Goal: Information Seeking & Learning: Compare options

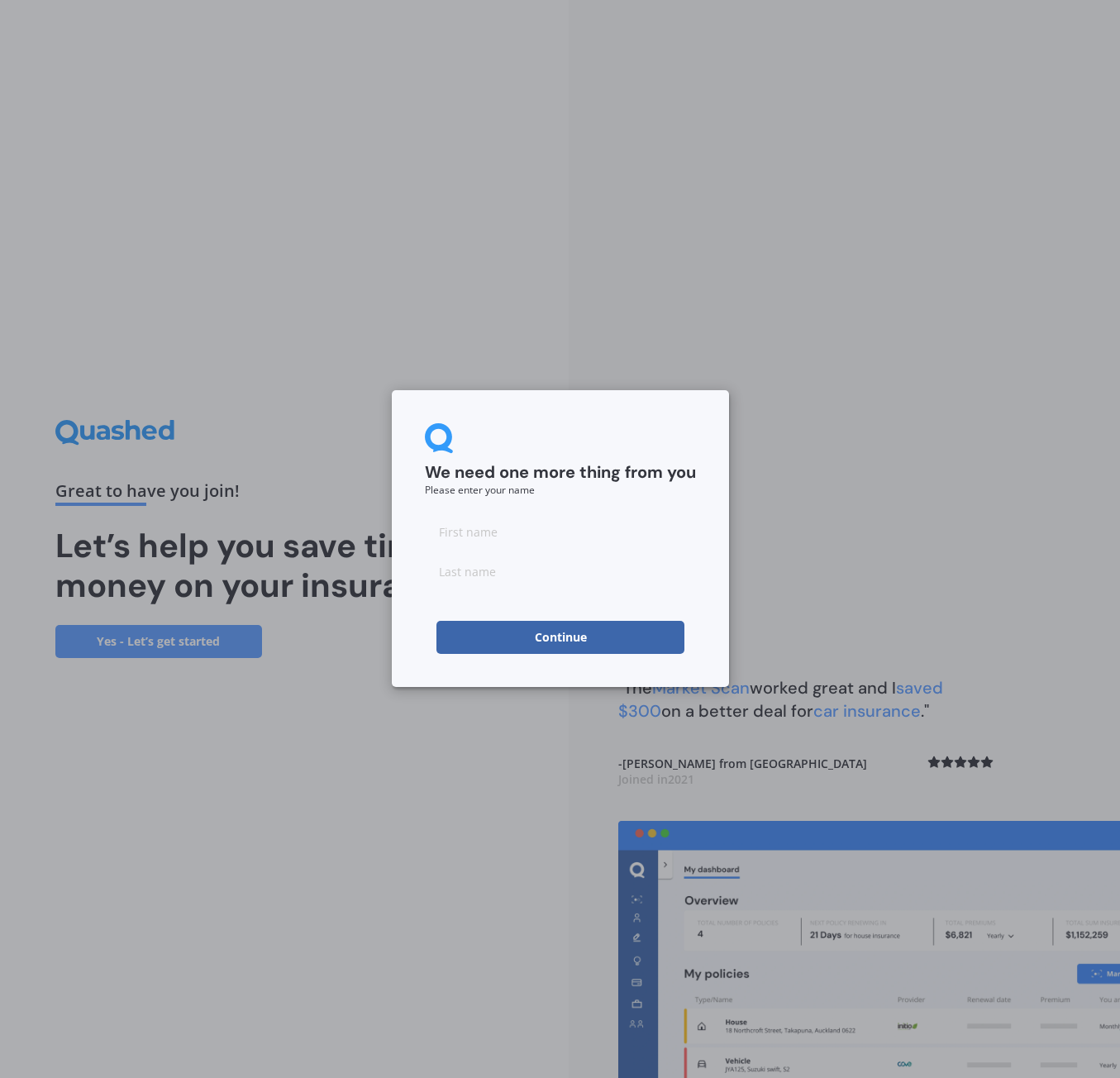
click at [462, 532] on input at bounding box center [560, 532] width 271 height 33
type input "[PERSON_NAME]"
click at [451, 571] on input at bounding box center [560, 571] width 271 height 33
type input "[PERSON_NAME]"
click at [612, 645] on button "Continue" at bounding box center [560, 637] width 248 height 33
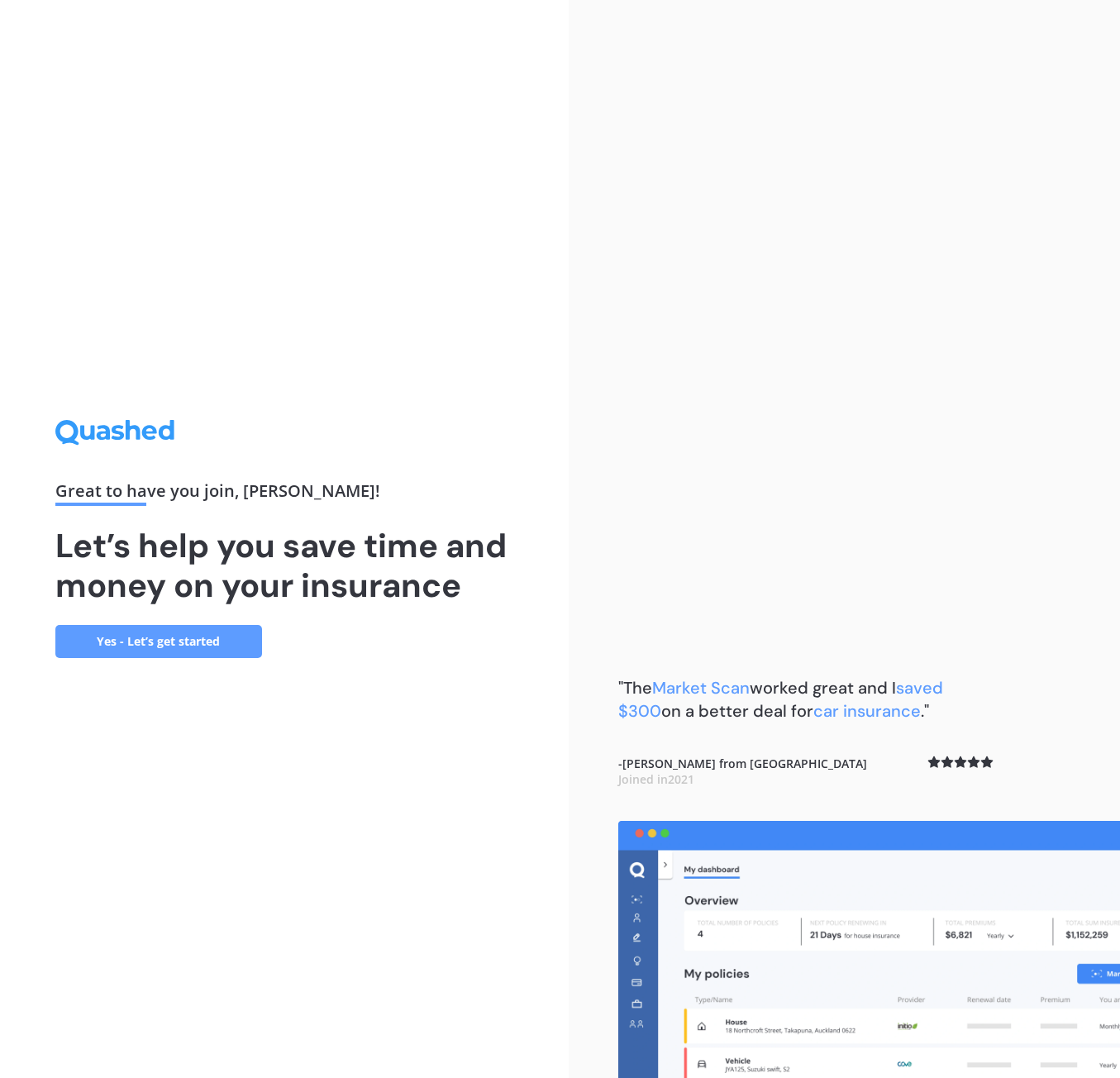
click at [160, 642] on link "Yes - Let’s get started" at bounding box center [159, 642] width 207 height 33
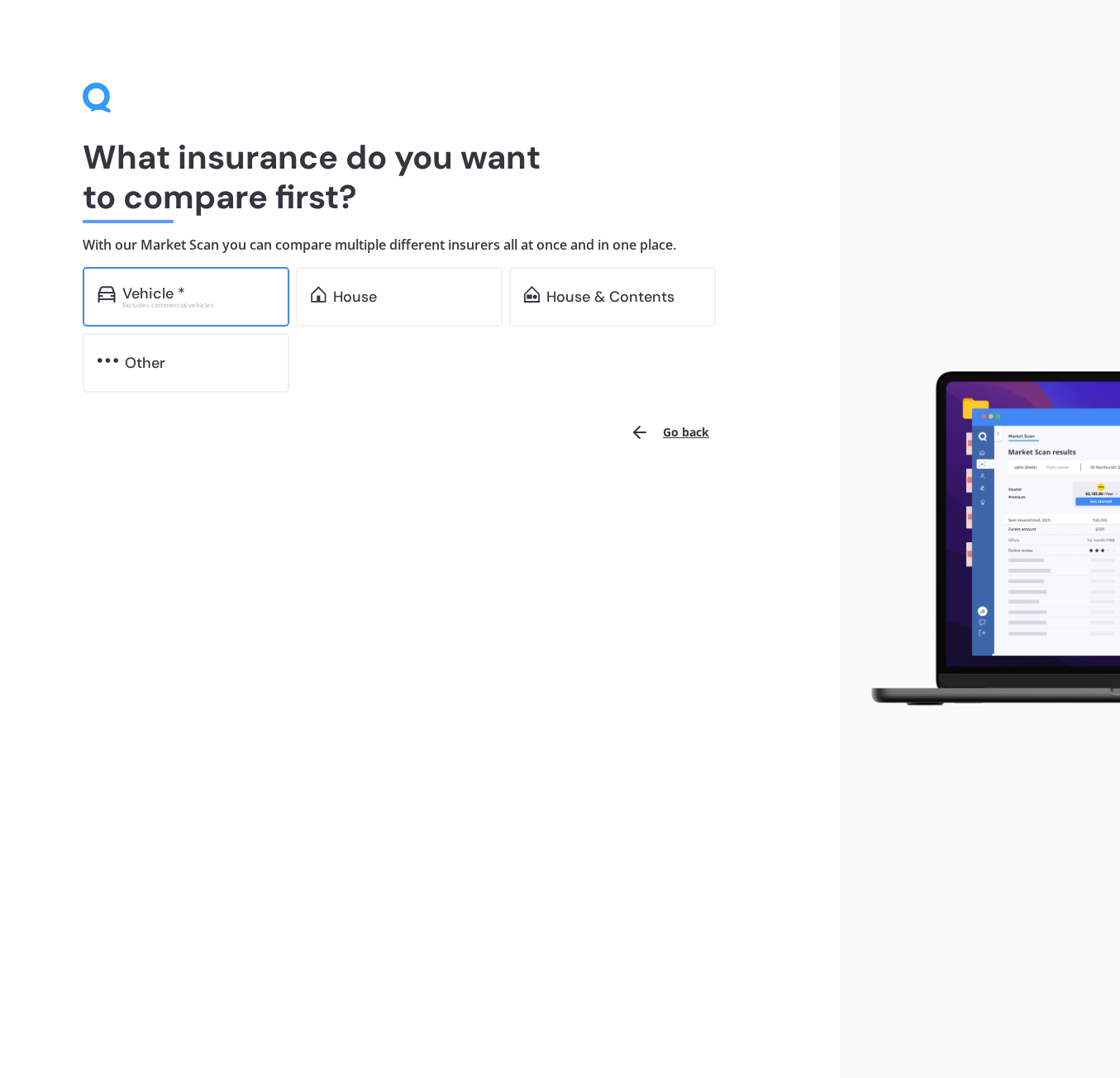
click at [158, 290] on div "Vehicle *" at bounding box center [153, 293] width 63 height 16
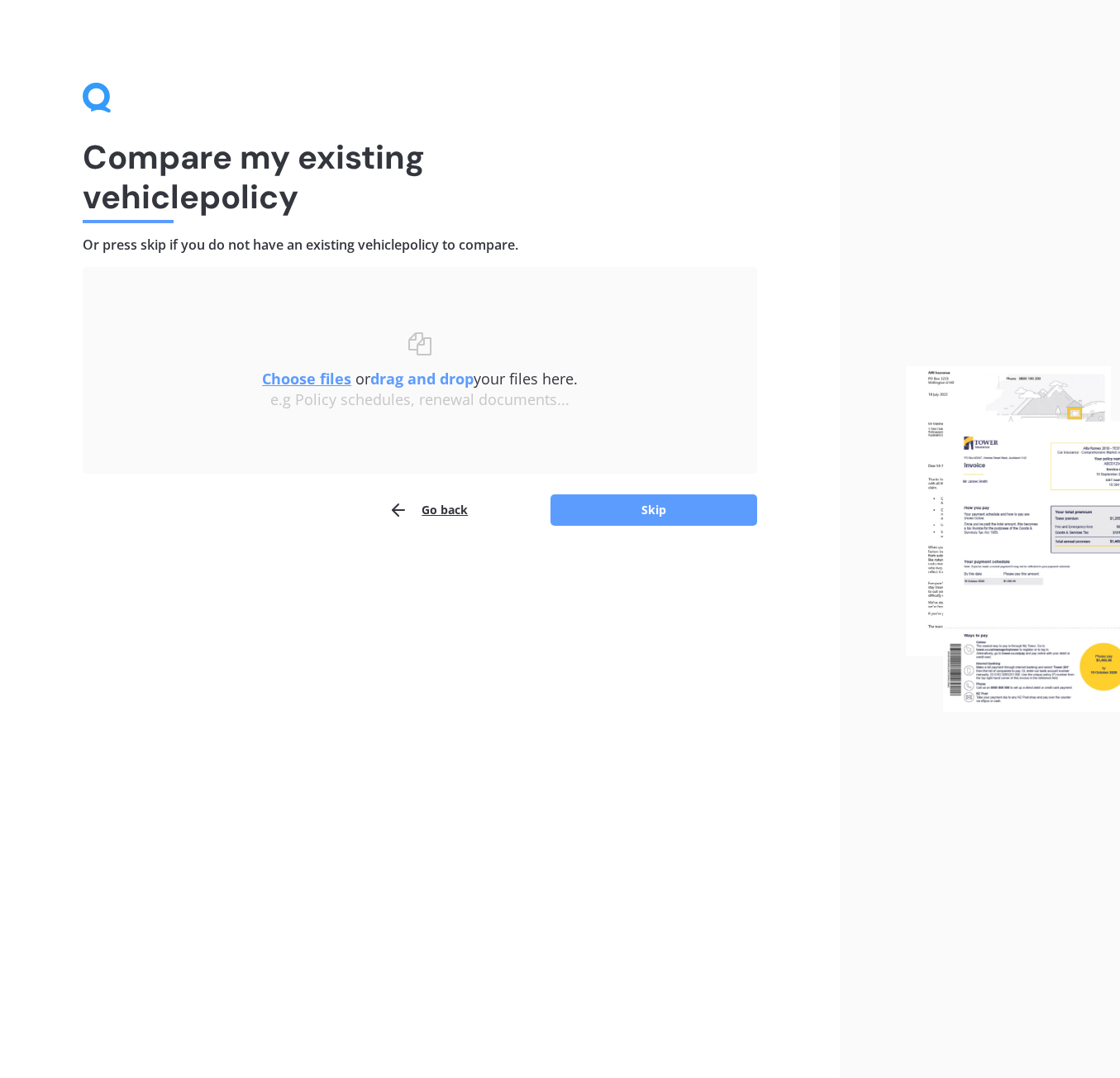
click at [300, 377] on u "Choose files" at bounding box center [307, 378] width 89 height 20
click at [657, 506] on button "Skip" at bounding box center [654, 510] width 207 height 31
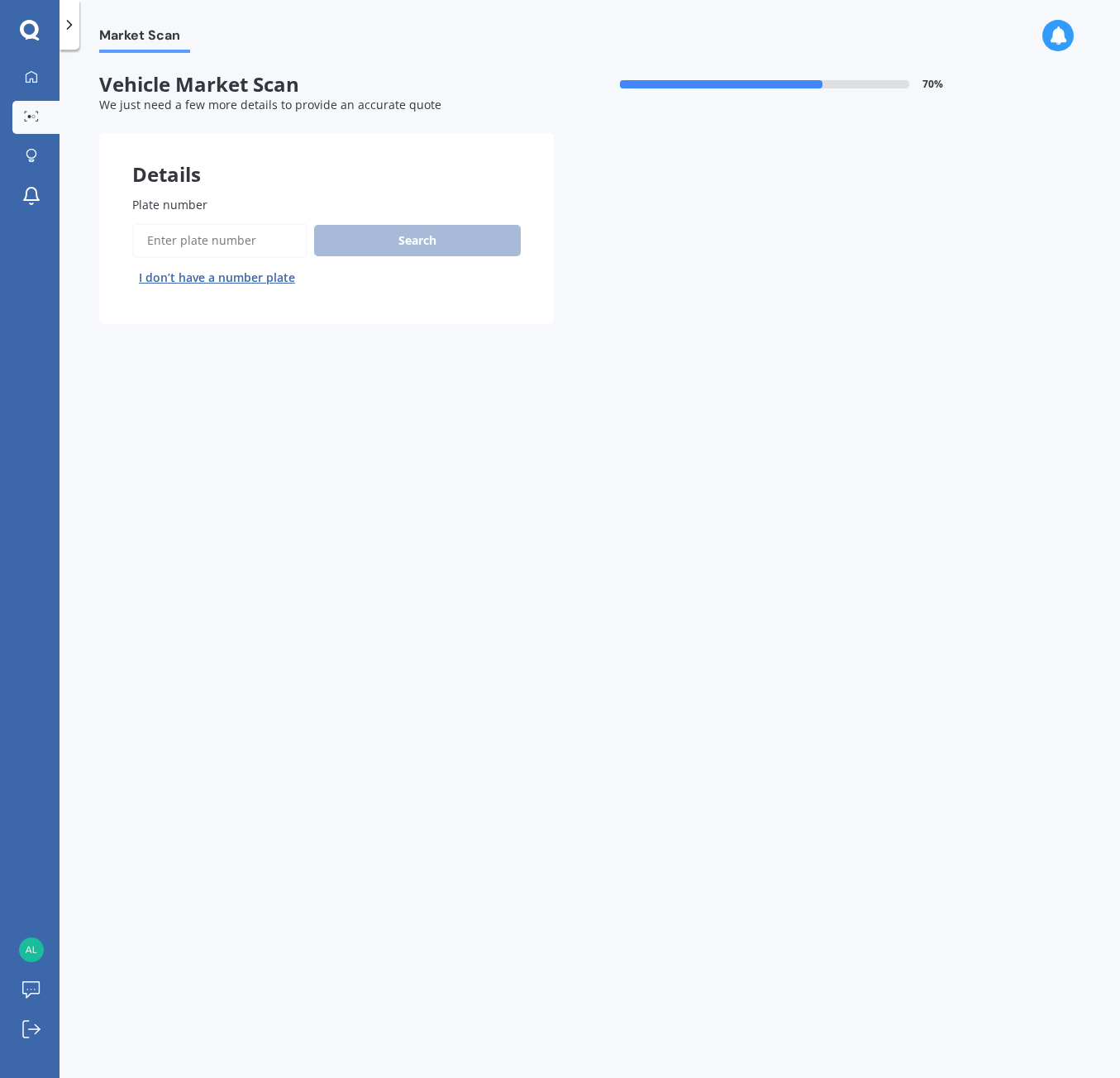
click at [391, 236] on div "Search I don’t have a number plate" at bounding box center [327, 257] width 389 height 68
click at [236, 244] on input "Plate number" at bounding box center [220, 241] width 175 height 35
type input "MDL773"
click at [418, 231] on button "Search" at bounding box center [418, 241] width 207 height 31
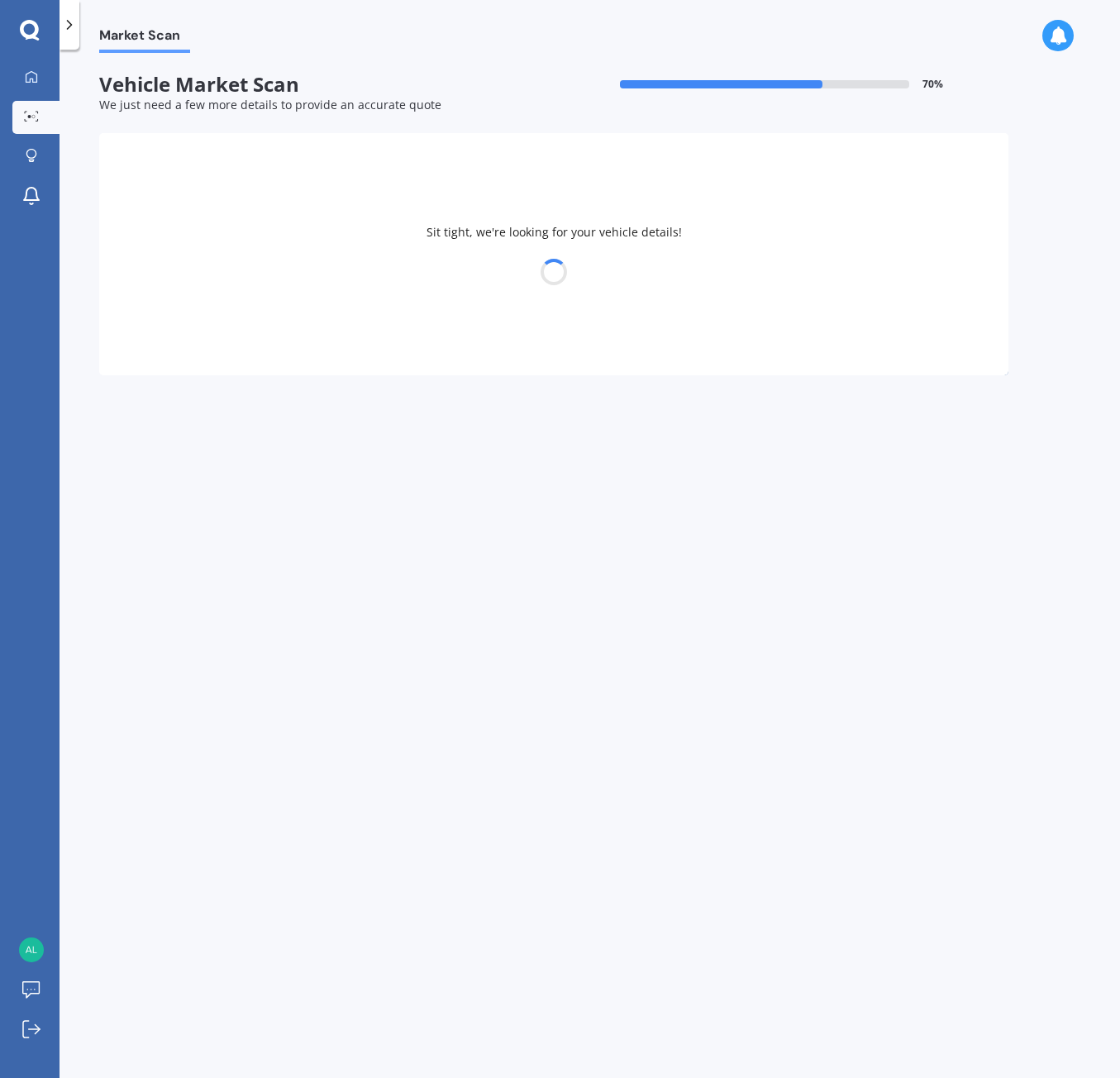
select select "KIA"
select select "CERATO"
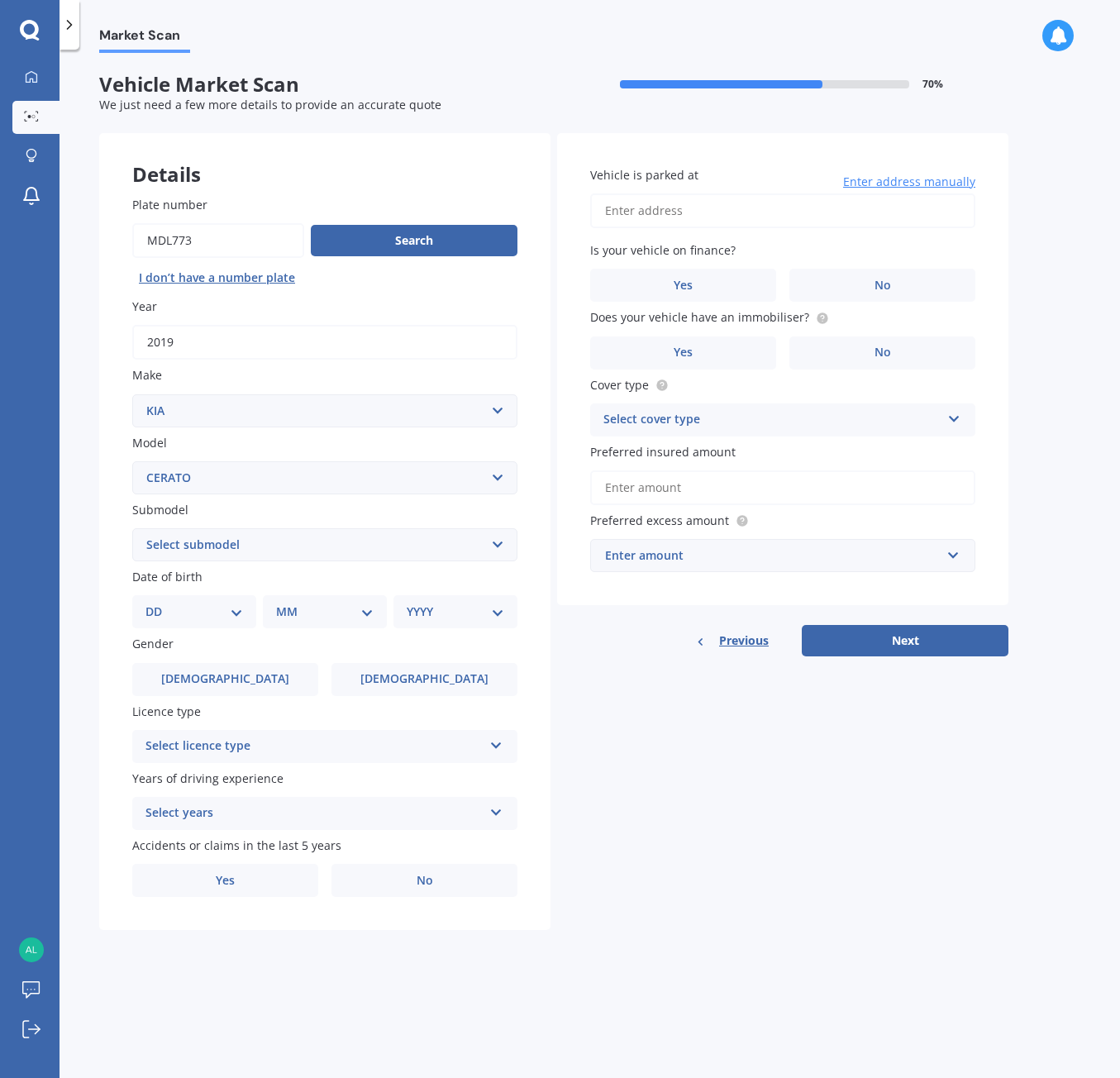
click at [144, 609] on div "DD 01 02 03 04 05 06 07 08 09 10 11 12 13 14 15 16 17 18 19 20 21 22 23 24 25 2…" at bounding box center [194, 611] width 124 height 33
select select "17"
select select "05"
select select "1947"
click at [241, 672] on label "[DEMOGRAPHIC_DATA]" at bounding box center [225, 680] width 186 height 33
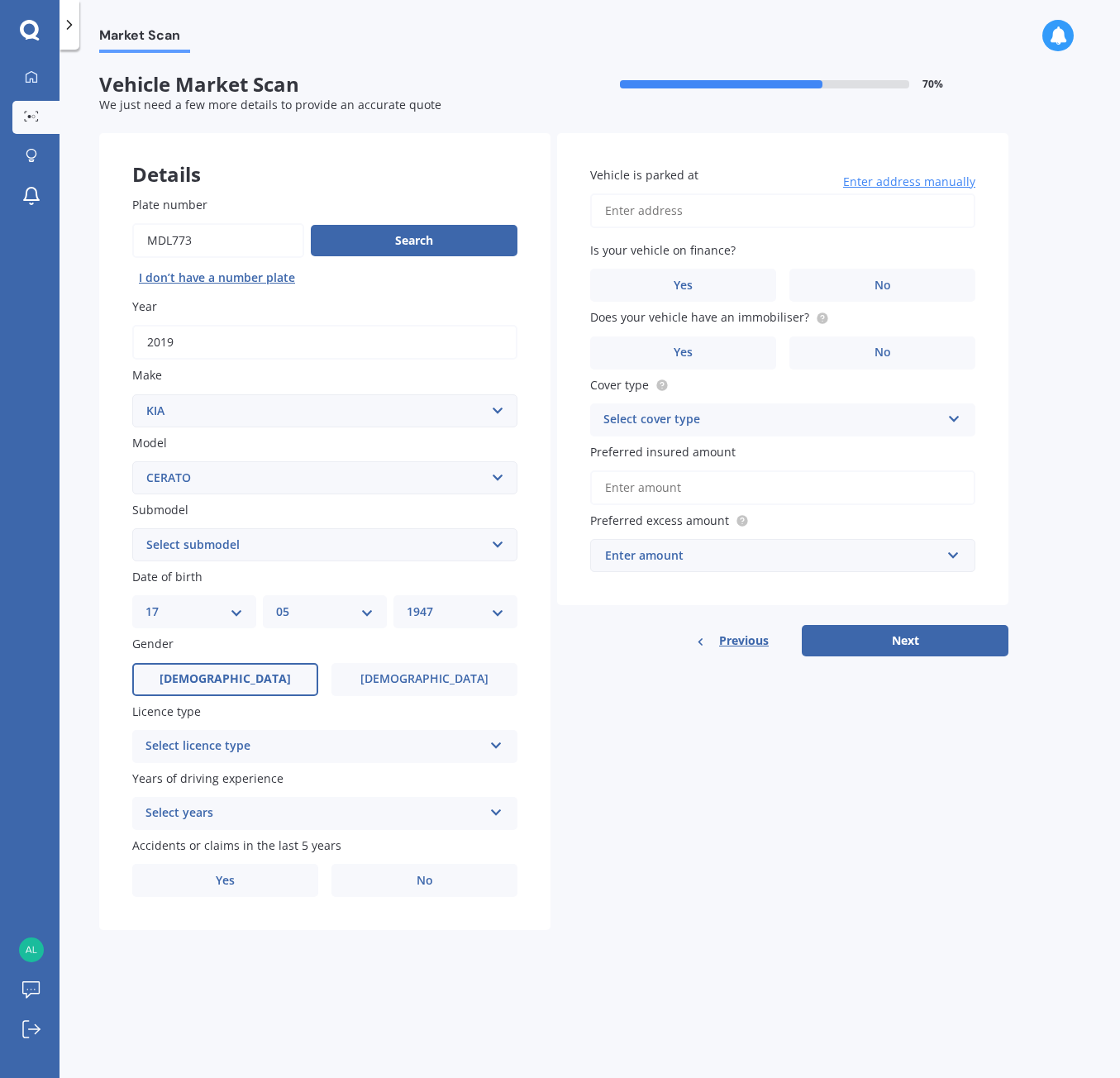
click at [0, 0] on input "[DEMOGRAPHIC_DATA]" at bounding box center [0, 0] width 0 height 0
click at [498, 739] on icon at bounding box center [496, 741] width 14 height 11
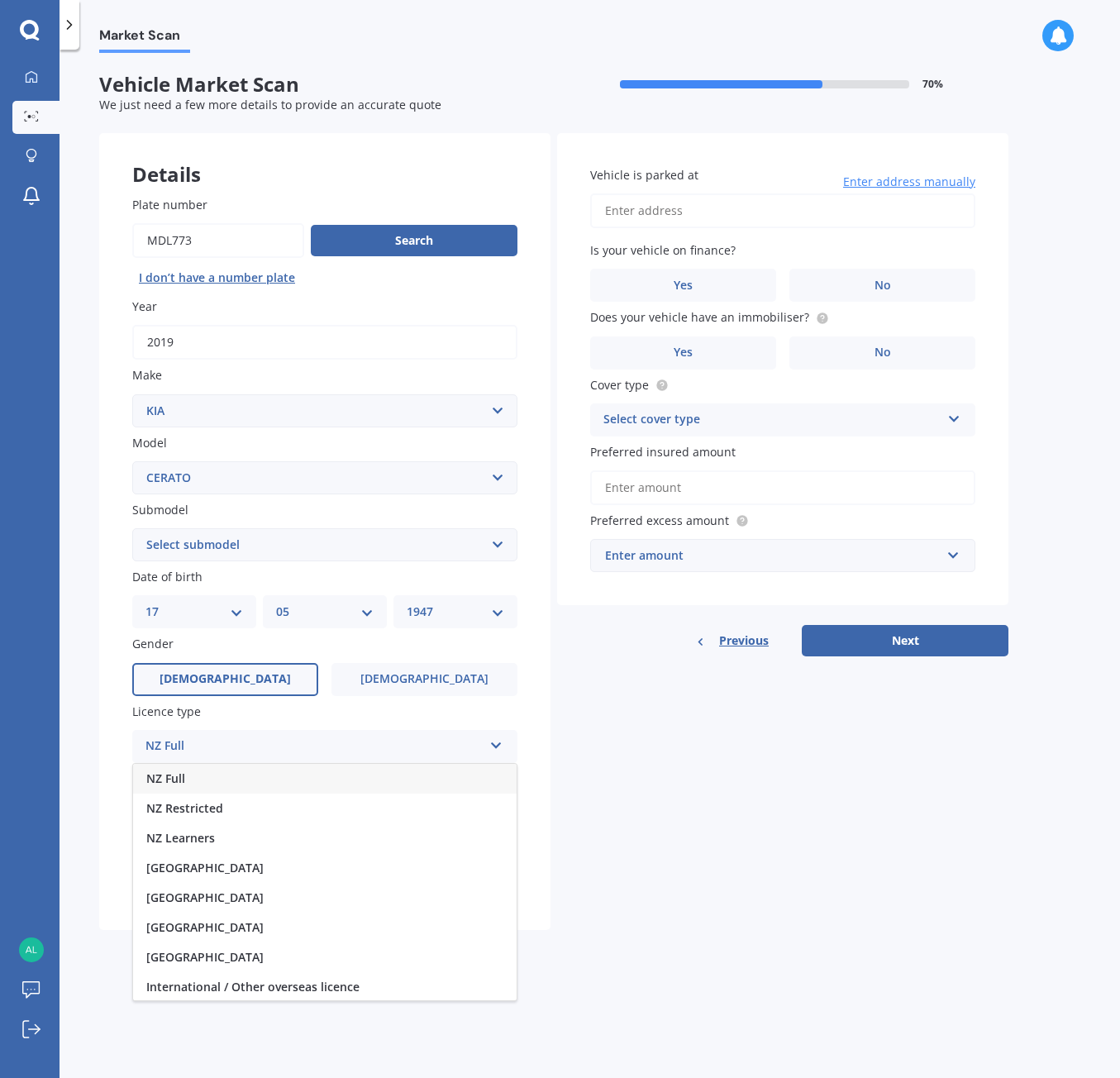
click at [181, 777] on span "NZ Full" at bounding box center [165, 778] width 39 height 16
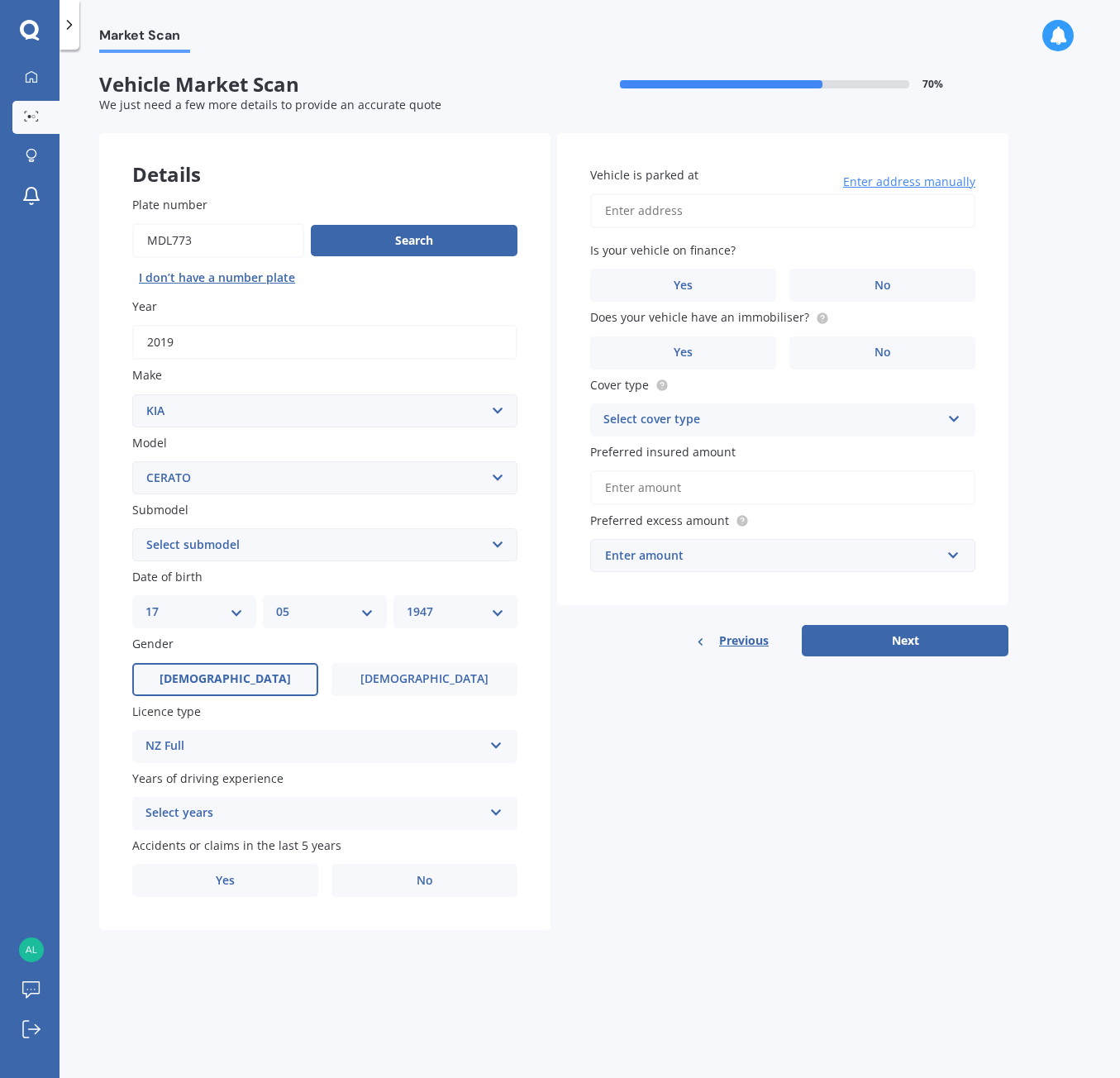
click at [497, 809] on icon at bounding box center [496, 809] width 14 height 11
click at [212, 837] on span "5 or more years" at bounding box center [191, 845] width 89 height 16
click at [437, 873] on label "No" at bounding box center [424, 880] width 186 height 33
click at [0, 0] on input "No" at bounding box center [0, 0] width 0 height 0
click at [921, 180] on span "Enter address manually" at bounding box center [910, 181] width 133 height 16
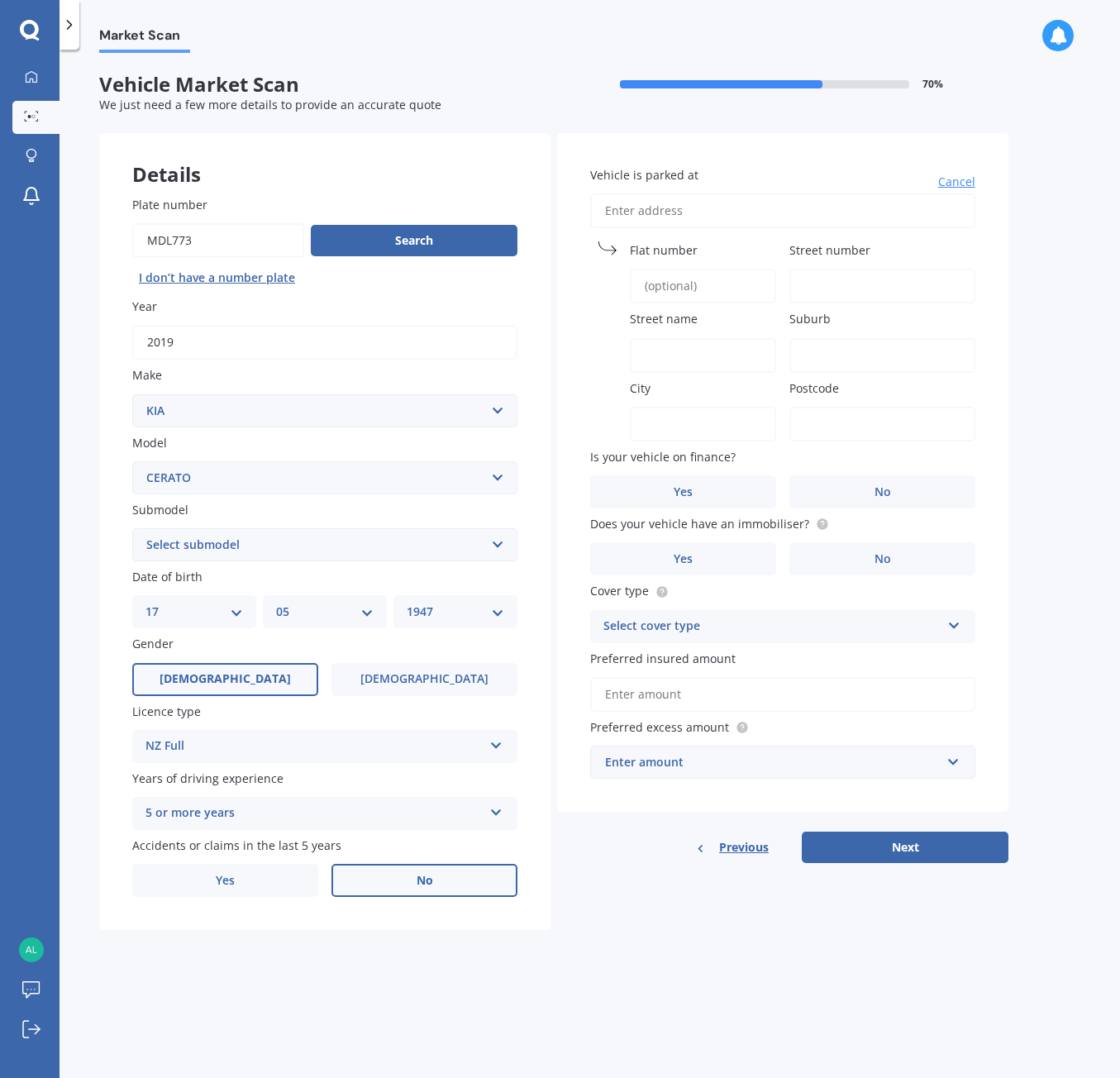
click at [683, 254] on span "Flat number" at bounding box center [664, 250] width 68 height 16
click at [683, 268] on input "Flat number" at bounding box center [702, 286] width 146 height 35
click at [811, 249] on span "Street number" at bounding box center [831, 250] width 81 height 16
click at [811, 268] on input "Street number" at bounding box center [883, 286] width 186 height 35
type input "4"
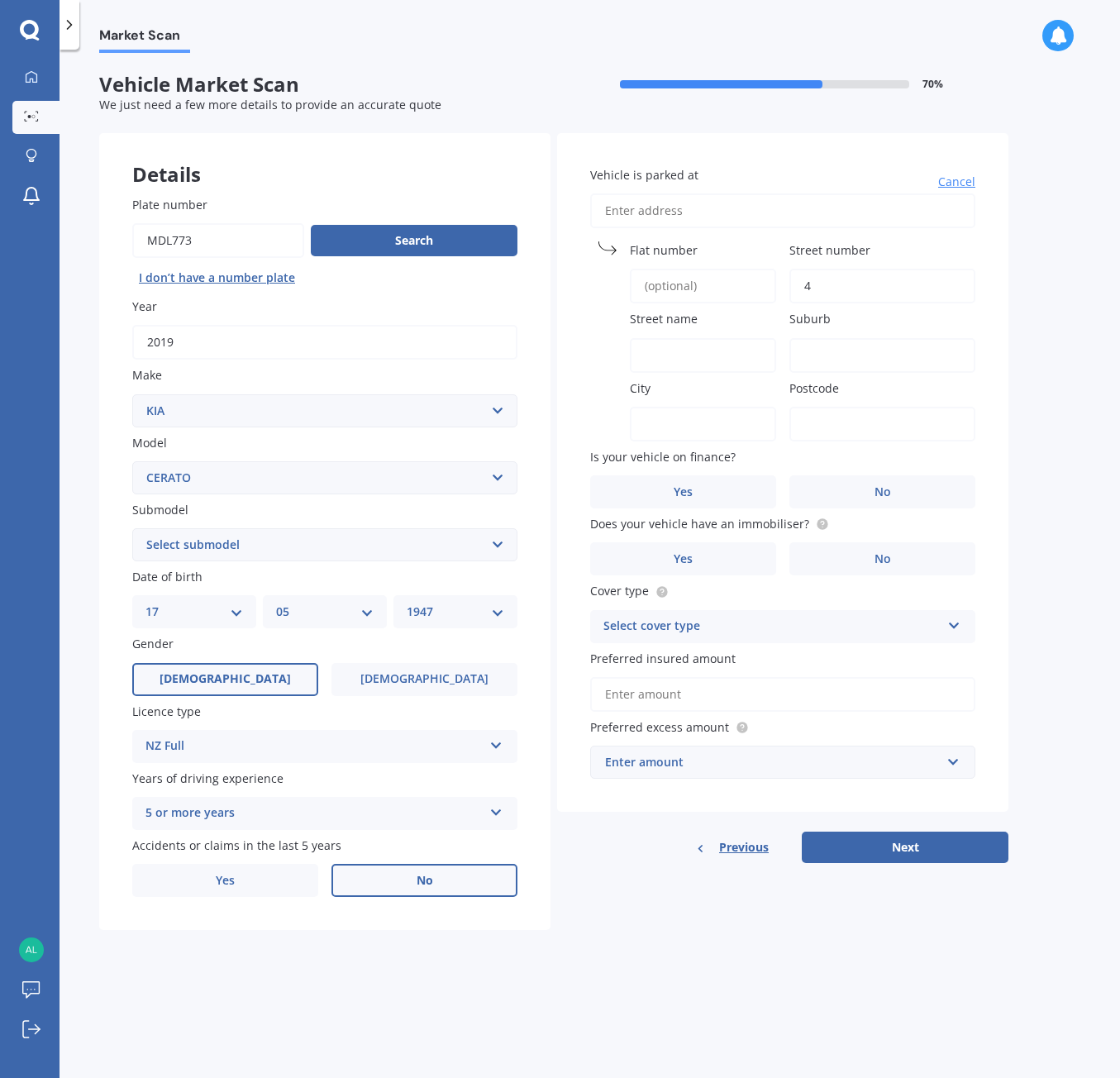
click at [659, 334] on div "Street name" at bounding box center [683, 341] width 186 height 62
click at [654, 313] on span "Street name" at bounding box center [664, 320] width 68 height 16
click at [654, 338] on input "Street name" at bounding box center [702, 355] width 146 height 35
type input "[GEOGRAPHIC_DATA]"
click at [647, 392] on span "City" at bounding box center [640, 388] width 21 height 16
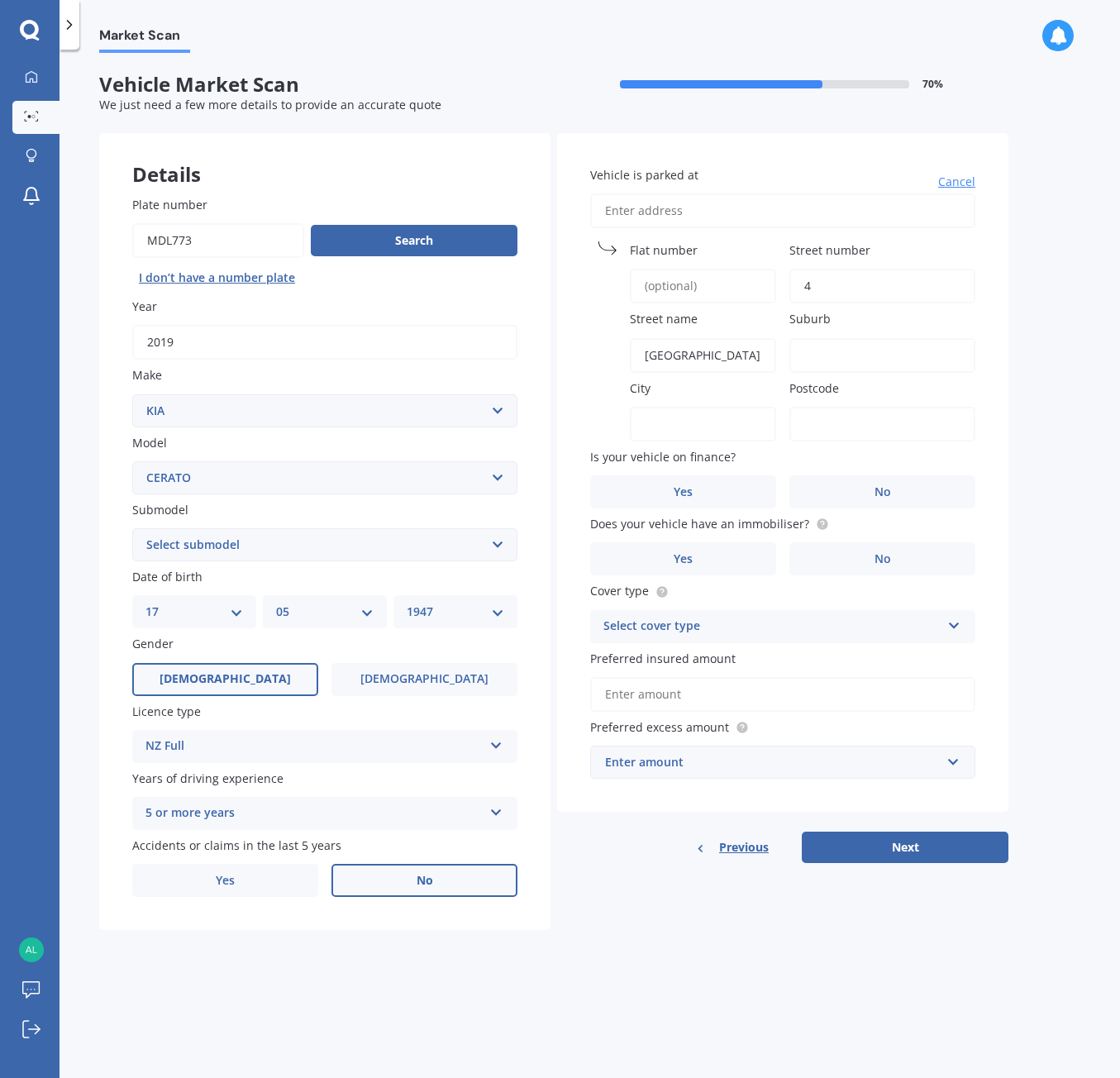
click at [647, 407] on input "City" at bounding box center [702, 424] width 146 height 35
click at [831, 303] on div "Vehicle is parked at [GEOGRAPHIC_DATA] number [GEOGRAPHIC_DATA] name [GEOGRAPHI…" at bounding box center [782, 473] width 451 height 679
click at [690, 379] on label "City" at bounding box center [699, 388] width 139 height 17
click at [690, 407] on input "City" at bounding box center [702, 424] width 146 height 35
type input "Carterton"
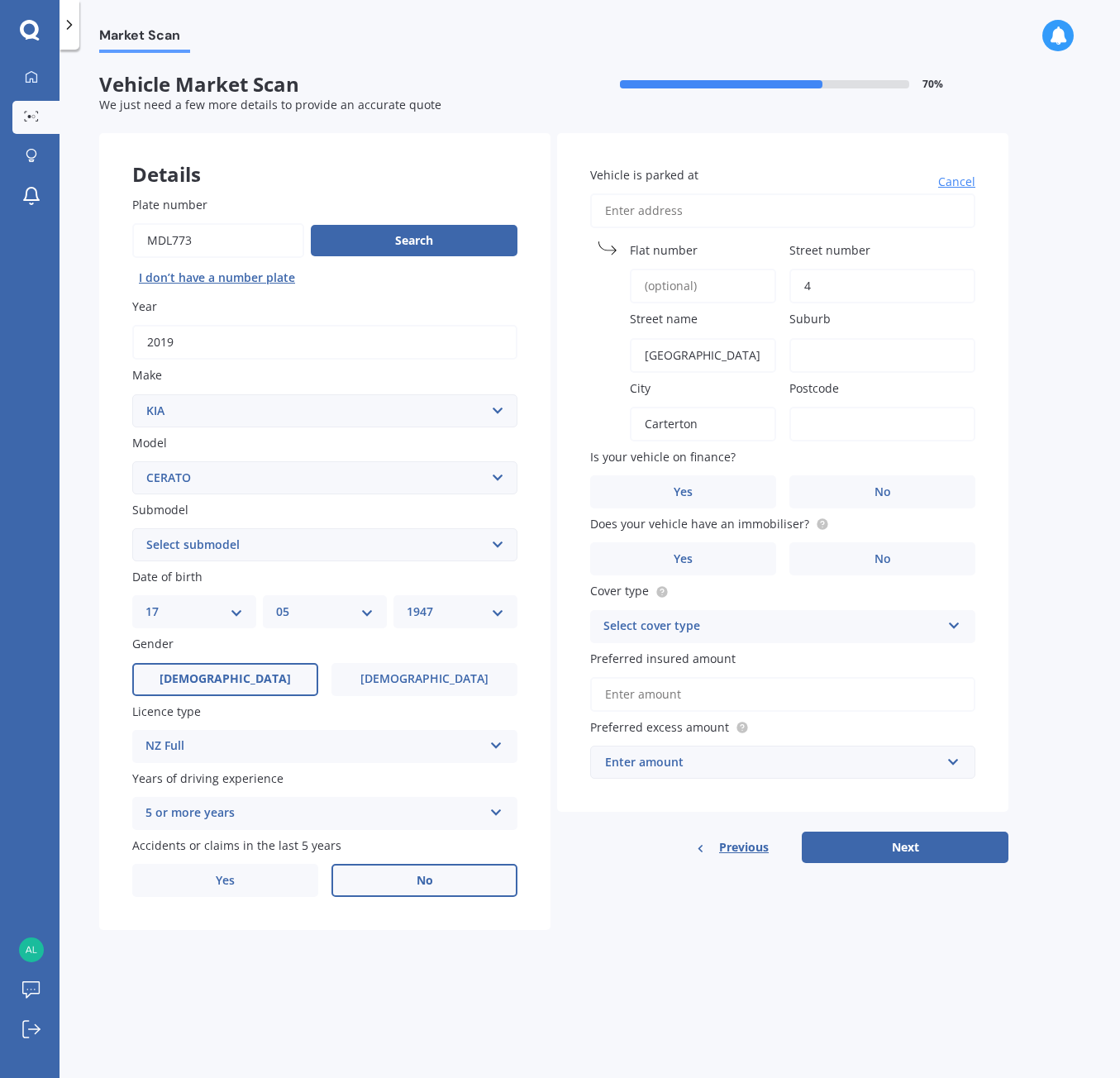
type input "5713"
click at [882, 489] on span "No" at bounding box center [883, 492] width 16 height 14
click at [0, 0] on input "No" at bounding box center [0, 0] width 0 height 0
click at [698, 559] on label "Yes" at bounding box center [683, 558] width 186 height 33
click at [0, 0] on input "Yes" at bounding box center [0, 0] width 0 height 0
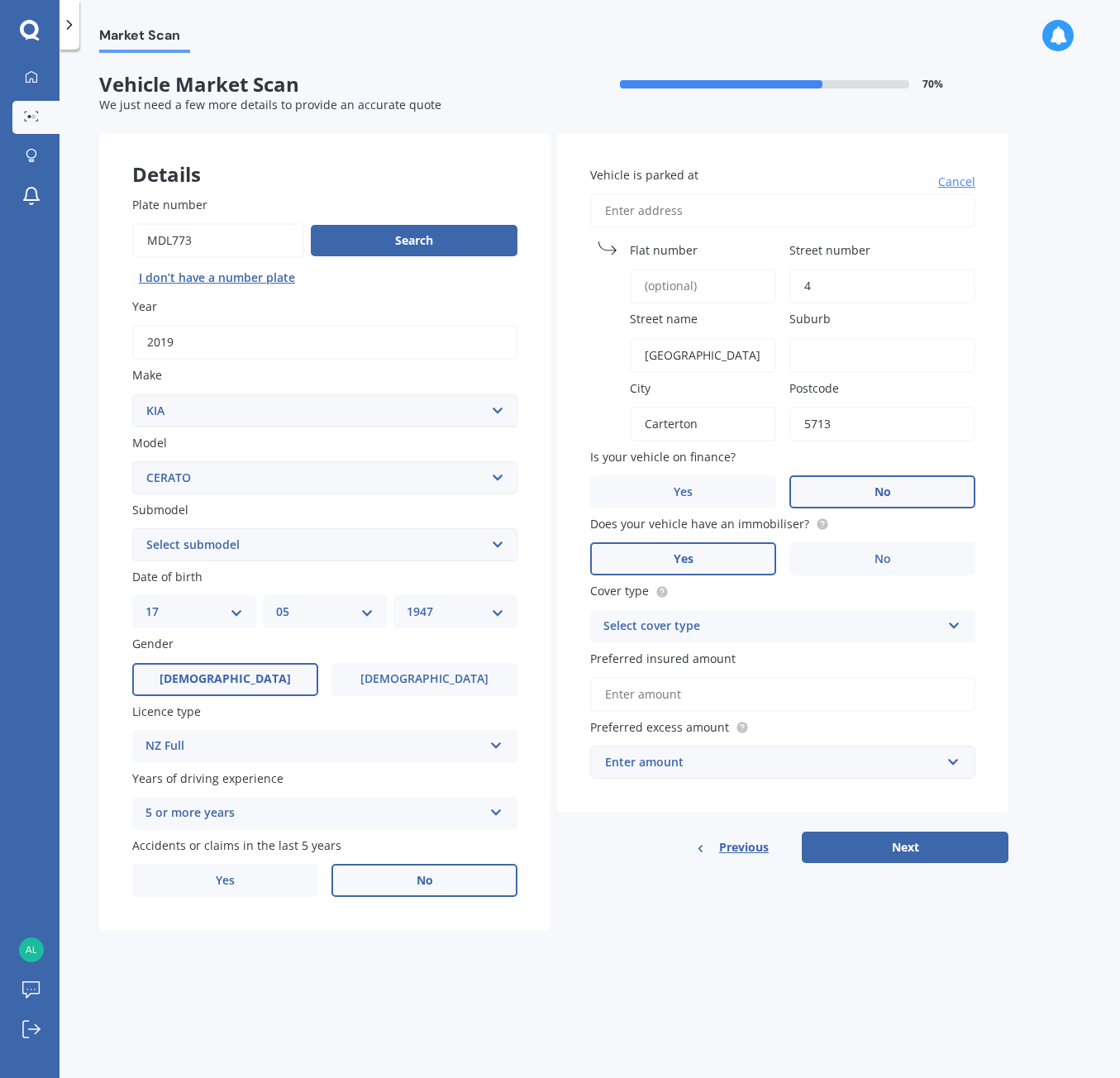
click at [952, 621] on icon at bounding box center [955, 622] width 14 height 11
click at [654, 655] on span "Comprehensive" at bounding box center [648, 658] width 87 height 16
click at [711, 690] on input "Preferred insured amount" at bounding box center [783, 694] width 385 height 35
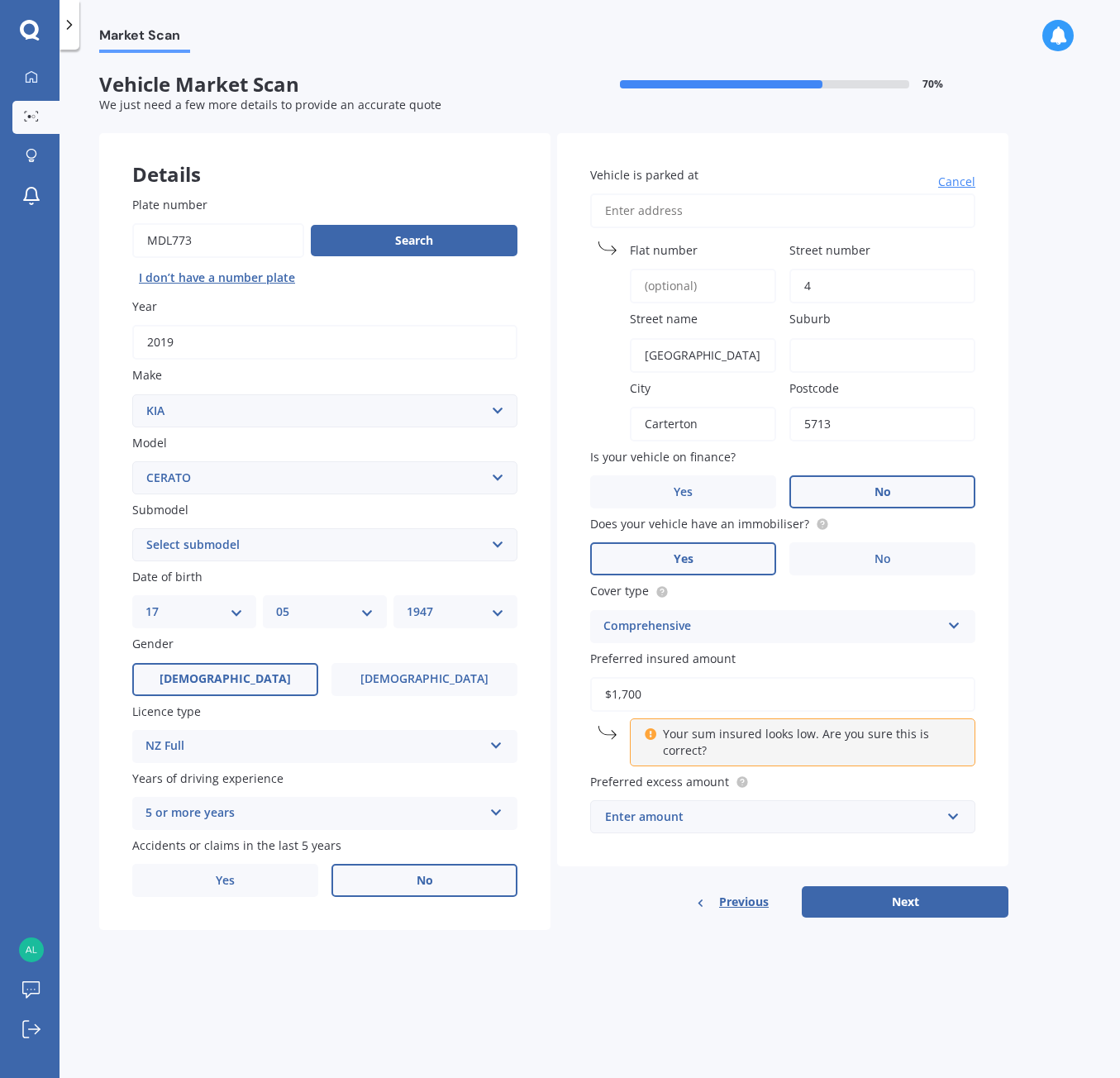
type input "$17,000"
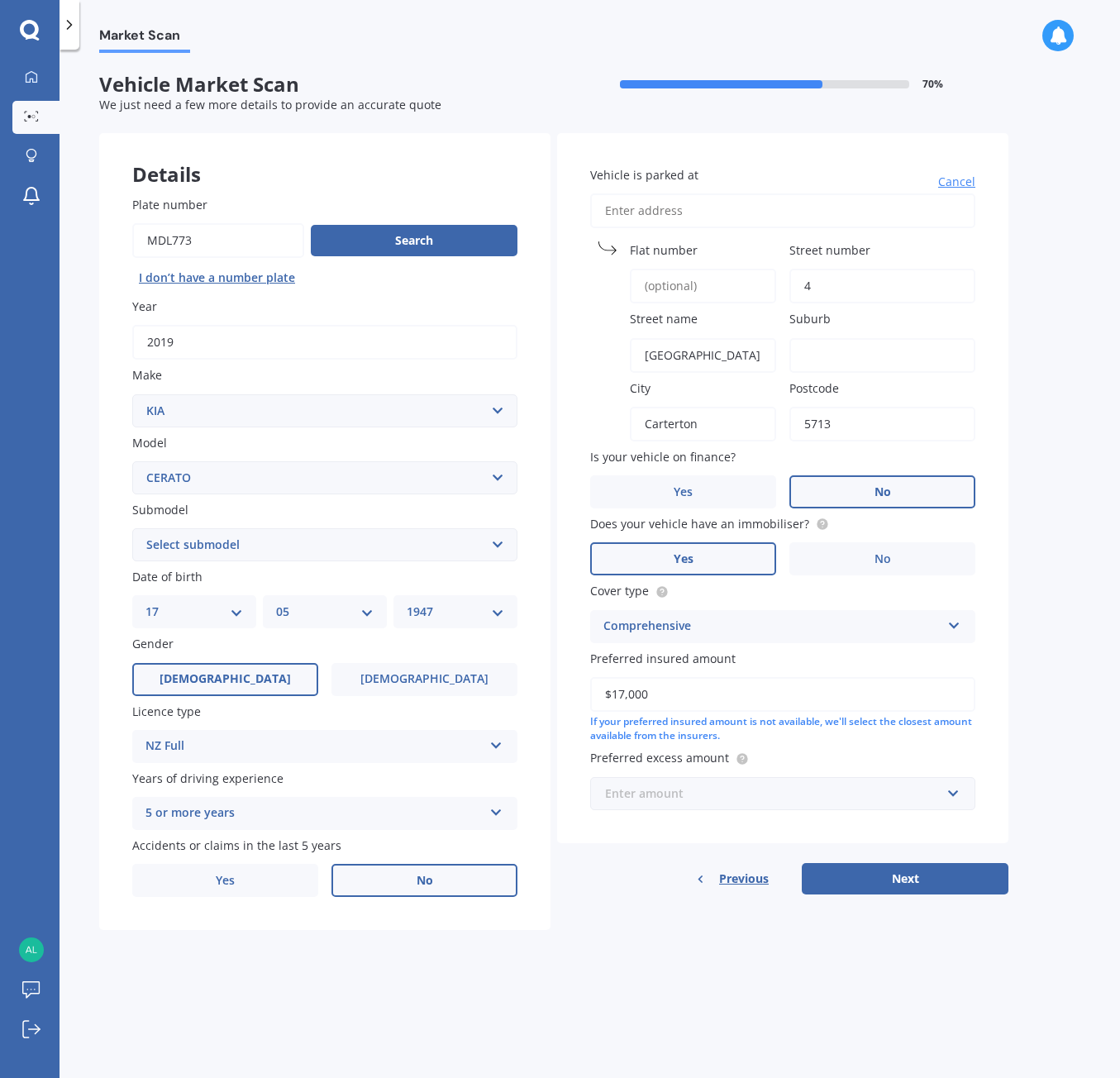
click at [941, 790] on input "text" at bounding box center [777, 793] width 371 height 31
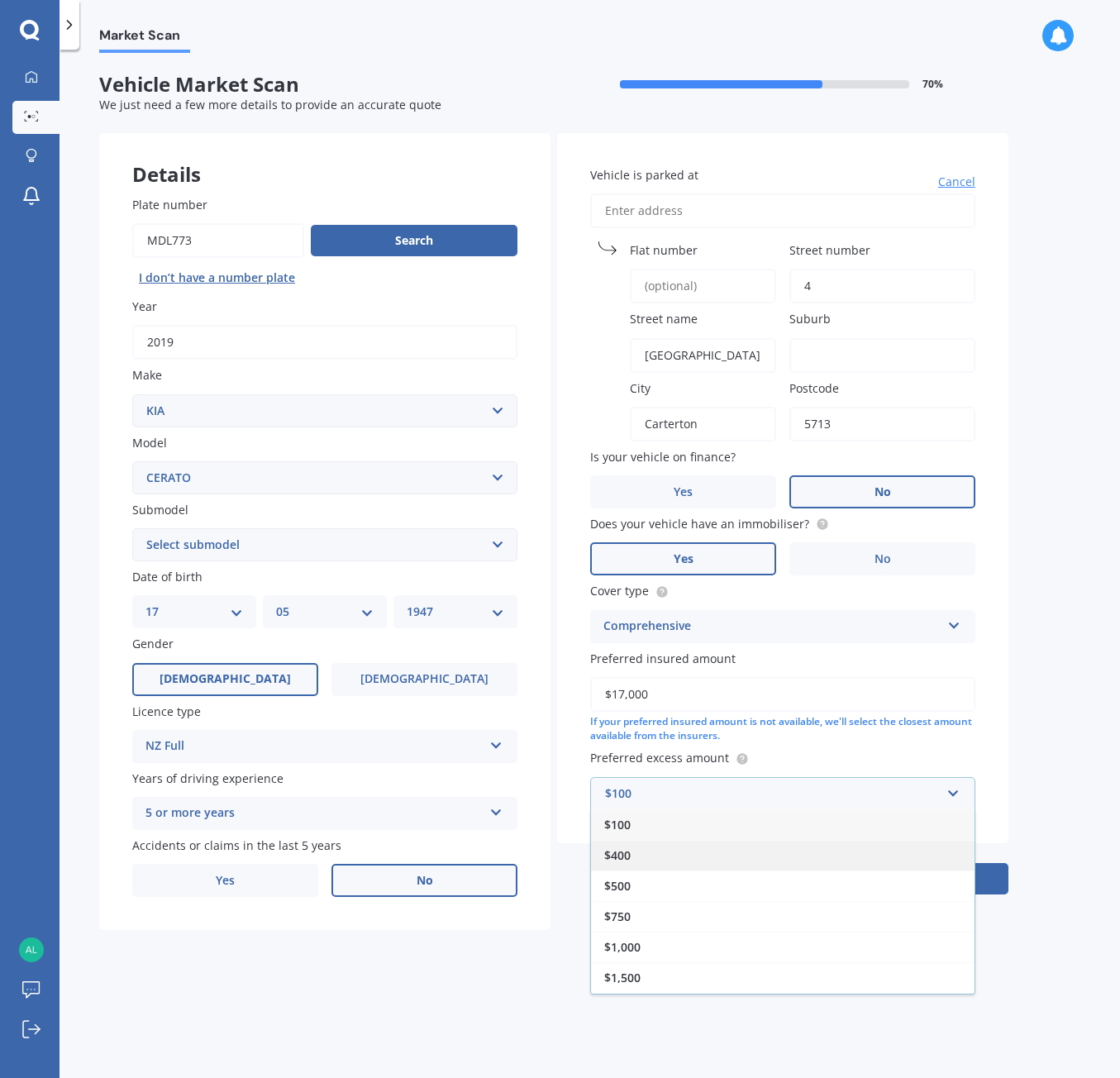
click at [630, 849] on span "$400" at bounding box center [618, 855] width 27 height 16
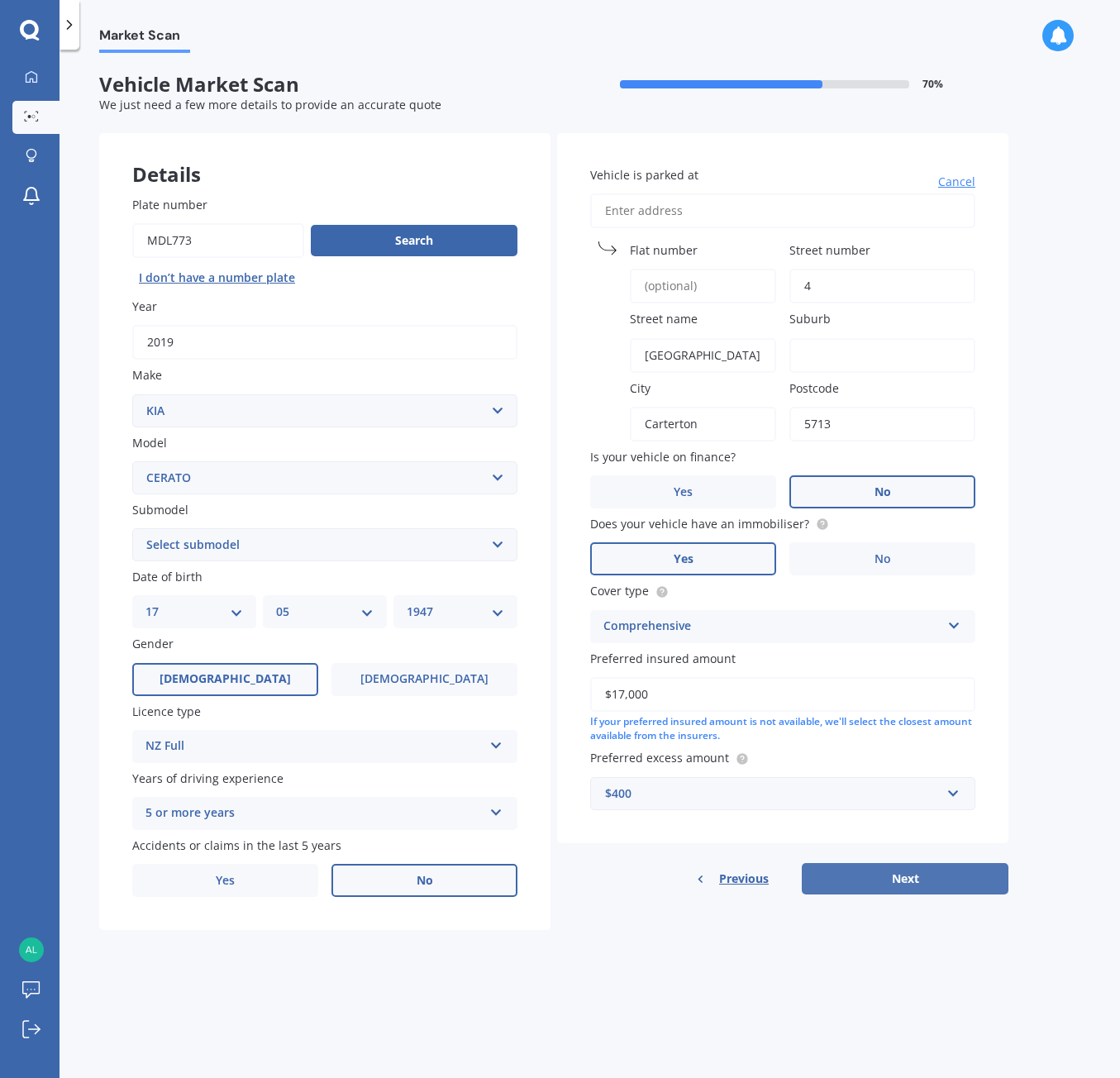
click at [934, 878] on button "Next" at bounding box center [905, 879] width 207 height 31
type input "Carterton"
click at [685, 425] on input "Carterton" at bounding box center [702, 424] width 146 height 35
click at [682, 425] on input "Carterton" at bounding box center [702, 424] width 146 height 35
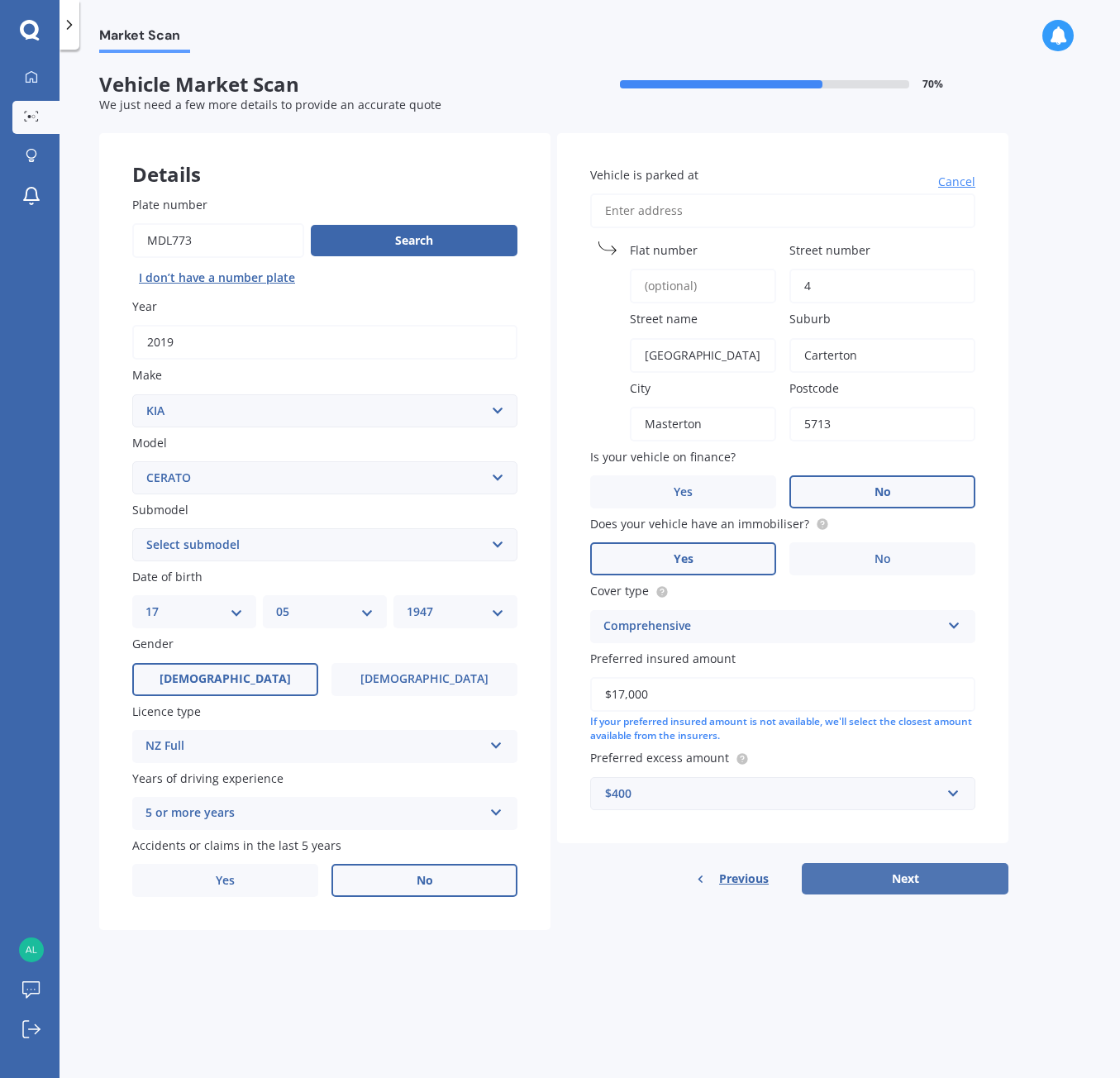
type input "Masterton"
click at [916, 876] on button "Next" at bounding box center [905, 879] width 207 height 31
click at [854, 423] on input "5713" at bounding box center [883, 424] width 186 height 35
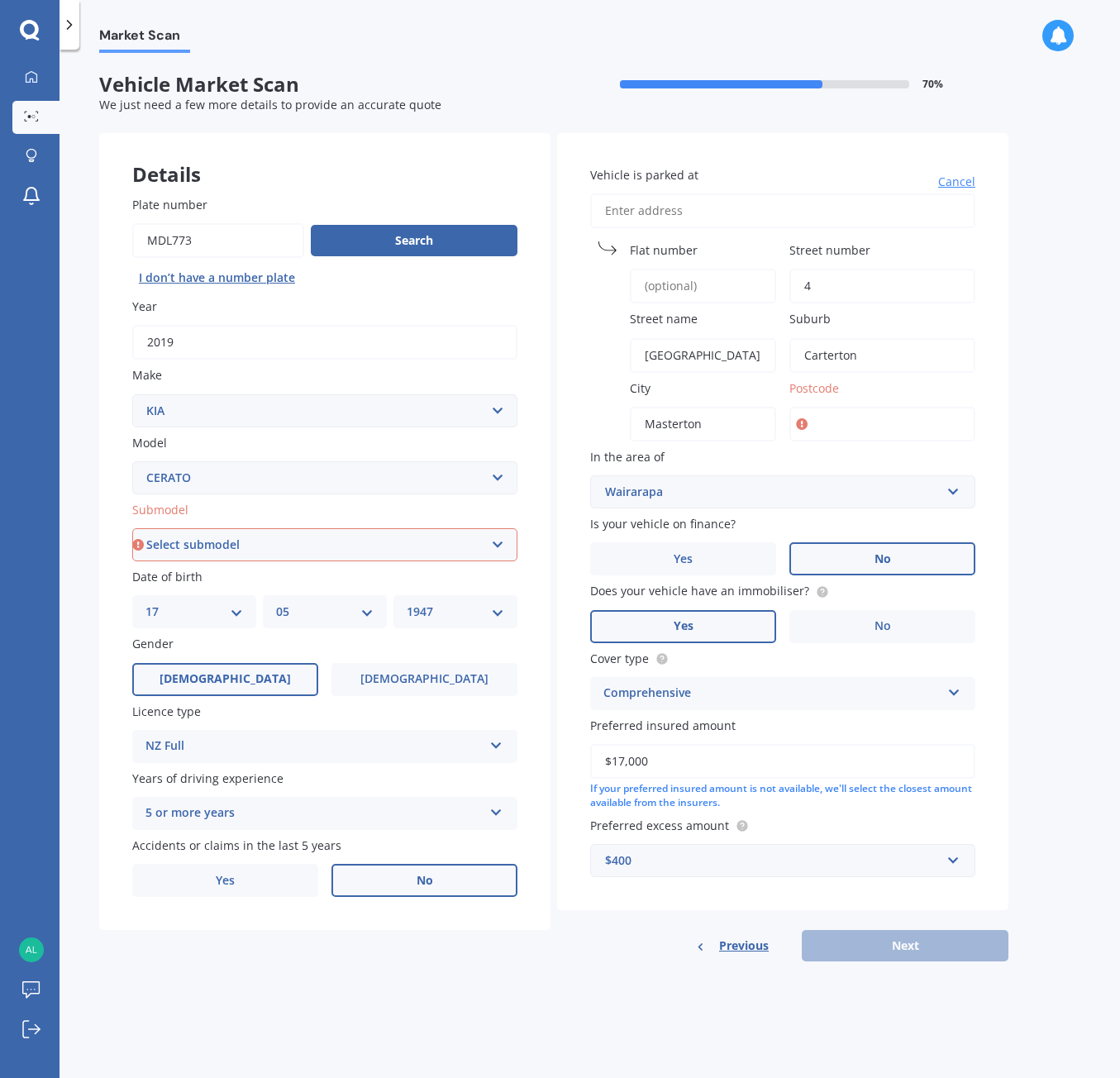
type input "5713"
select select "(ALL)"
click at [908, 940] on button "Next" at bounding box center [905, 946] width 207 height 31
select select "17"
select select "05"
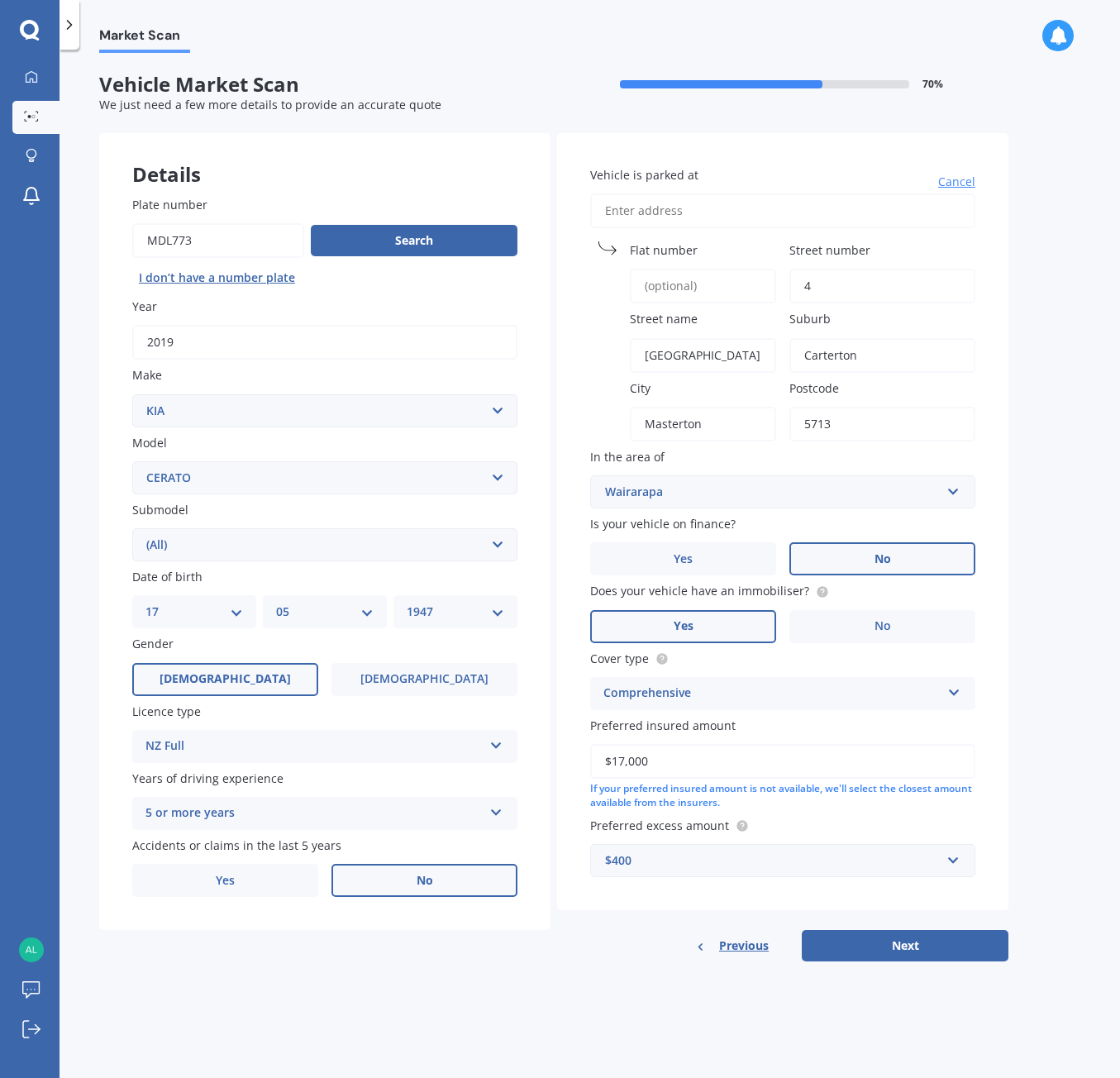
select select "1947"
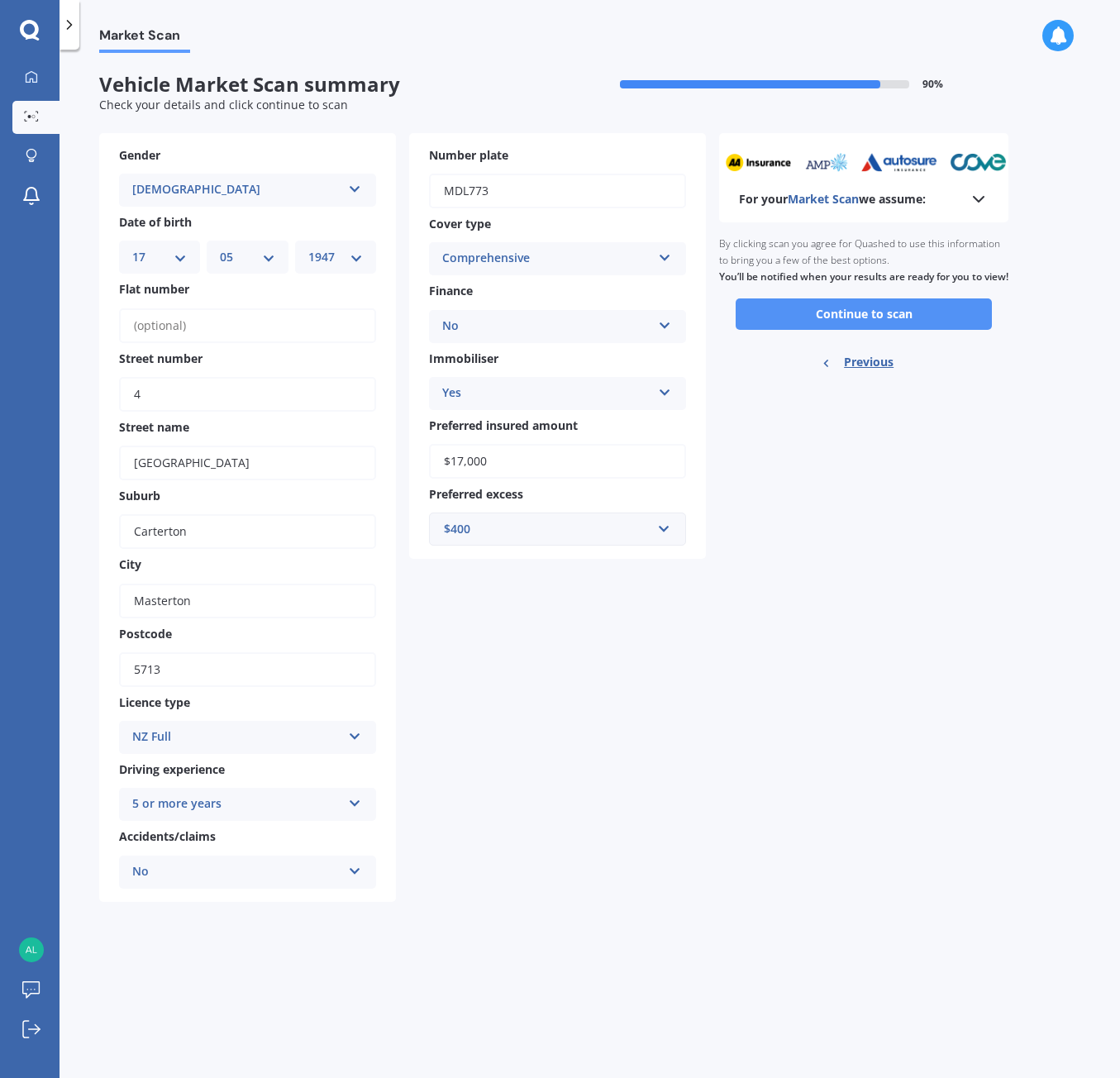
click at [866, 322] on button "Continue to scan" at bounding box center [864, 314] width 256 height 31
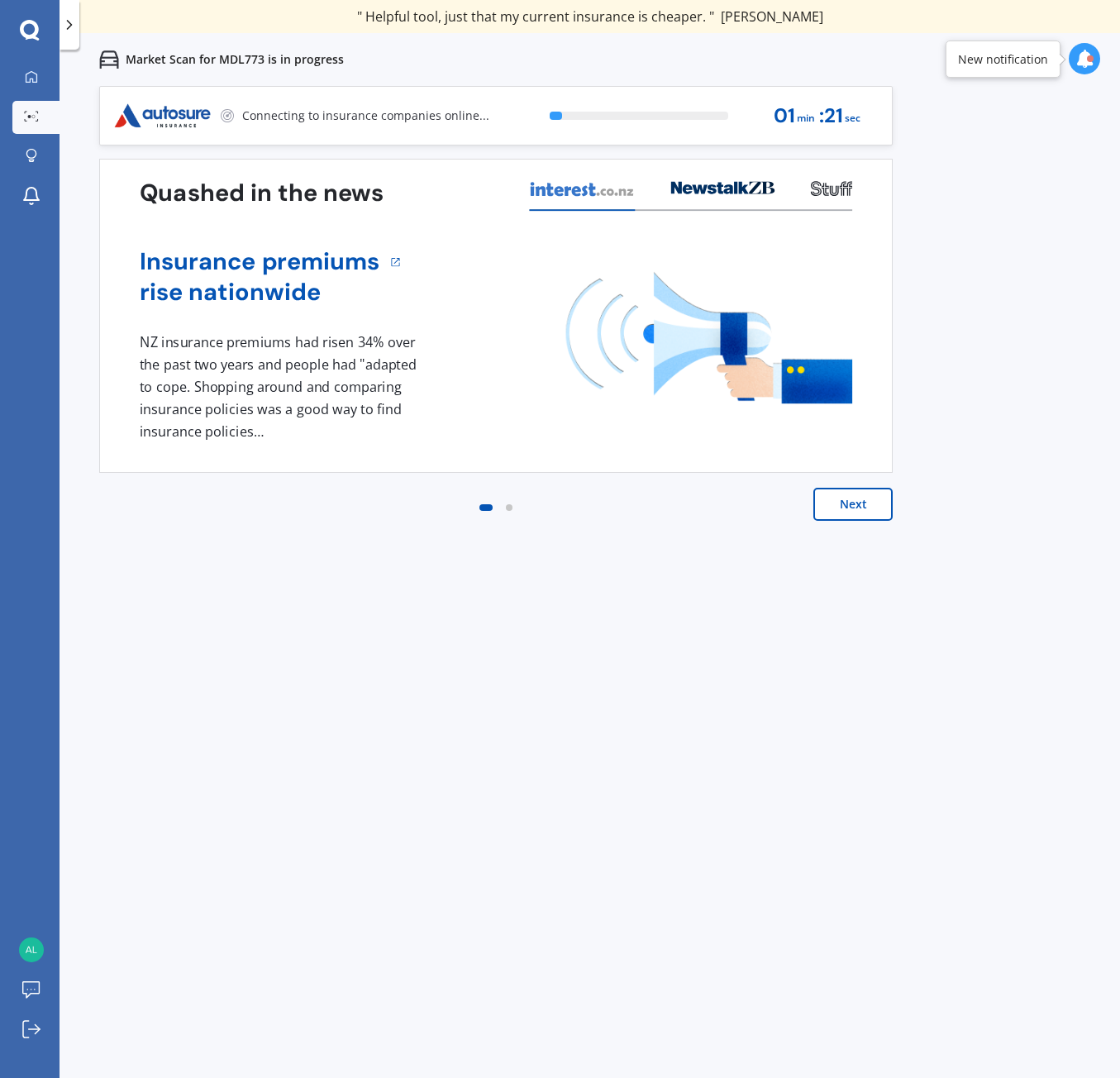
click at [864, 505] on button "Next" at bounding box center [853, 504] width 80 height 33
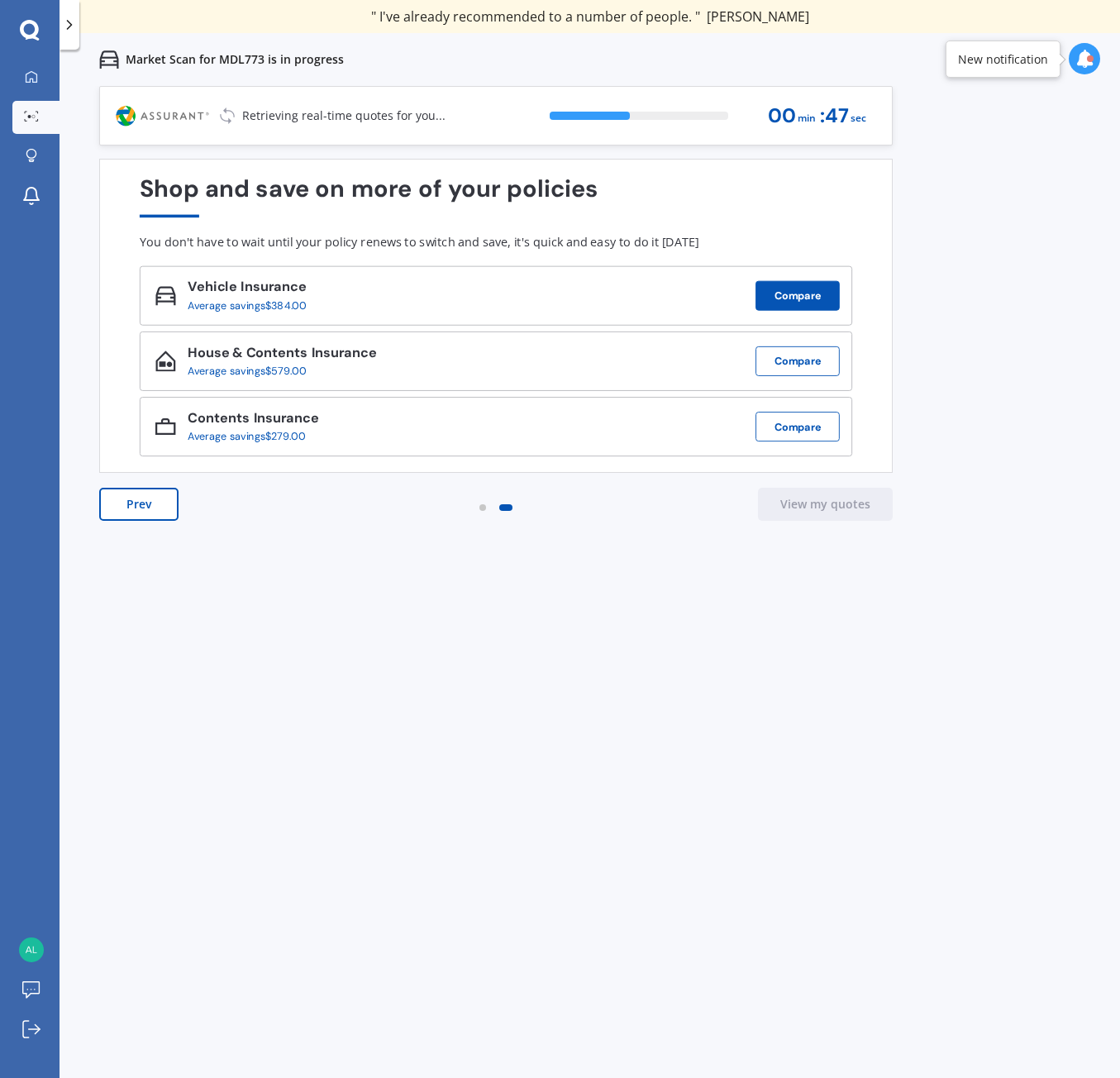
click at [813, 297] on button "Compare" at bounding box center [797, 296] width 84 height 29
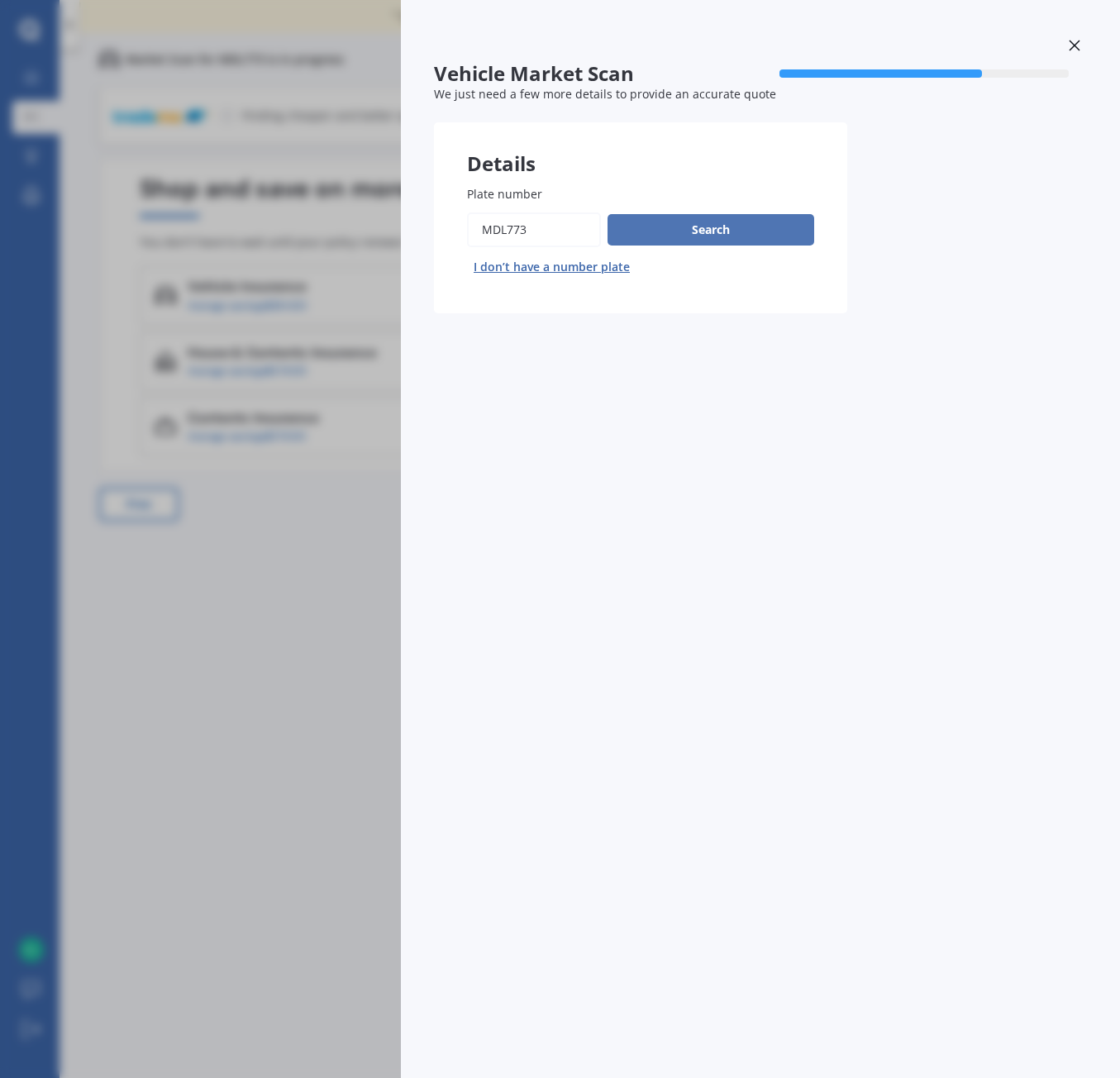
click at [726, 229] on button "Search" at bounding box center [711, 229] width 207 height 31
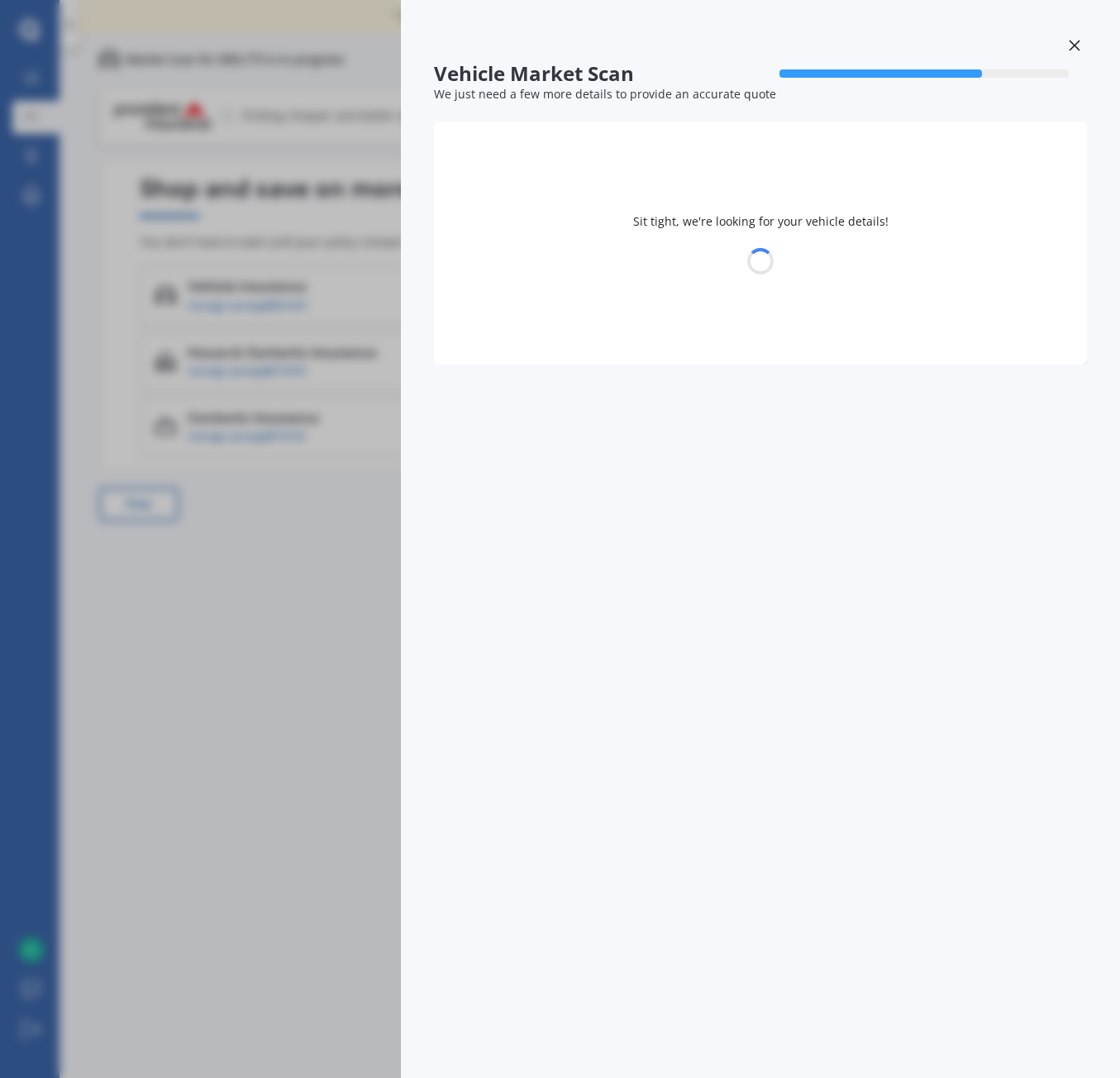
select select "KIA"
select select "CERATO"
select select "17"
select select "05"
select select "1947"
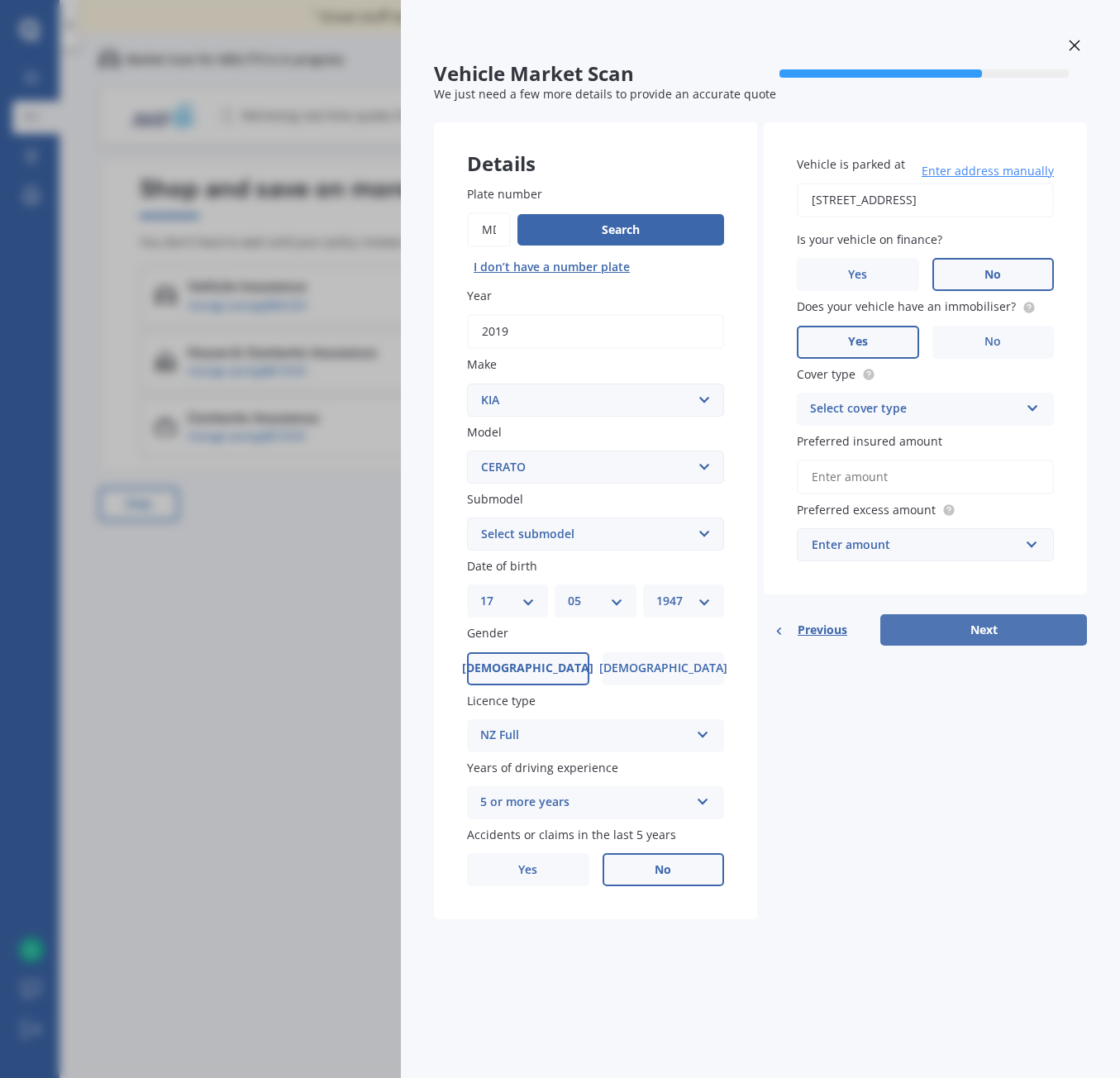
click at [981, 627] on button "Next" at bounding box center [984, 629] width 207 height 31
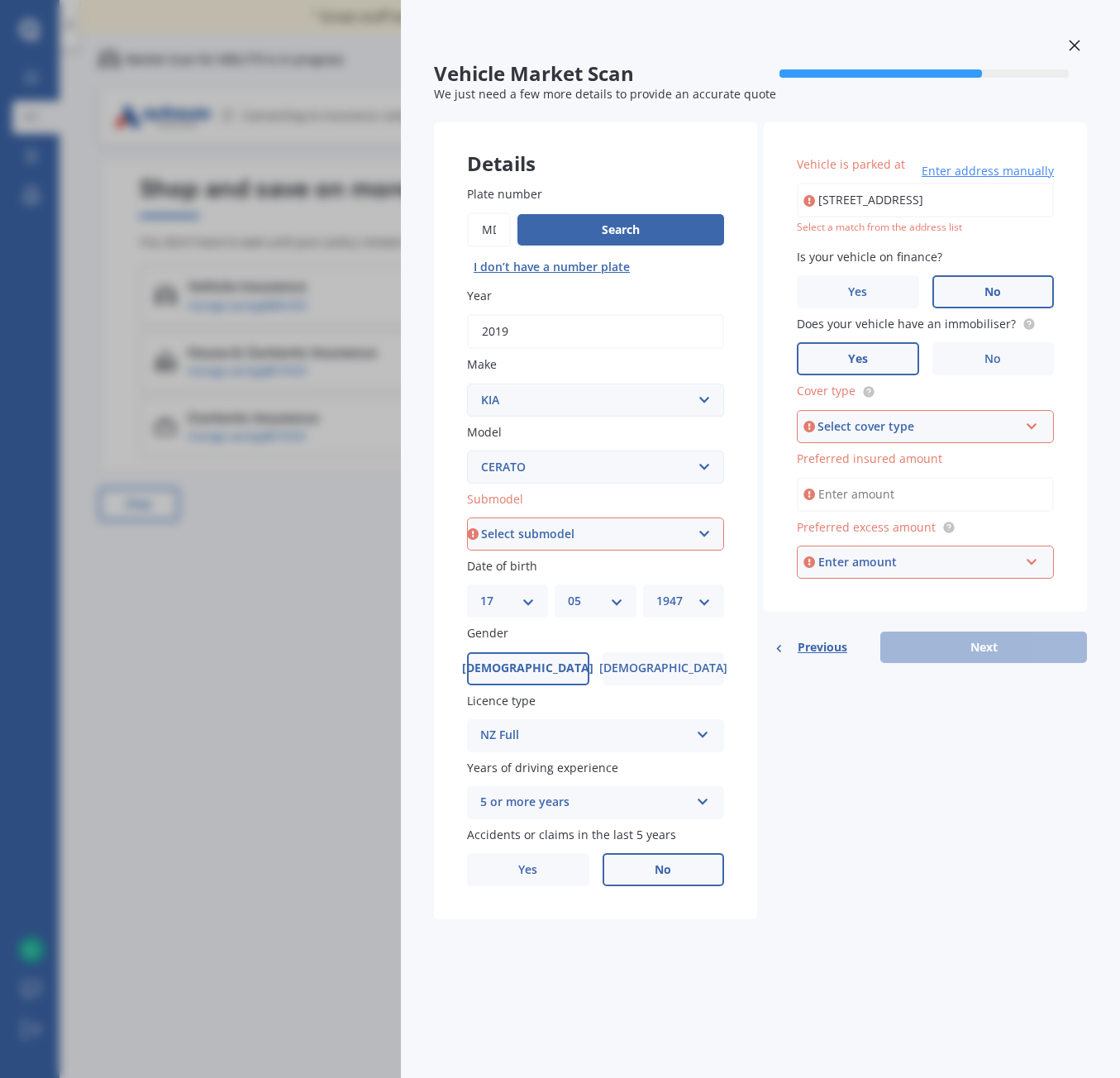
click at [1029, 421] on icon at bounding box center [1033, 423] width 14 height 11
click at [903, 460] on div "Comprehensive" at bounding box center [925, 458] width 254 height 29
click at [923, 456] on span "Preferred insured amount" at bounding box center [870, 458] width 146 height 16
click at [923, 477] on input "Preferred insured amount" at bounding box center [925, 494] width 257 height 35
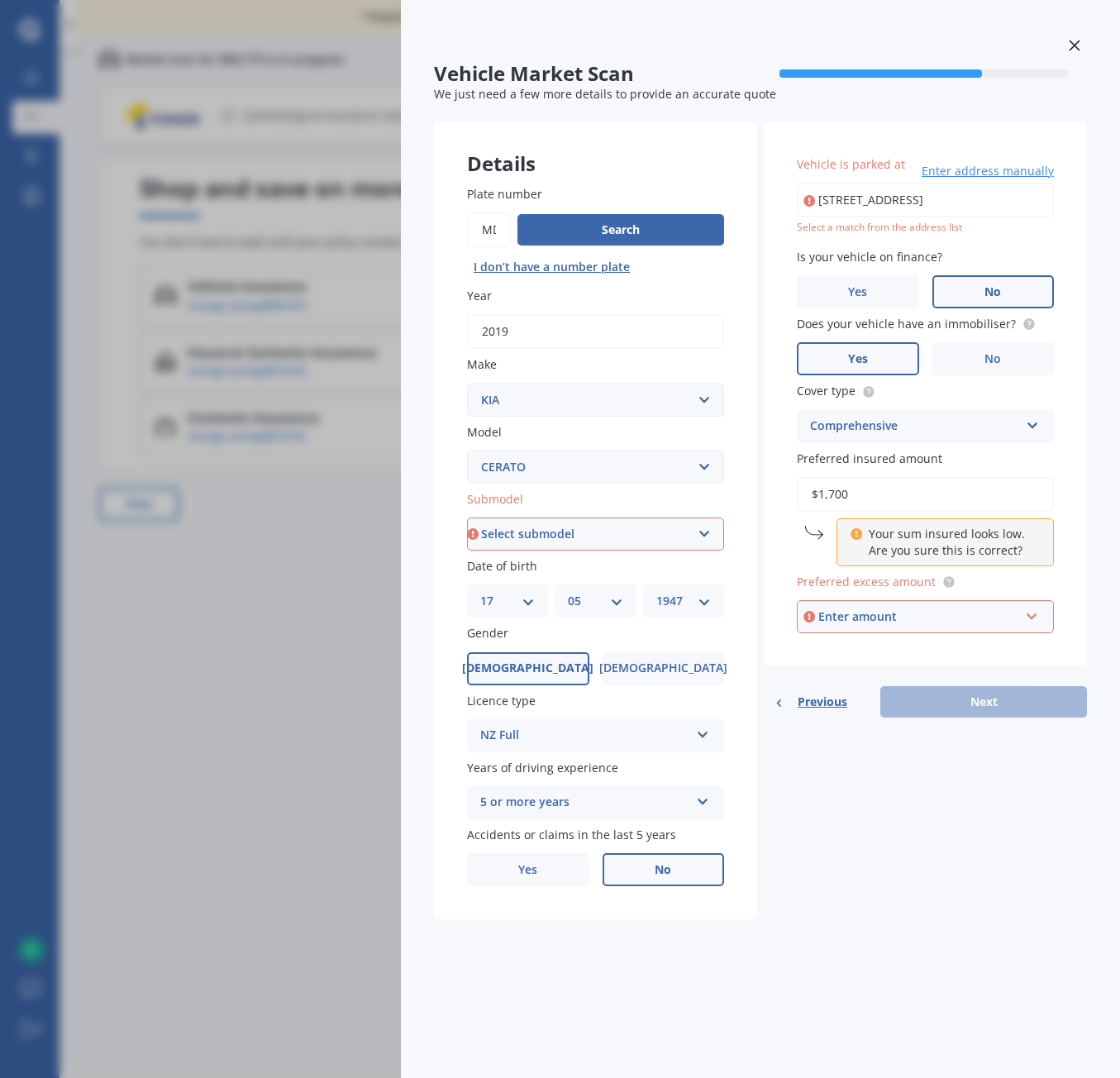
type input "$17,000"
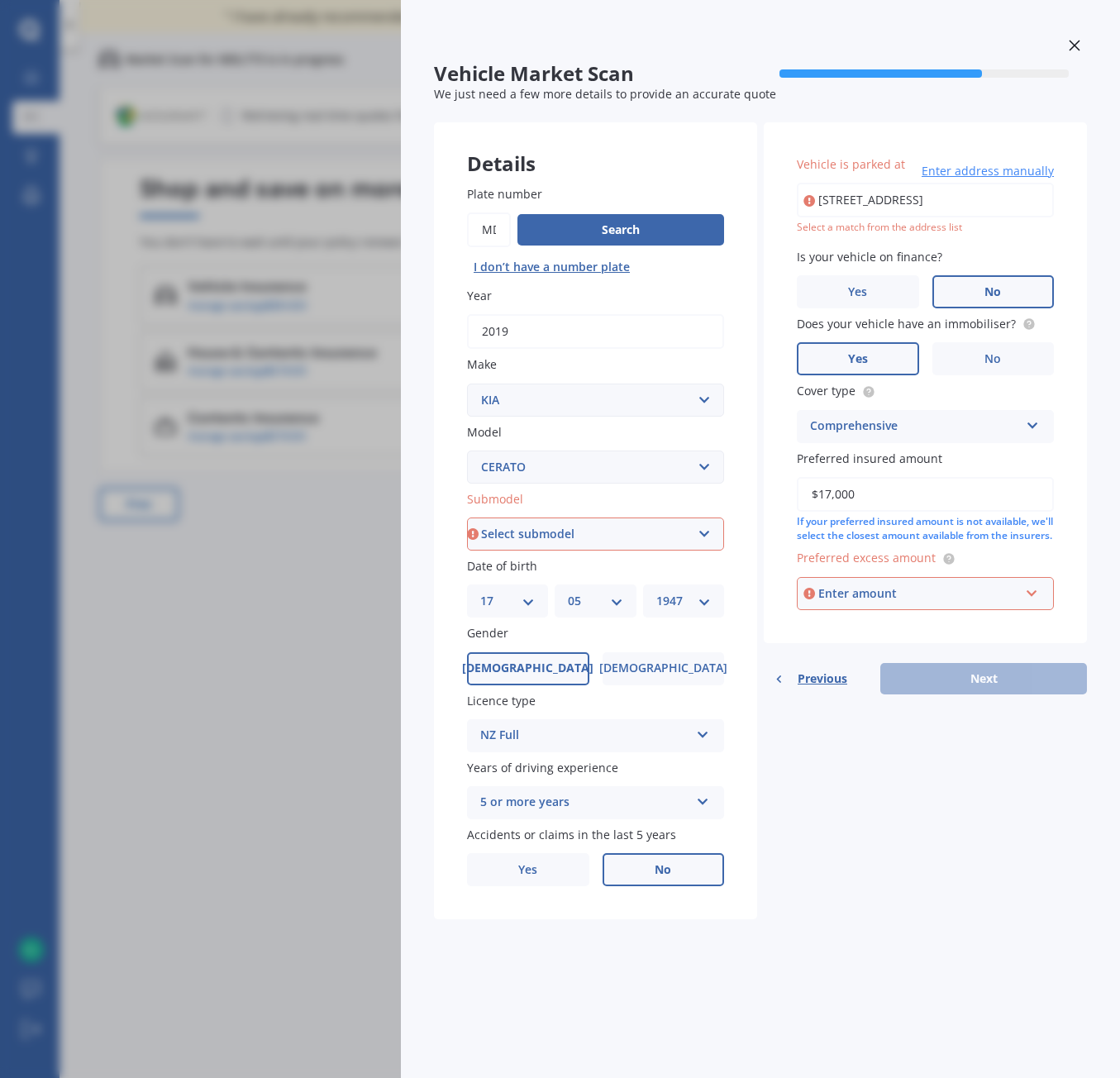
click at [876, 594] on div "Enter amount" at bounding box center [919, 593] width 201 height 18
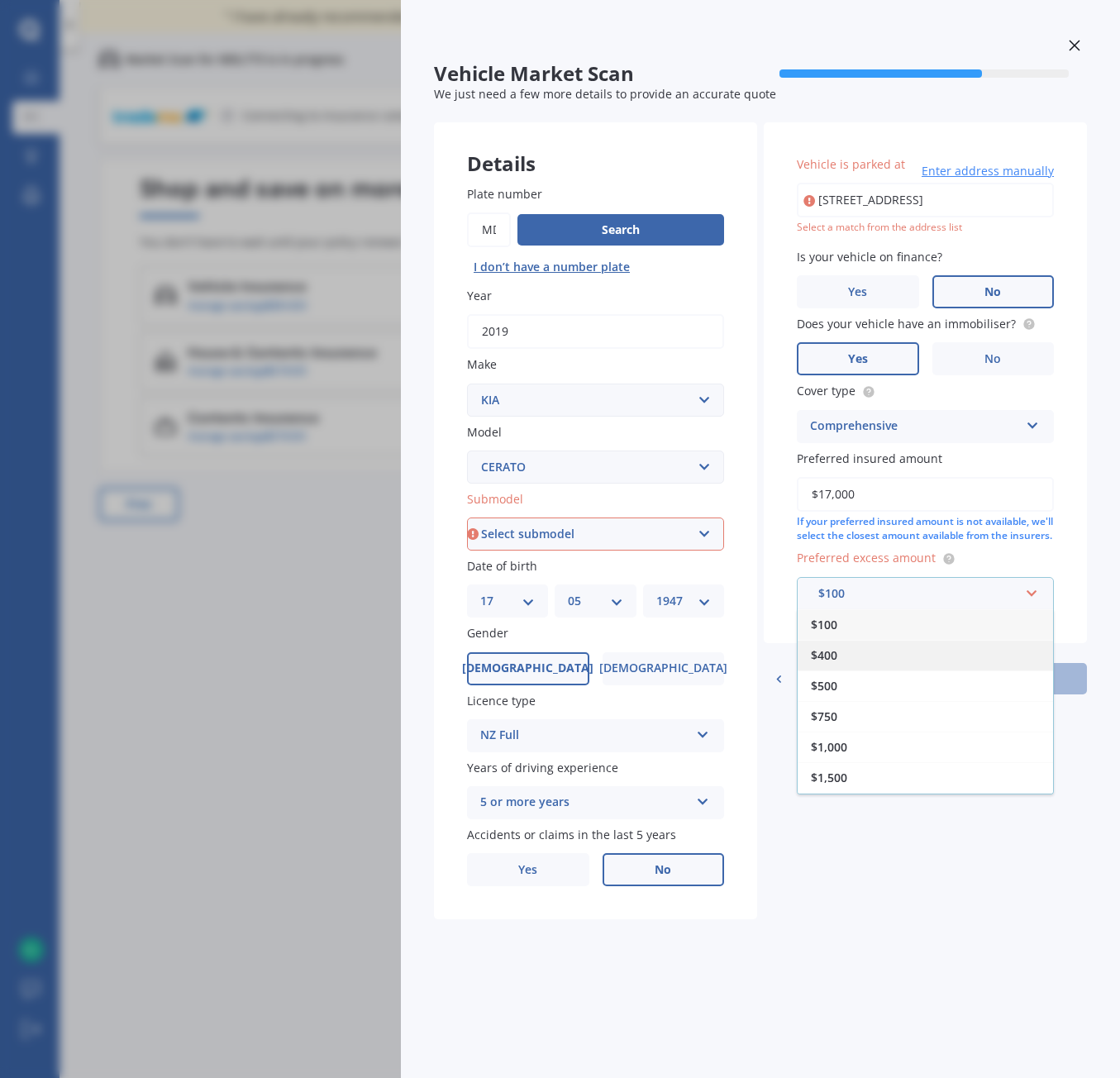
click at [829, 661] on span "$400" at bounding box center [824, 655] width 27 height 16
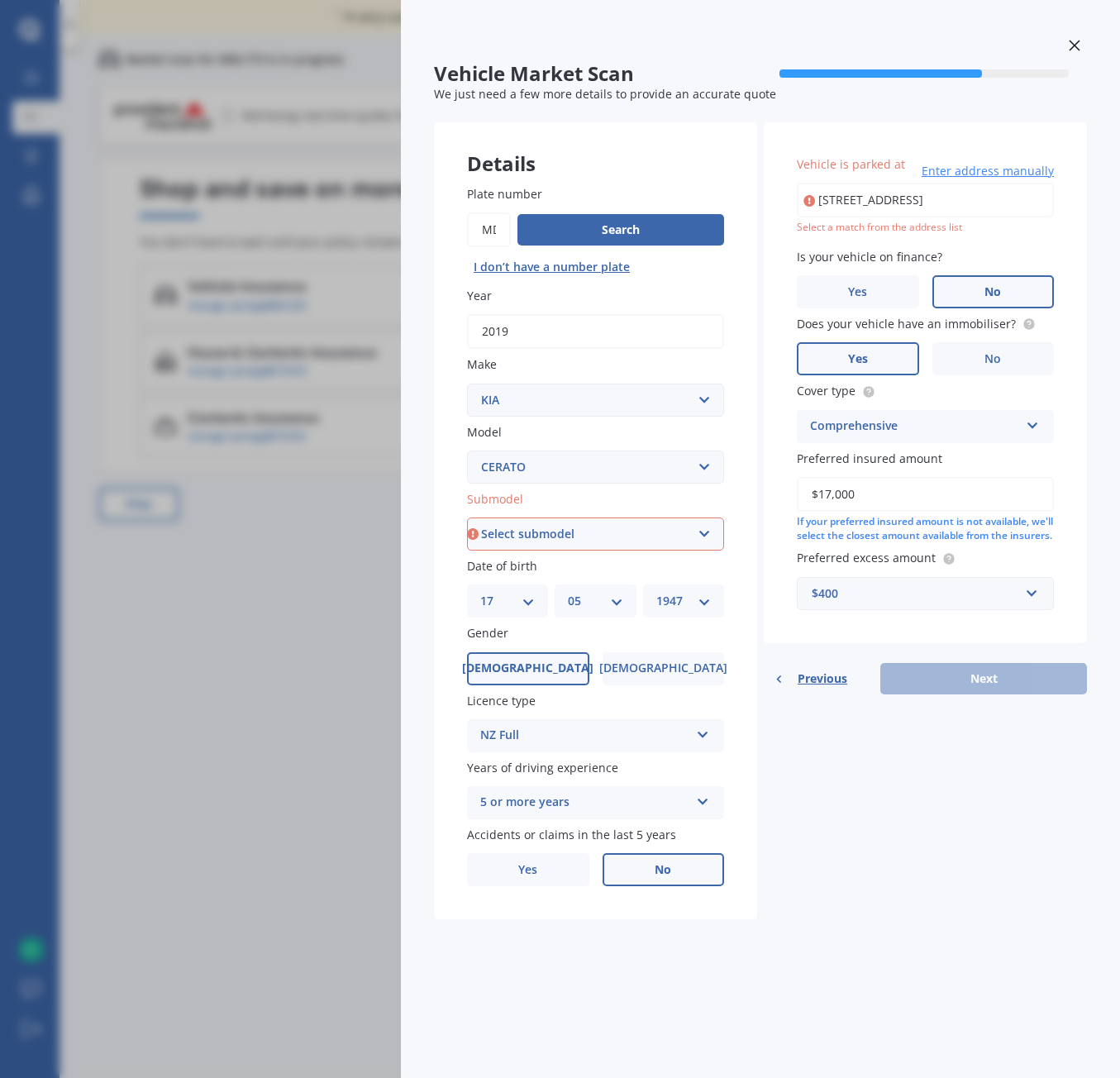
select select "(ALL)"
click at [754, 263] on div "Plate number Search I don’t have a number plate Year [DATE] Make Select make AC…" at bounding box center [595, 536] width 323 height 768
click at [933, 228] on div "Select a match from the address list" at bounding box center [925, 228] width 257 height 14
click at [858, 197] on input "[STREET_ADDRESS]" at bounding box center [925, 200] width 257 height 35
type input "[STREET_ADDRESS]"
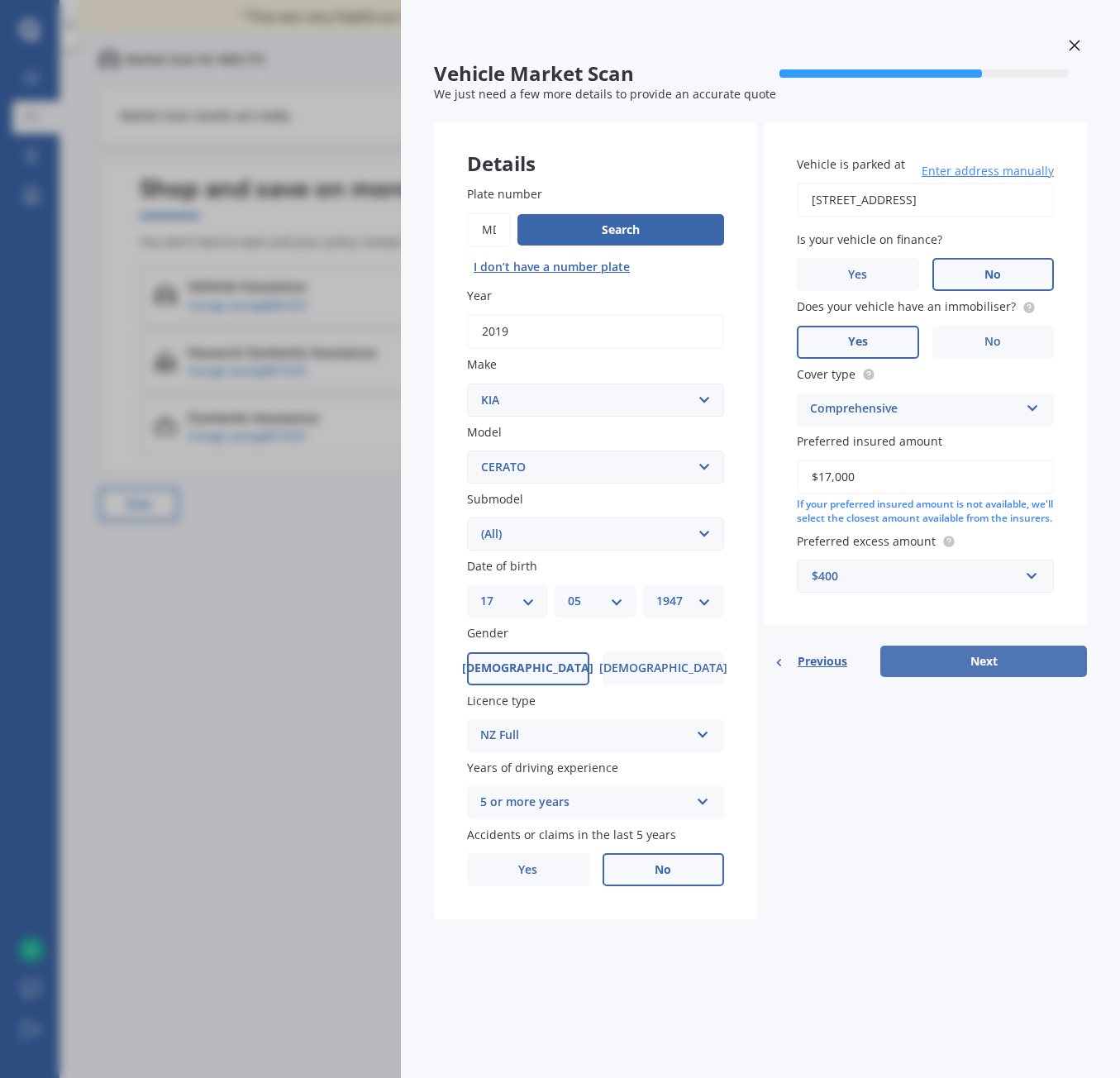
click at [988, 670] on button "Next" at bounding box center [984, 661] width 207 height 31
select select "17"
select select "05"
select select "1947"
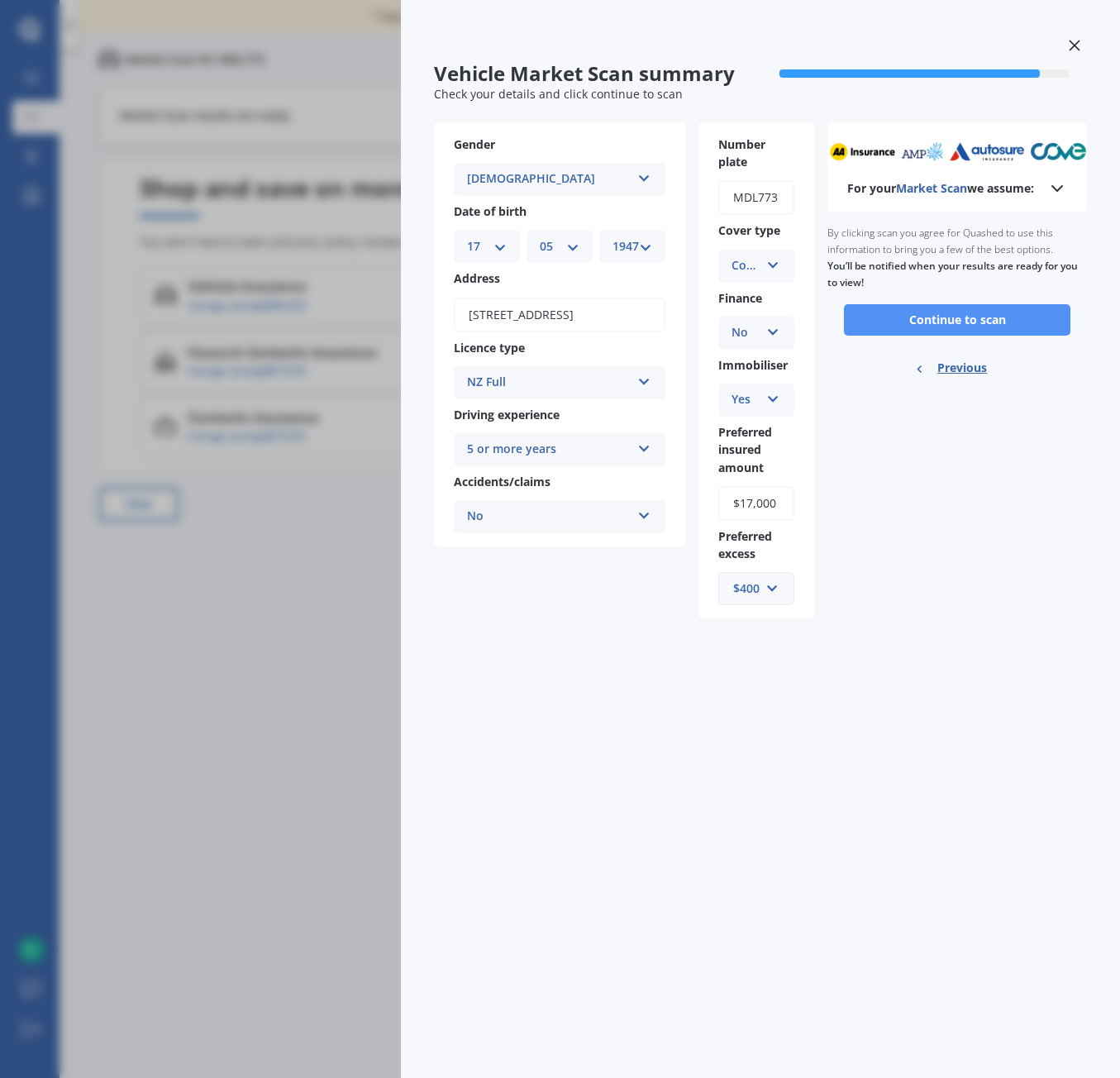
click at [964, 312] on button "Continue to scan" at bounding box center [958, 320] width 227 height 31
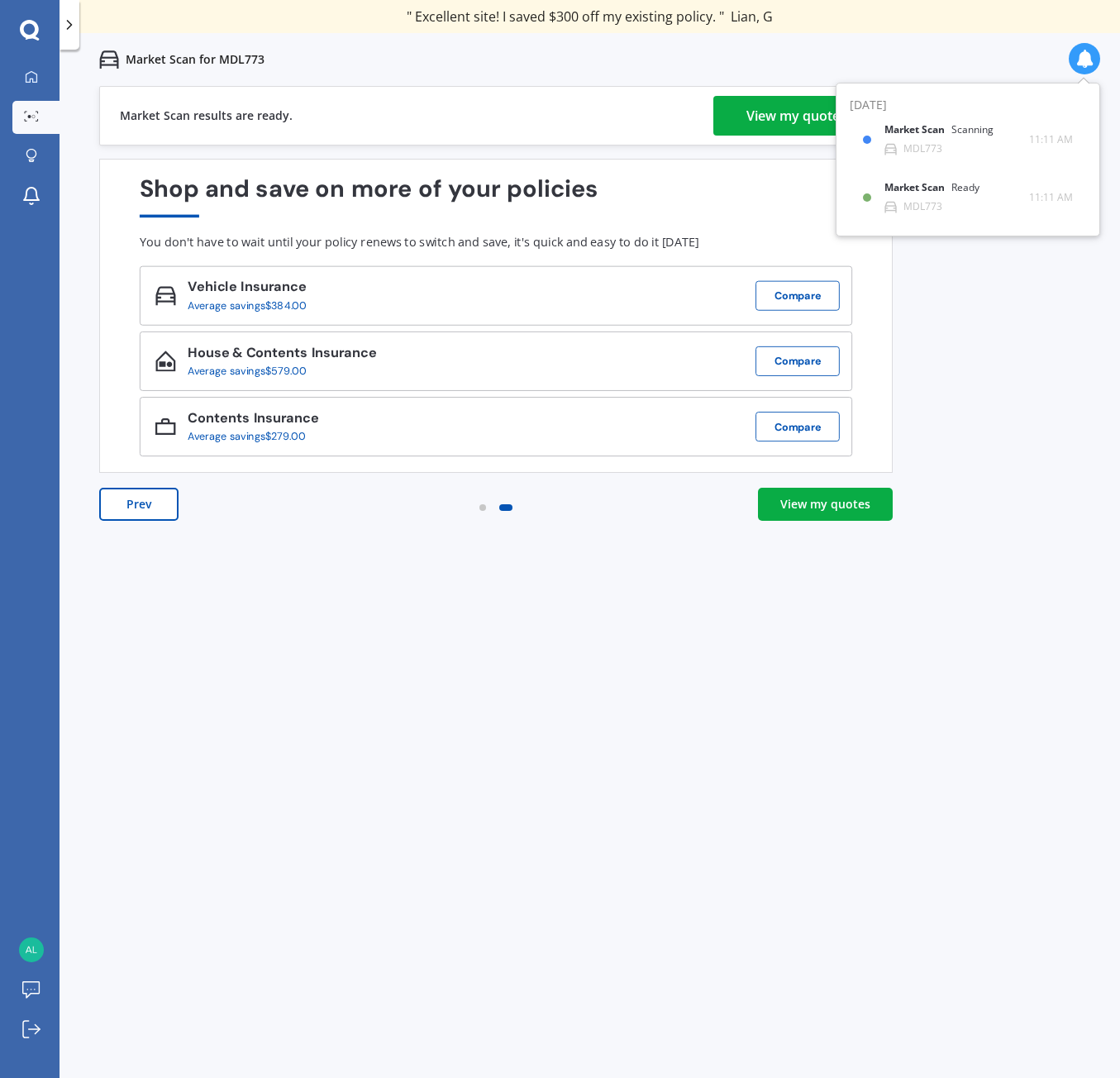
click at [815, 500] on div "View my quotes" at bounding box center [825, 504] width 90 height 16
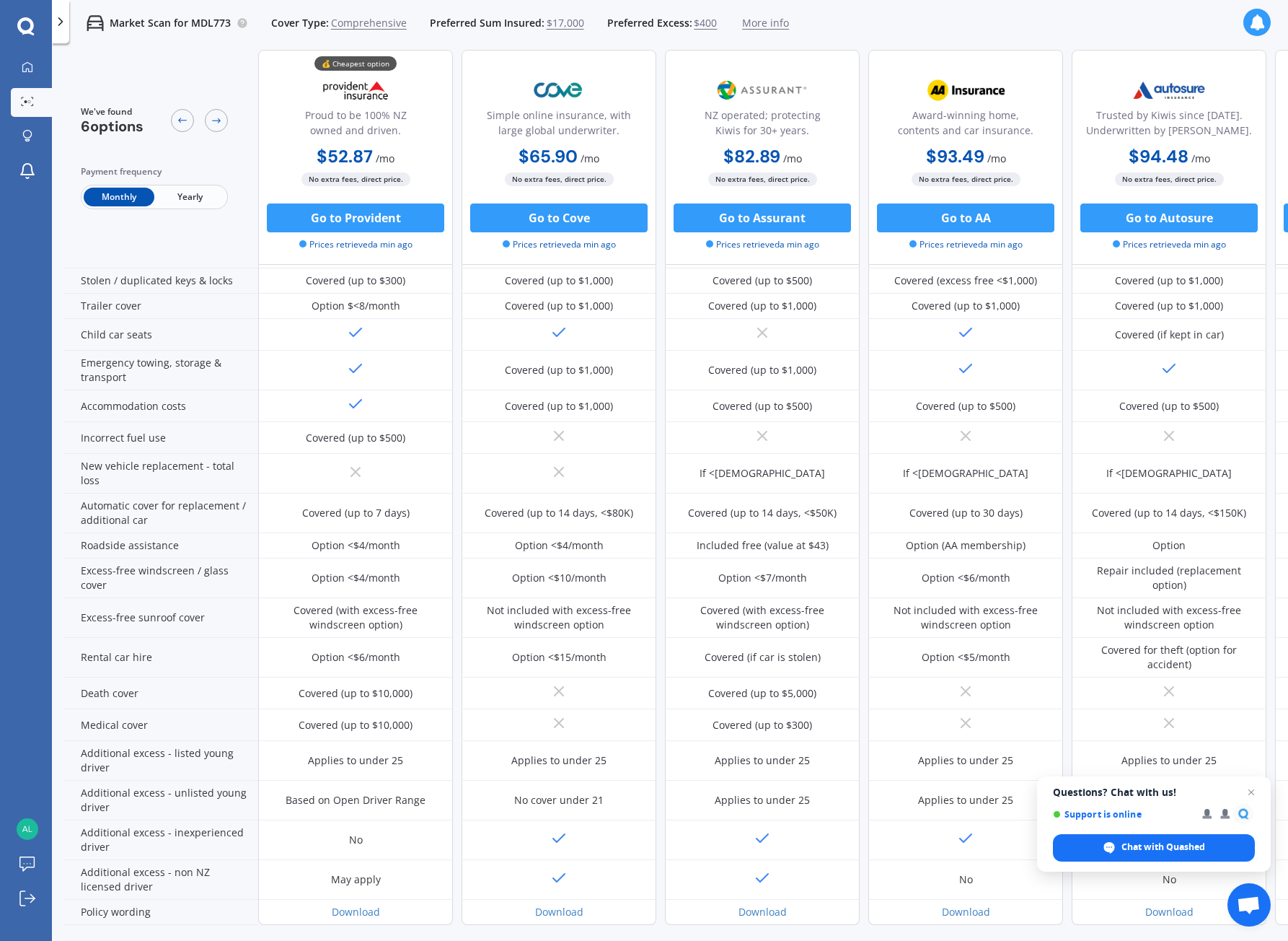
scroll to position [275, 0]
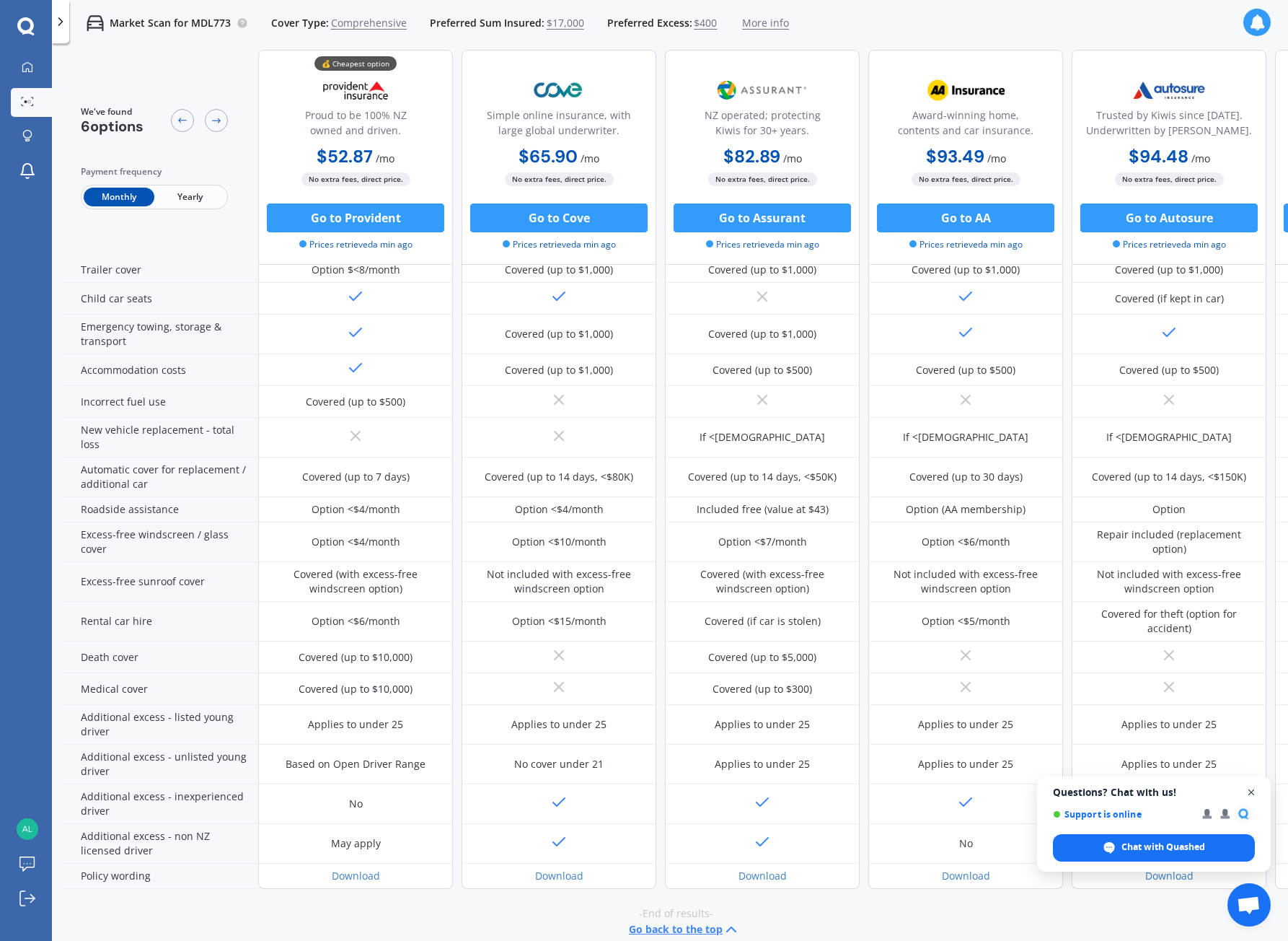
click at [976, 794] on span "Open chat" at bounding box center [1252, 793] width 18 height 18
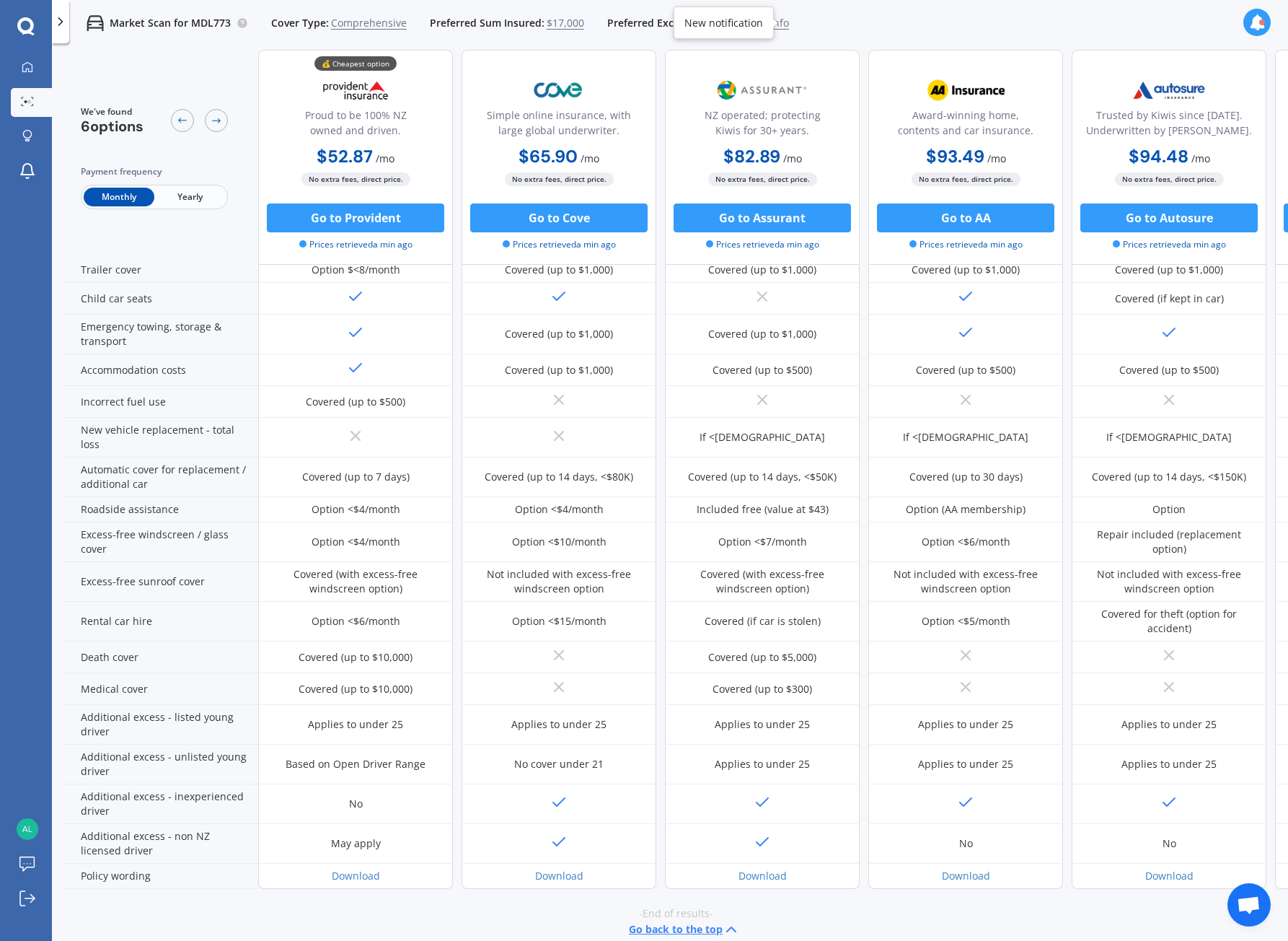
click at [667, 921] on button "Go back to the top" at bounding box center [684, 929] width 111 height 17
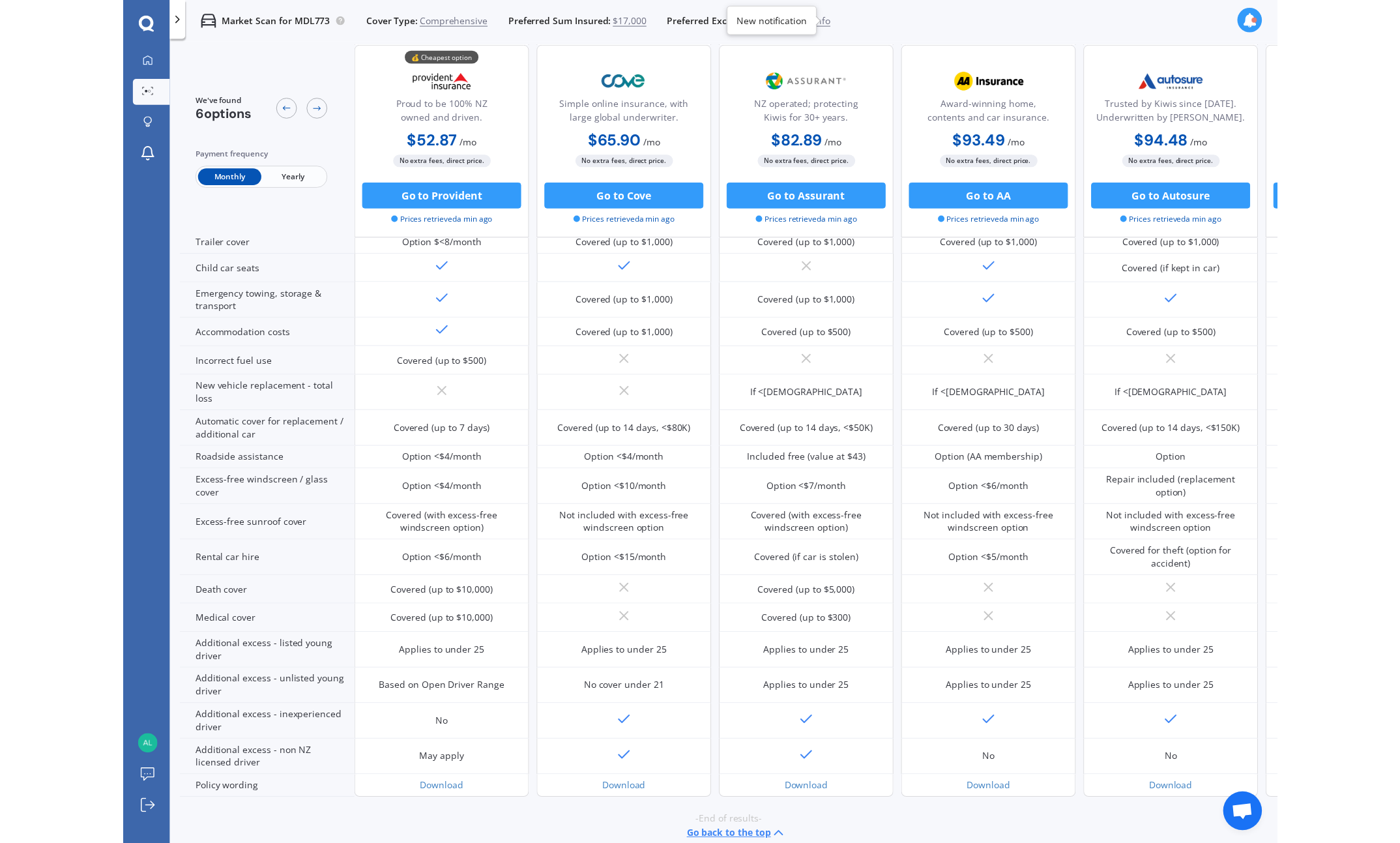
scroll to position [0, 0]
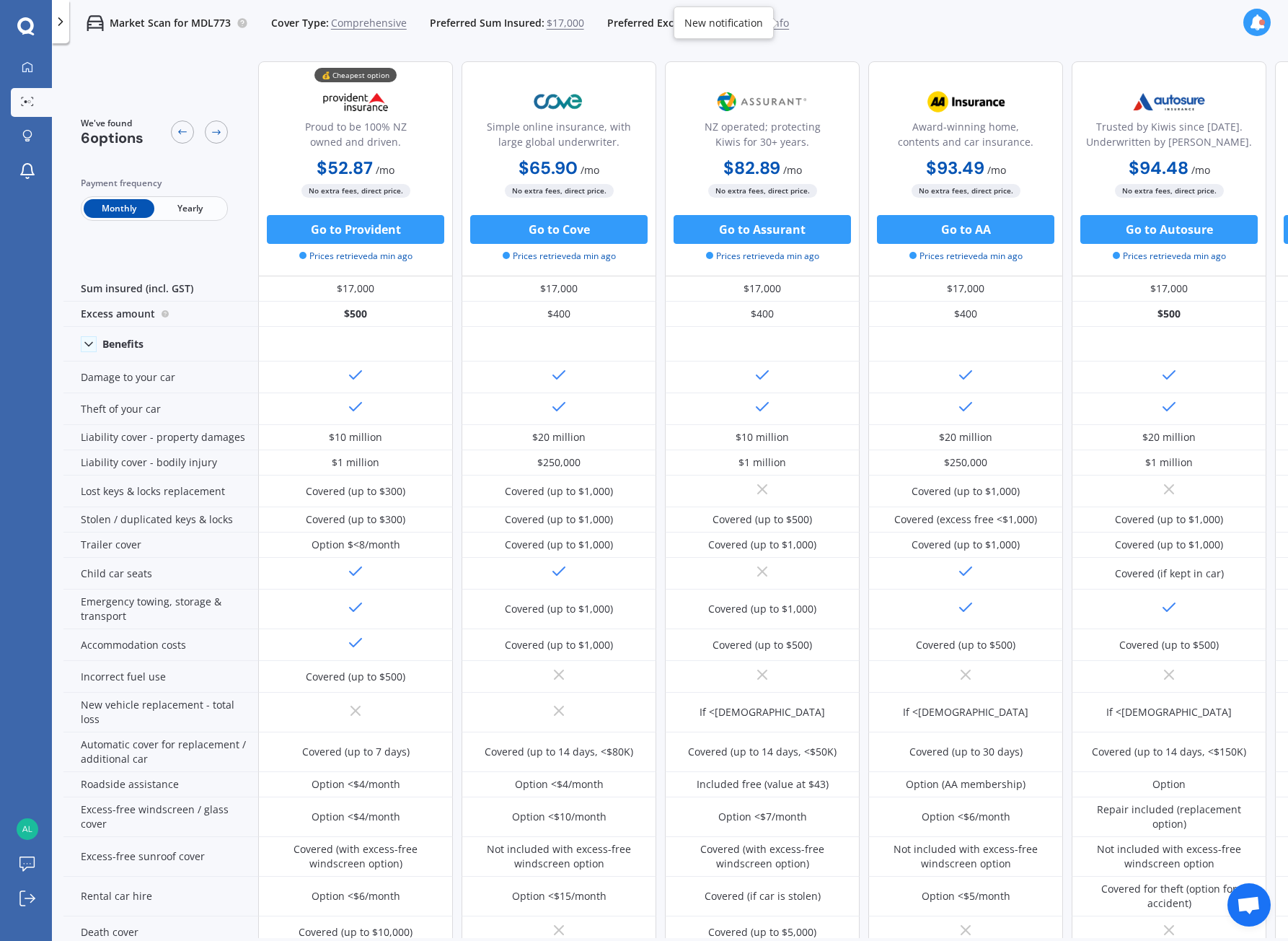
click at [877, 40] on div "Market Scan for MDL773 Cover Type: Comprehensive Preferred Sum Insured: $17,000…" at bounding box center [670, 23] width 1236 height 46
click at [732, 23] on div "New notification" at bounding box center [724, 23] width 79 height 14
click at [641, 26] on span "Preferred Excess:" at bounding box center [650, 23] width 85 height 14
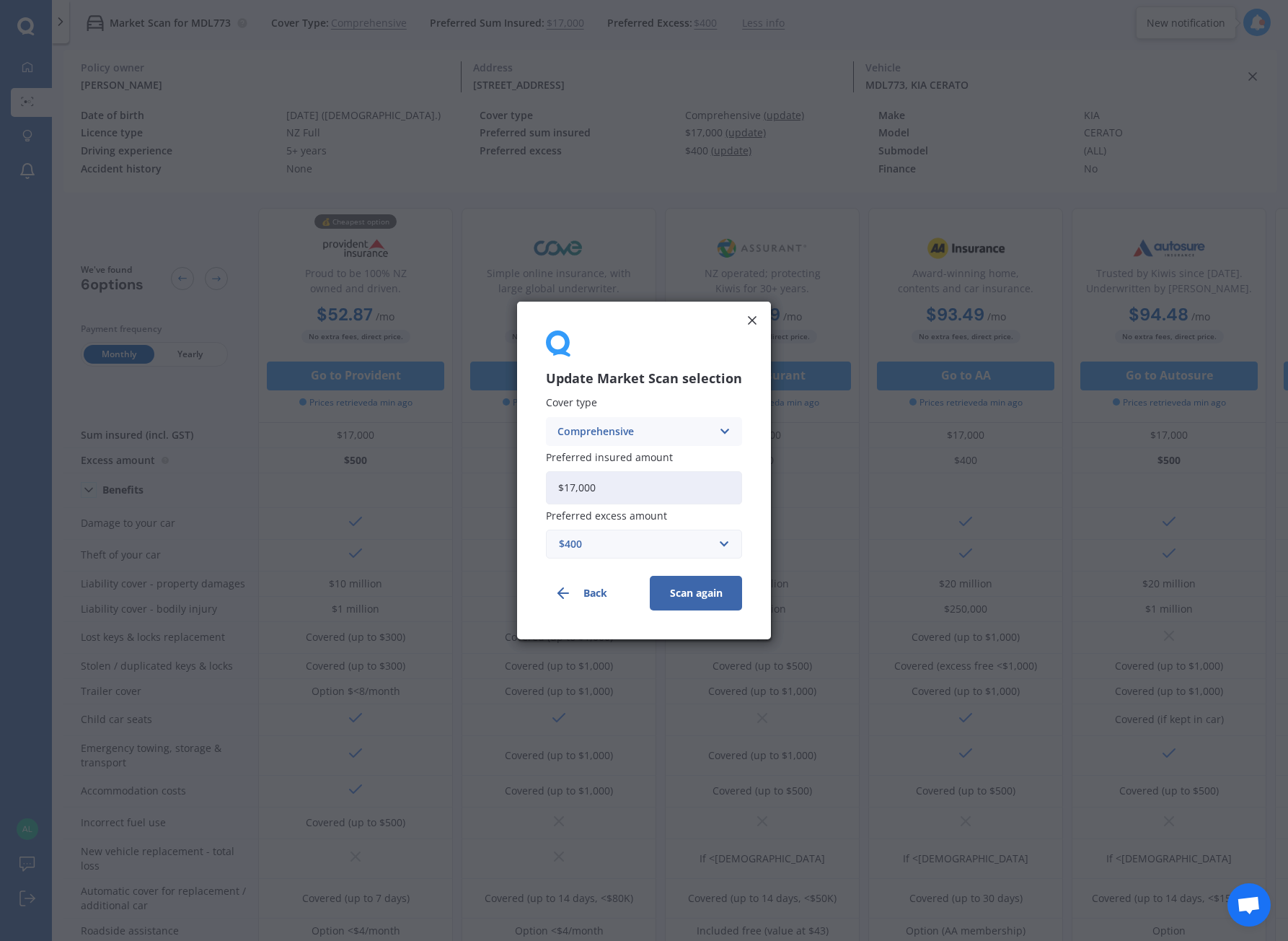
click at [690, 596] on button "Scan again" at bounding box center [696, 593] width 92 height 35
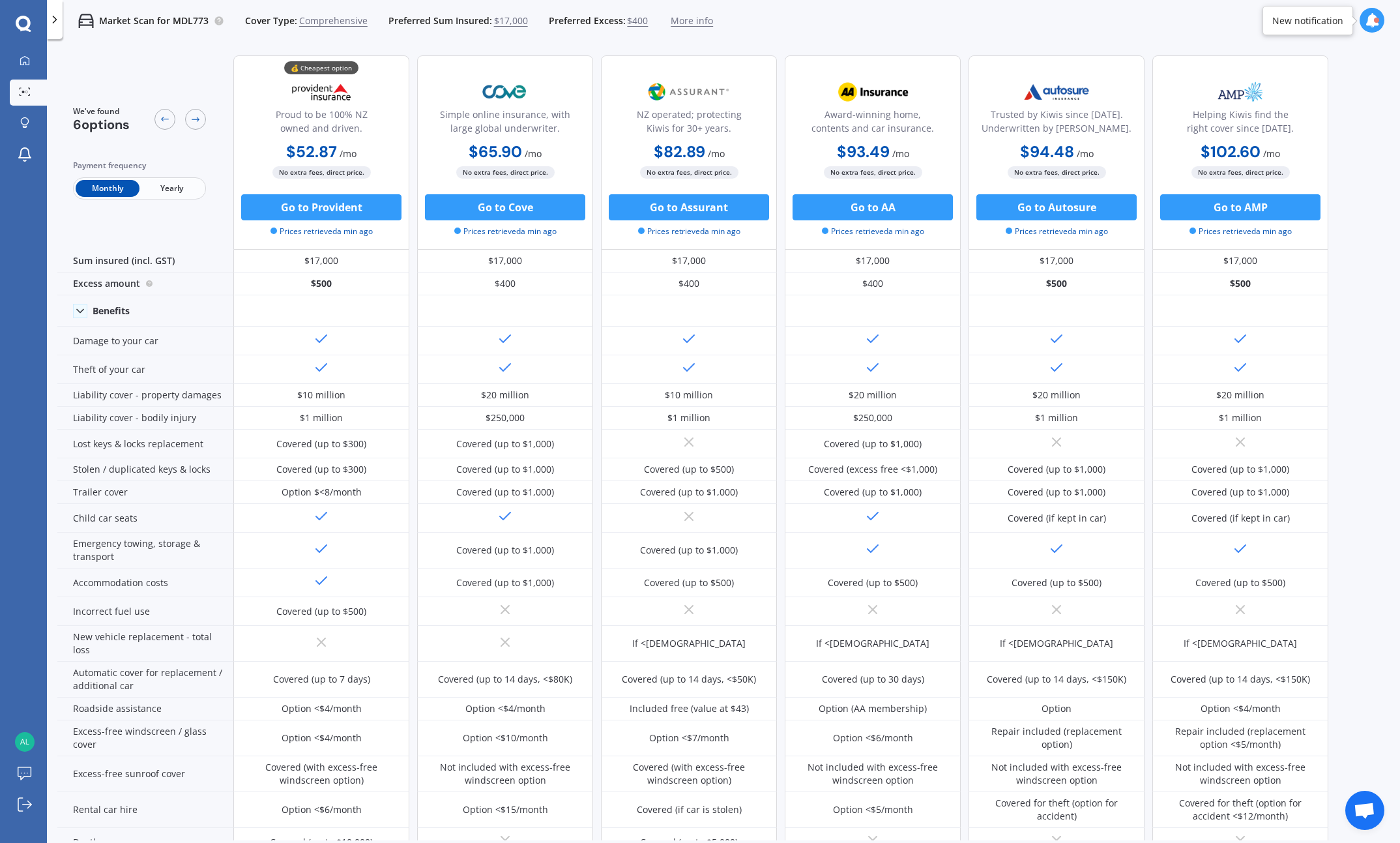
scroll to position [247, 0]
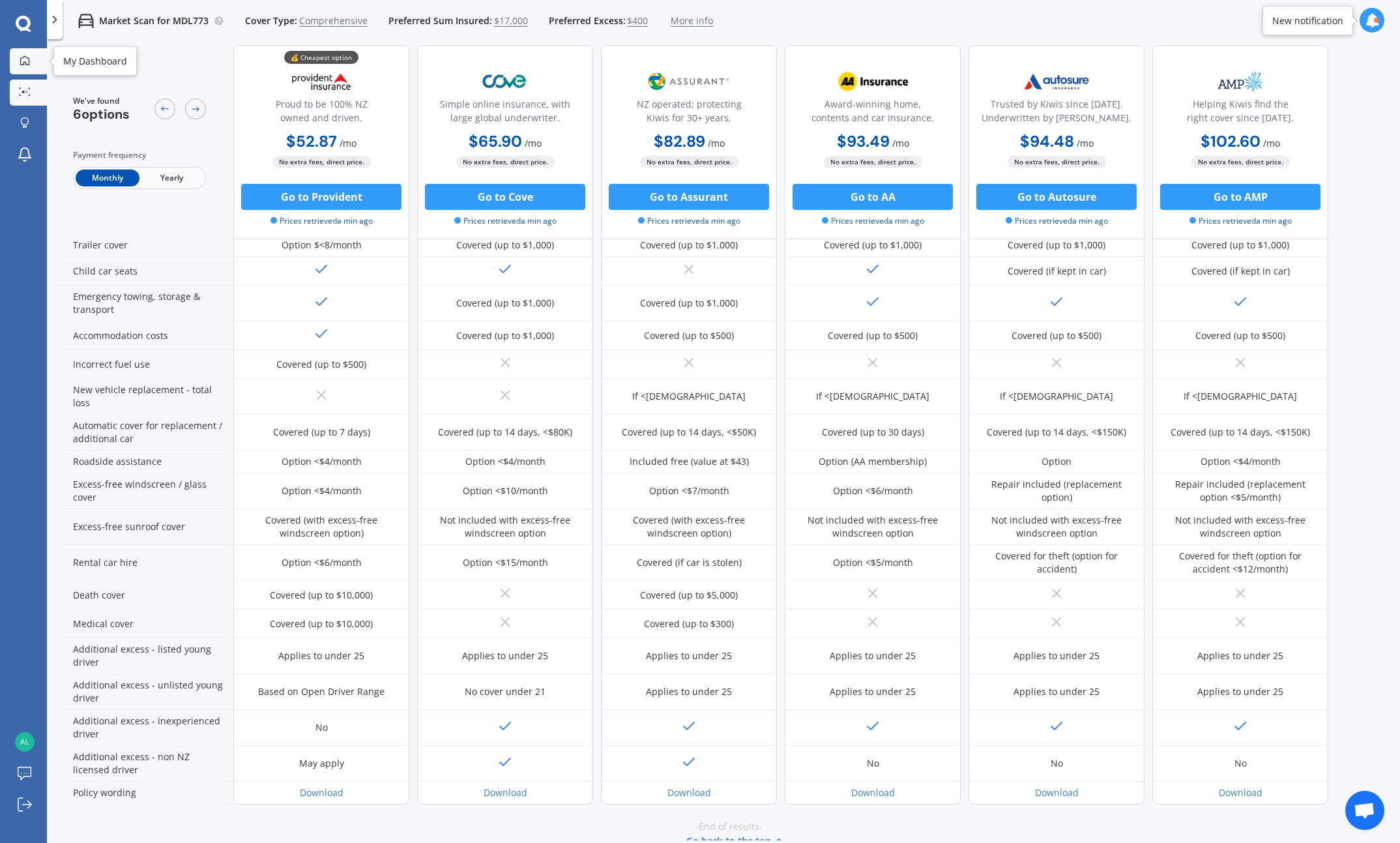
click at [25, 65] on icon at bounding box center [25, 60] width 10 height 10
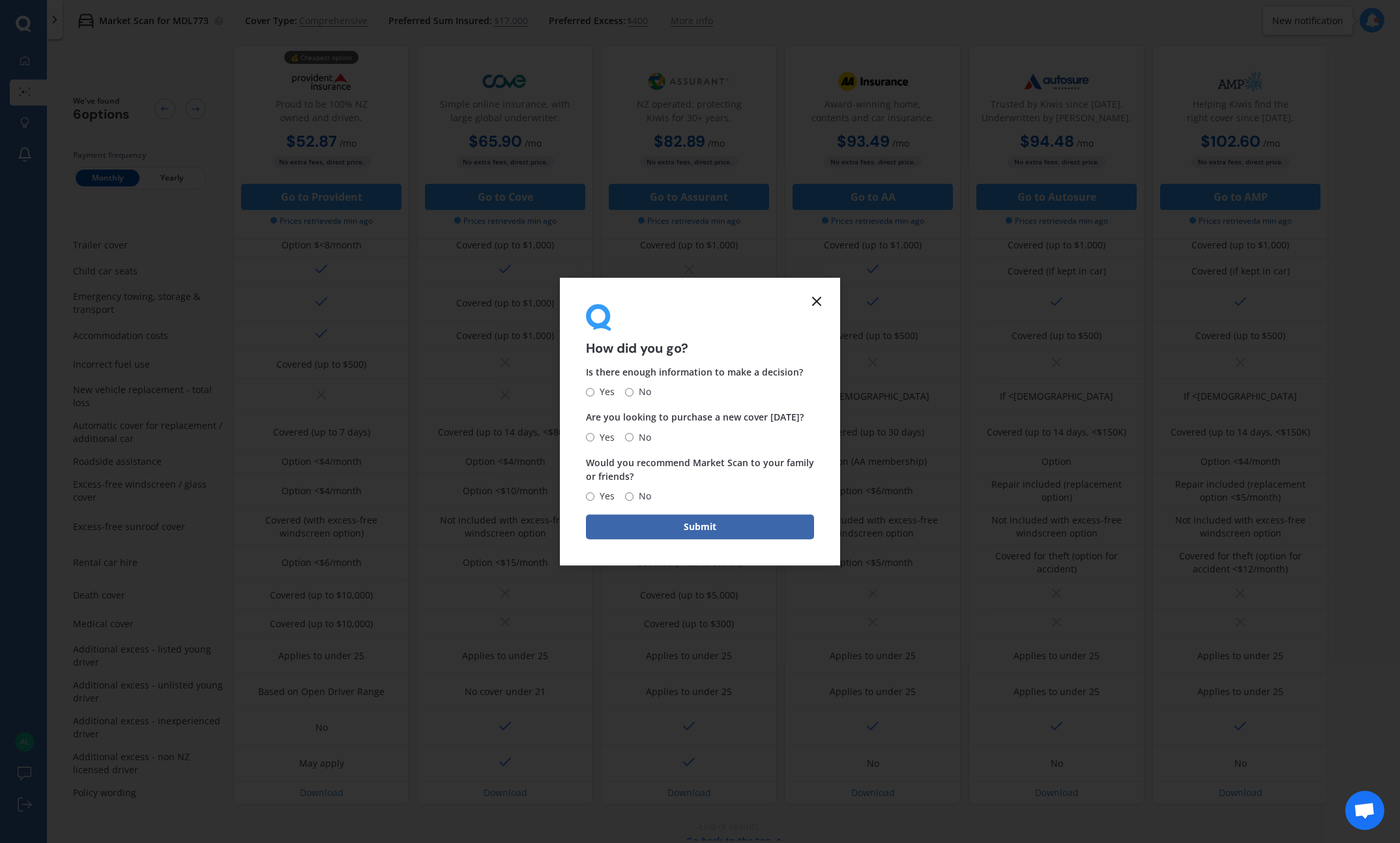
click at [589, 390] on input "Yes" at bounding box center [590, 392] width 8 height 8
radio input "true"
click at [628, 436] on input "No" at bounding box center [629, 437] width 8 height 8
radio input "true"
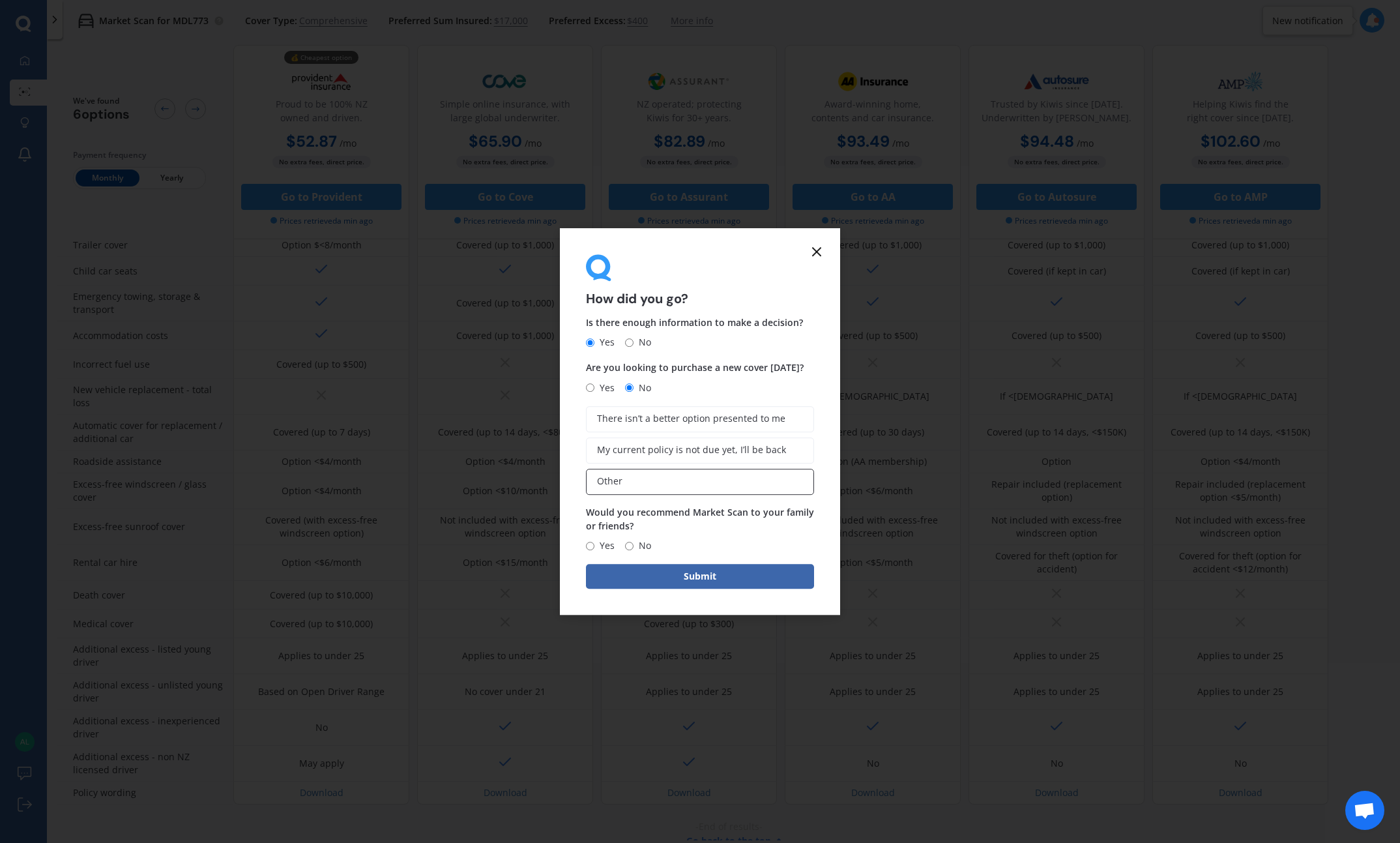
click at [620, 483] on span "Other" at bounding box center [609, 482] width 25 height 11
click at [0, 0] on input "Other" at bounding box center [0, 0] width 0 height 0
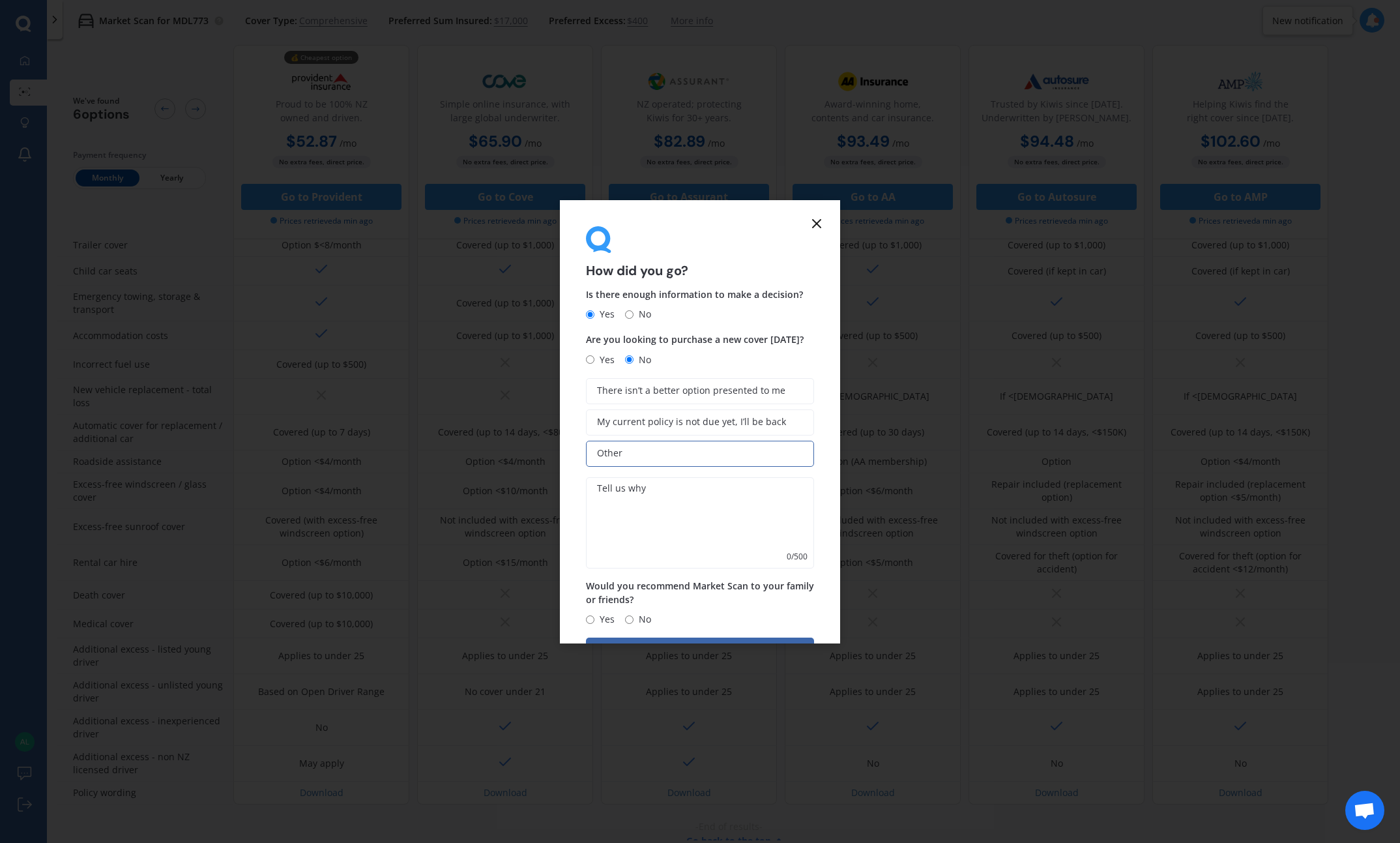
click at [643, 486] on textarea at bounding box center [700, 523] width 228 height 92
type textarea "Still looking"
click at [592, 616] on input "Yes" at bounding box center [590, 620] width 8 height 8
radio input "true"
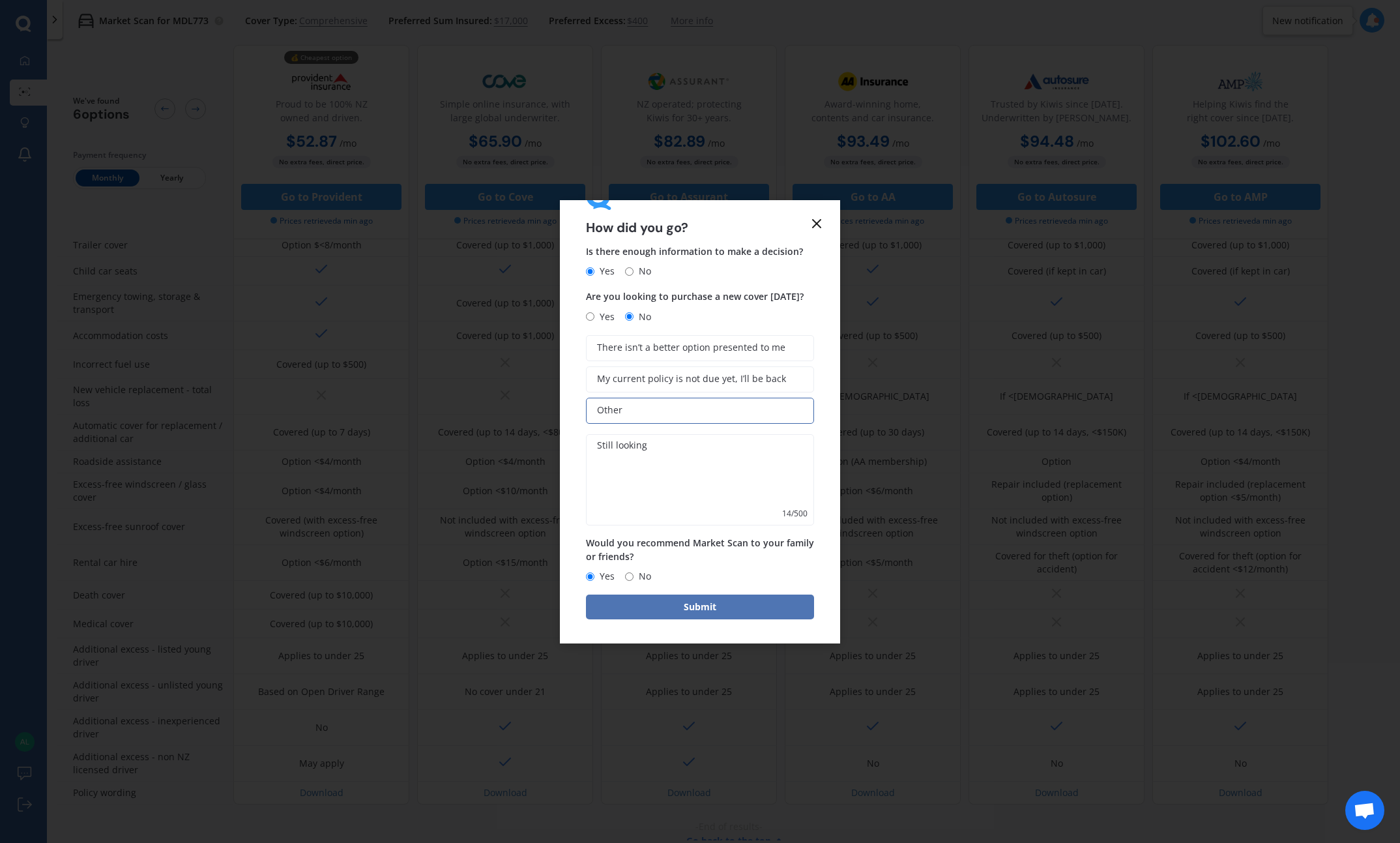
click at [729, 609] on button "Submit" at bounding box center [700, 607] width 228 height 25
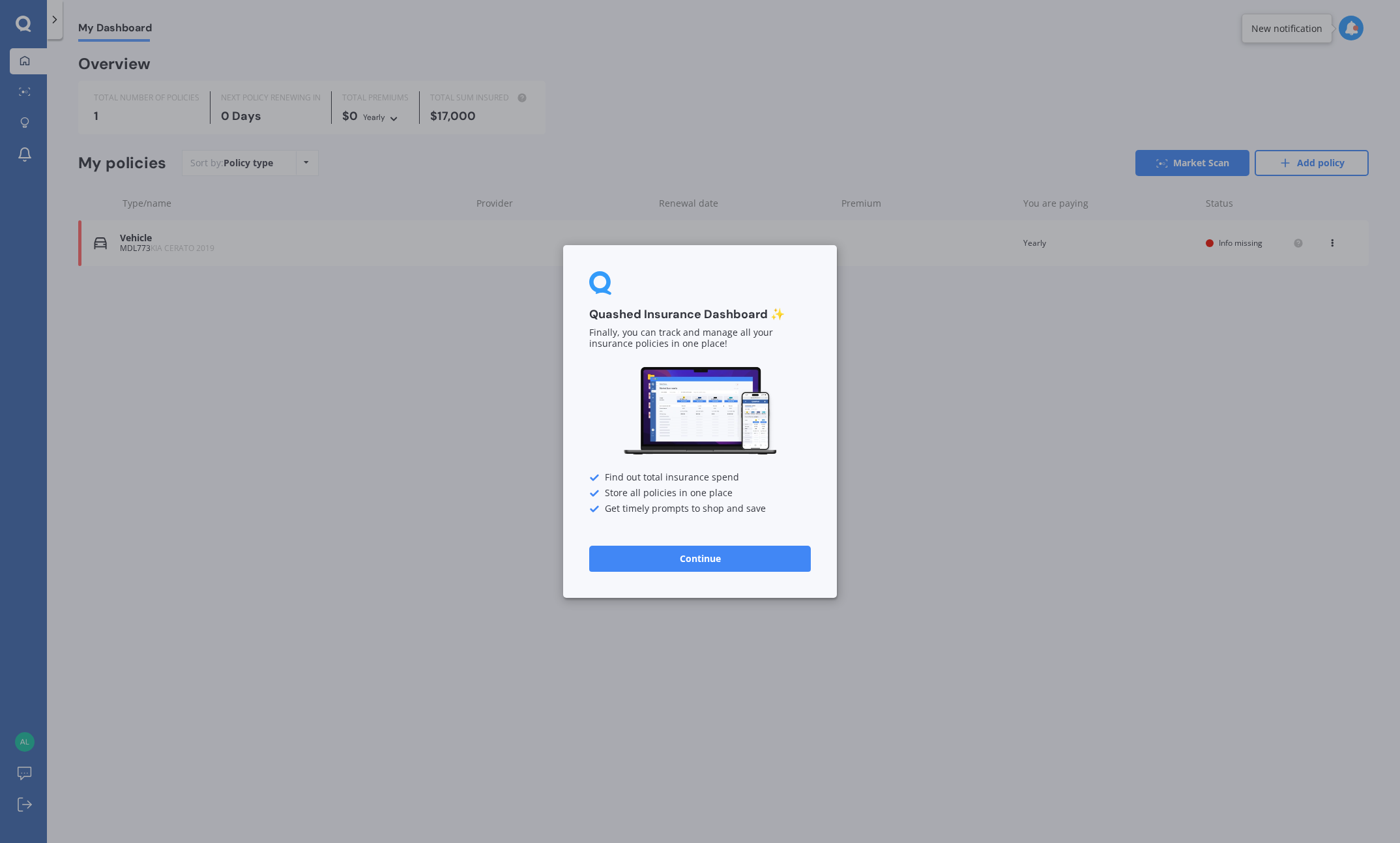
click at [691, 560] on button "Continue" at bounding box center [700, 559] width 222 height 26
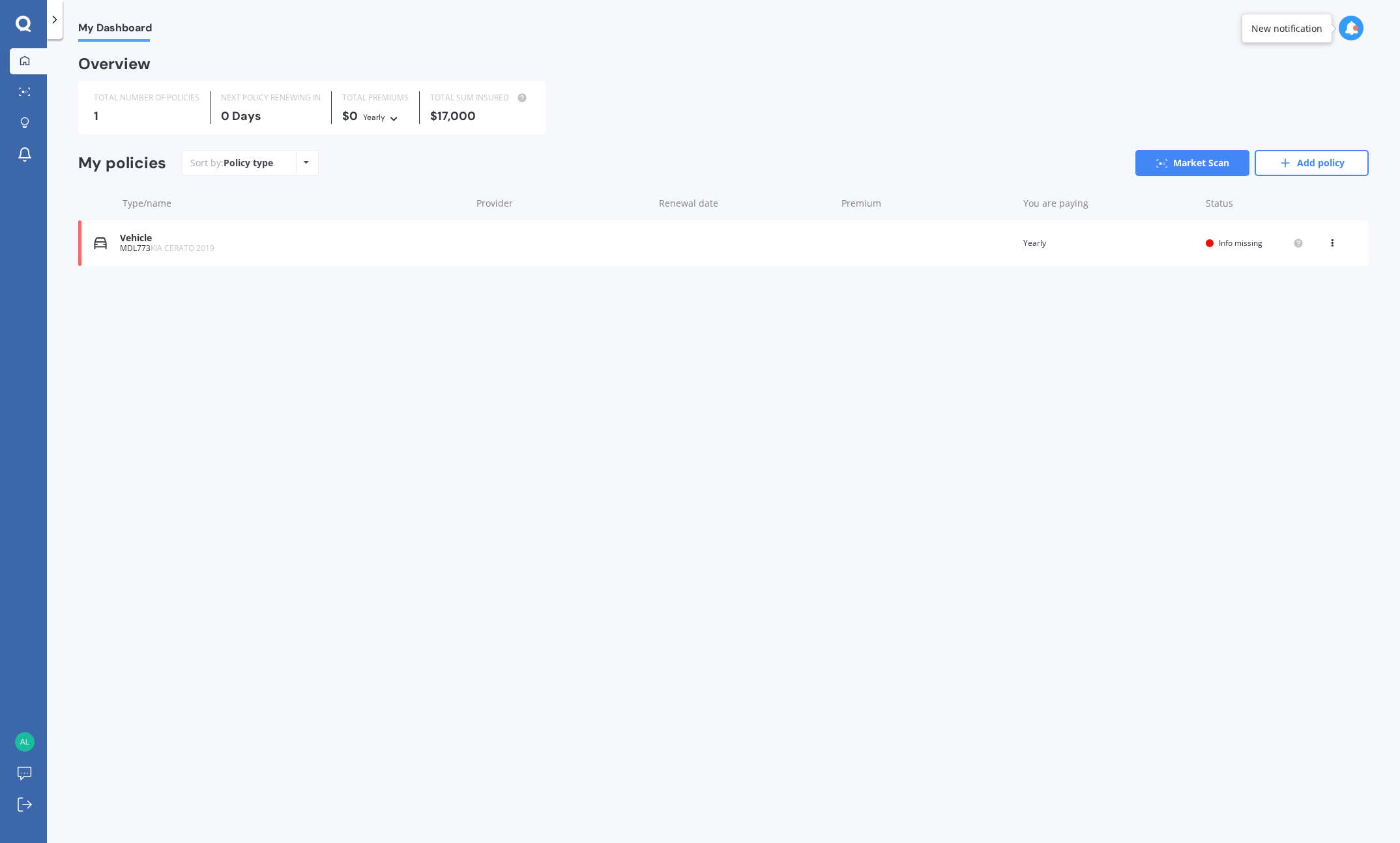
click at [148, 32] on span "My Dashboard" at bounding box center [115, 30] width 74 height 18
click at [53, 26] on icon at bounding box center [55, 19] width 13 height 13
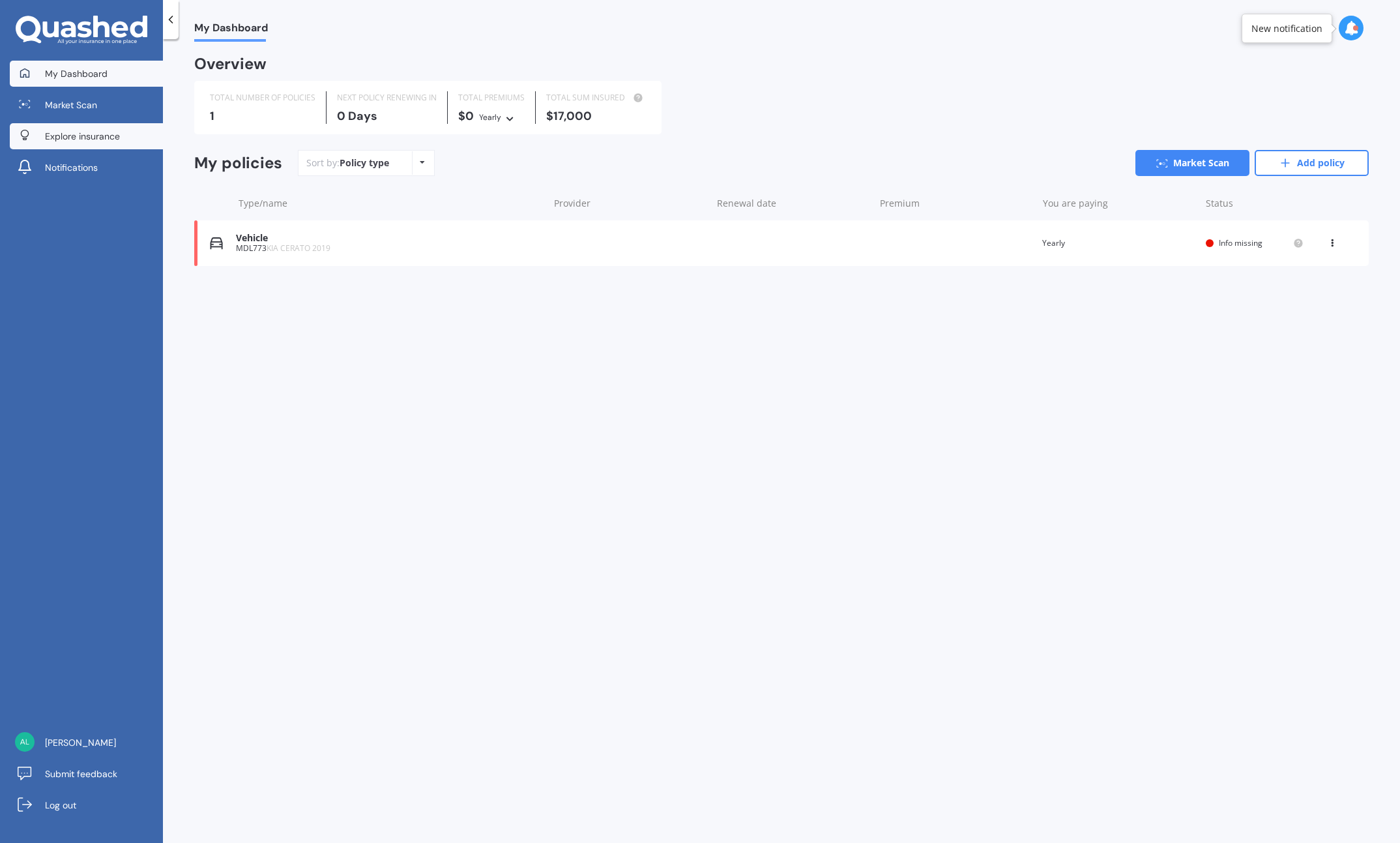
click at [54, 133] on span "Explore insurance" at bounding box center [83, 136] width 75 height 13
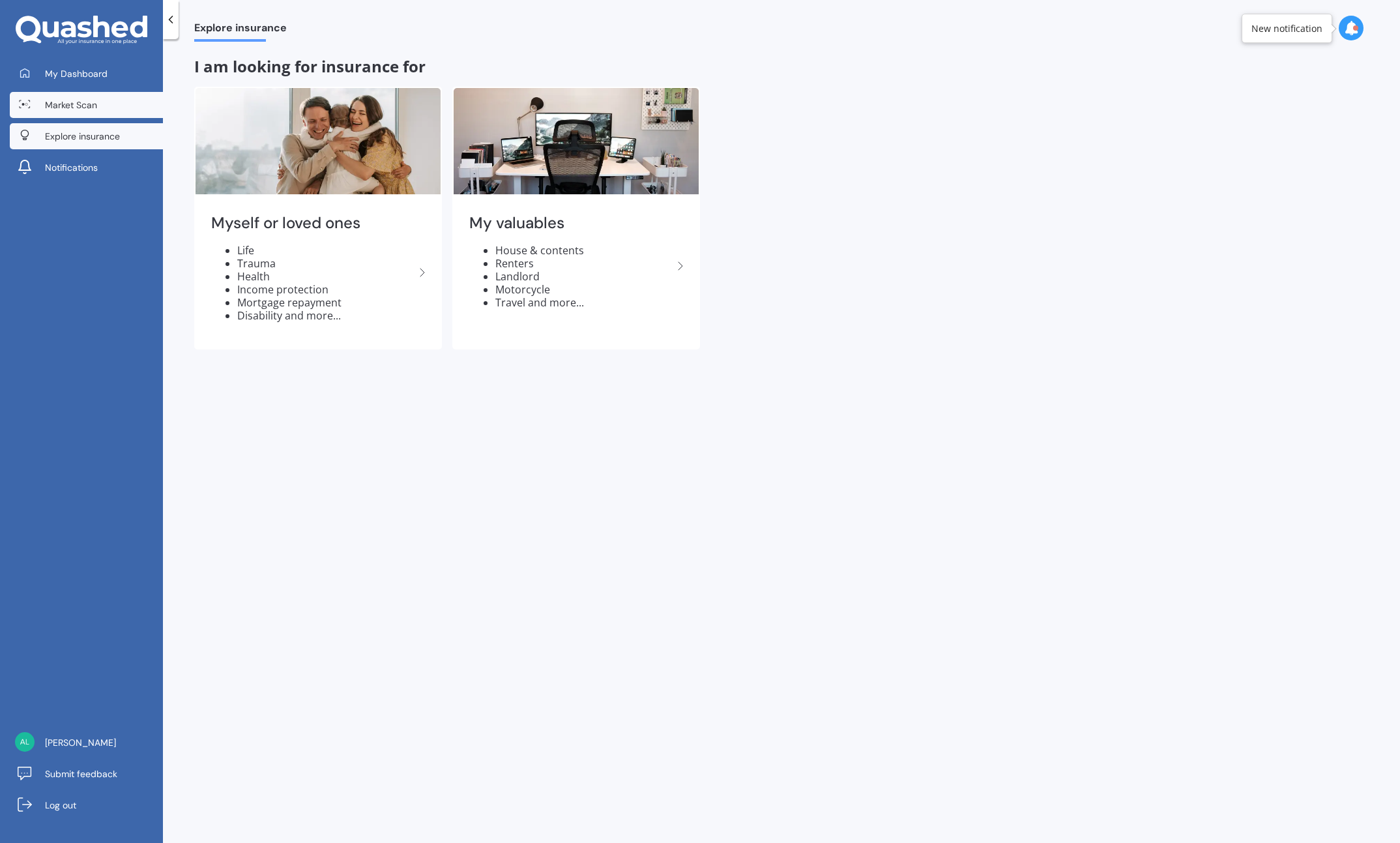
click at [57, 106] on span "Market Scan" at bounding box center [71, 105] width 52 height 13
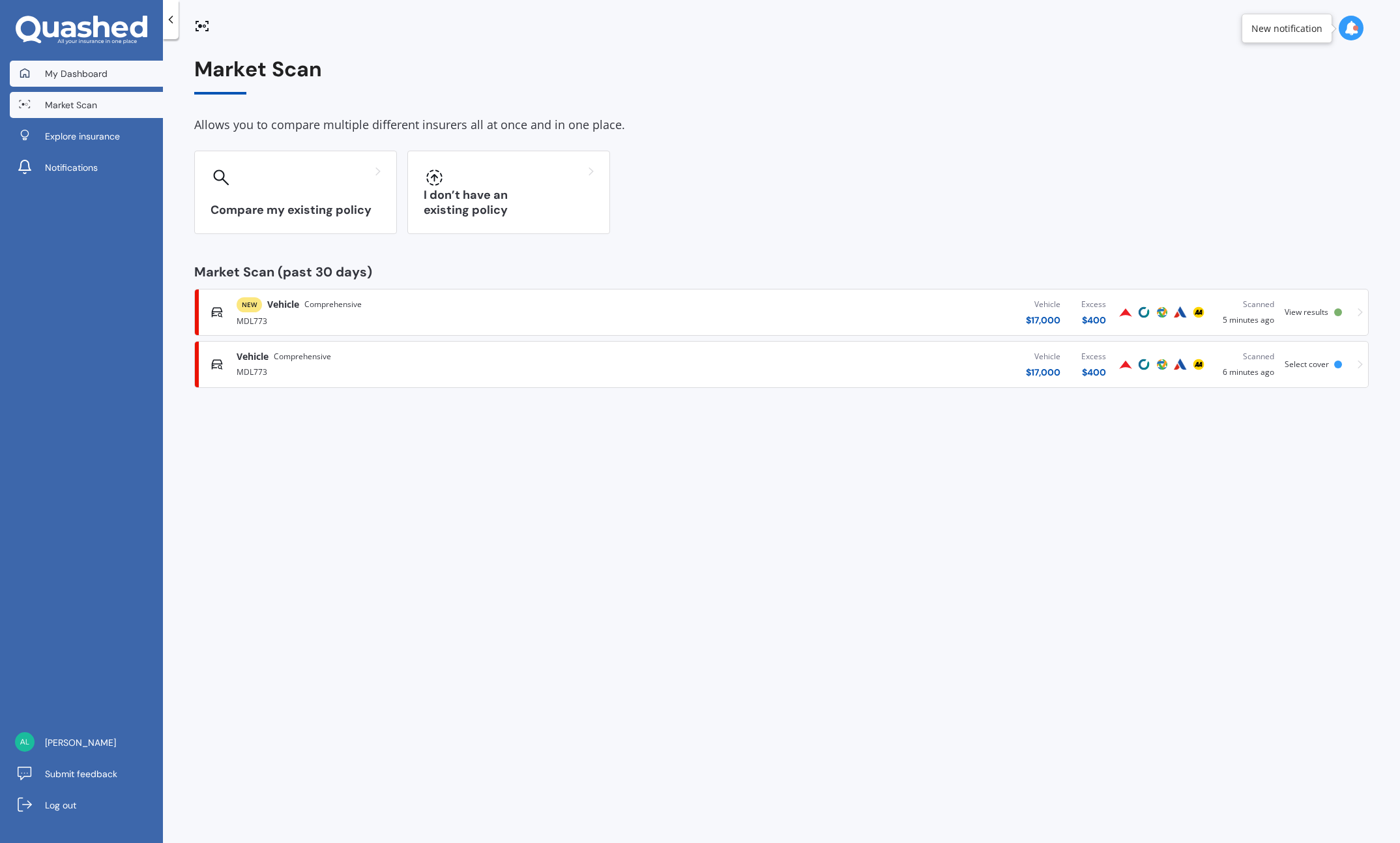
click at [51, 68] on span "My Dashboard" at bounding box center [76, 73] width 63 height 13
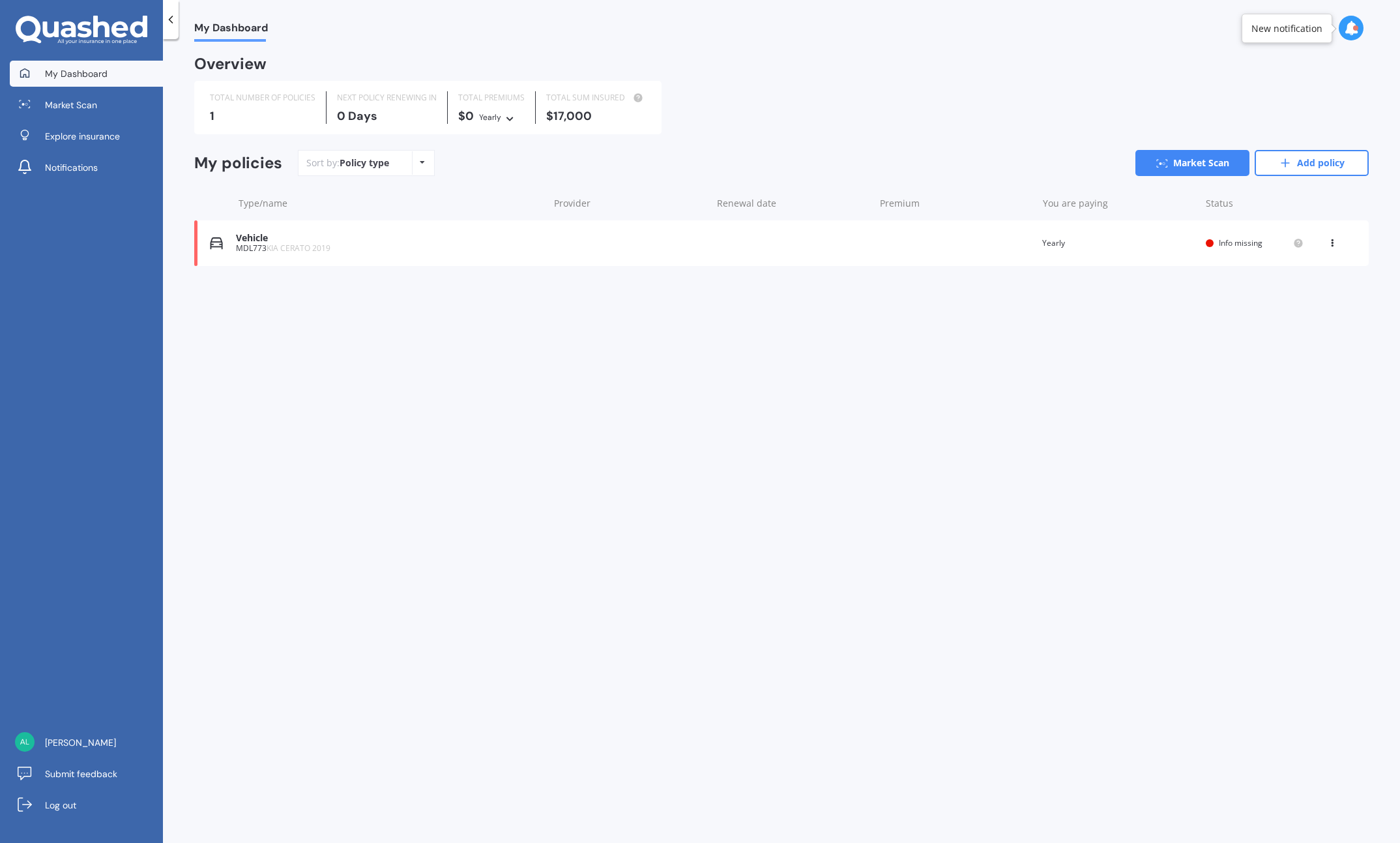
click at [882, 31] on div "New notification" at bounding box center [1287, 28] width 71 height 13
click at [882, 29] on div at bounding box center [1356, 28] width 5 height 5
click at [882, 29] on icon at bounding box center [1351, 28] width 14 height 14
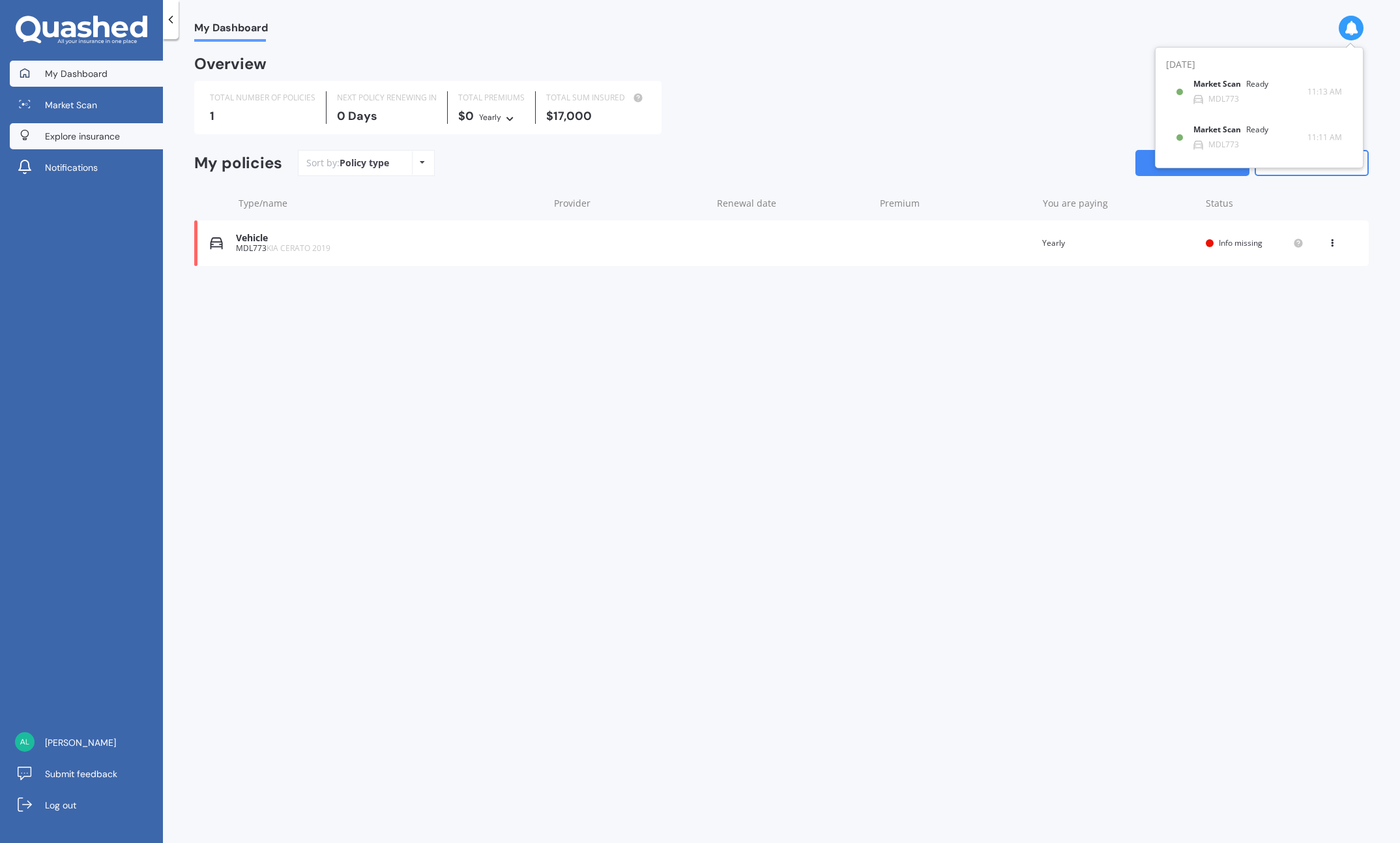
click at [94, 136] on span "Explore insurance" at bounding box center [83, 136] width 75 height 13
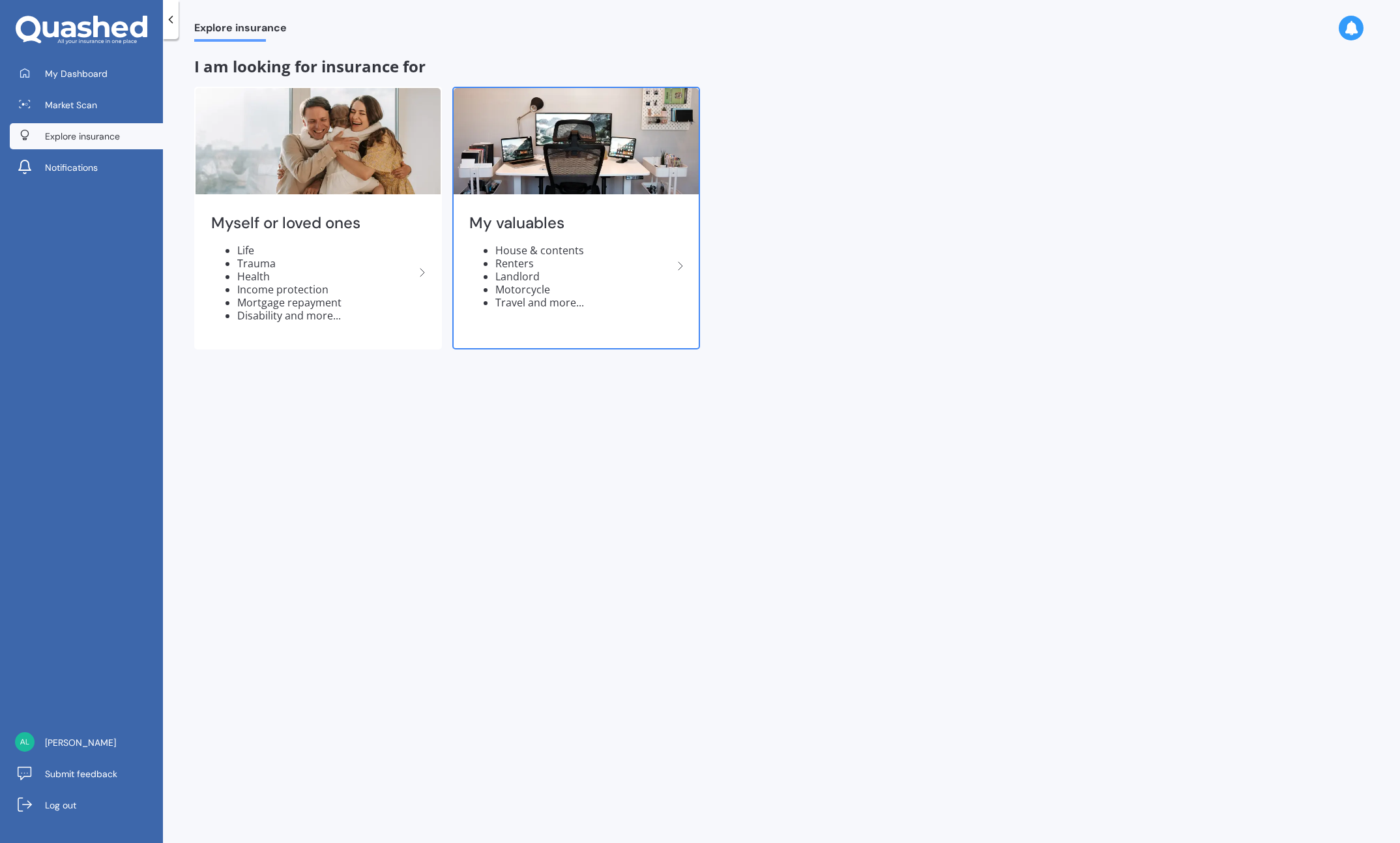
click at [531, 251] on li "House & contents" at bounding box center [584, 250] width 178 height 13
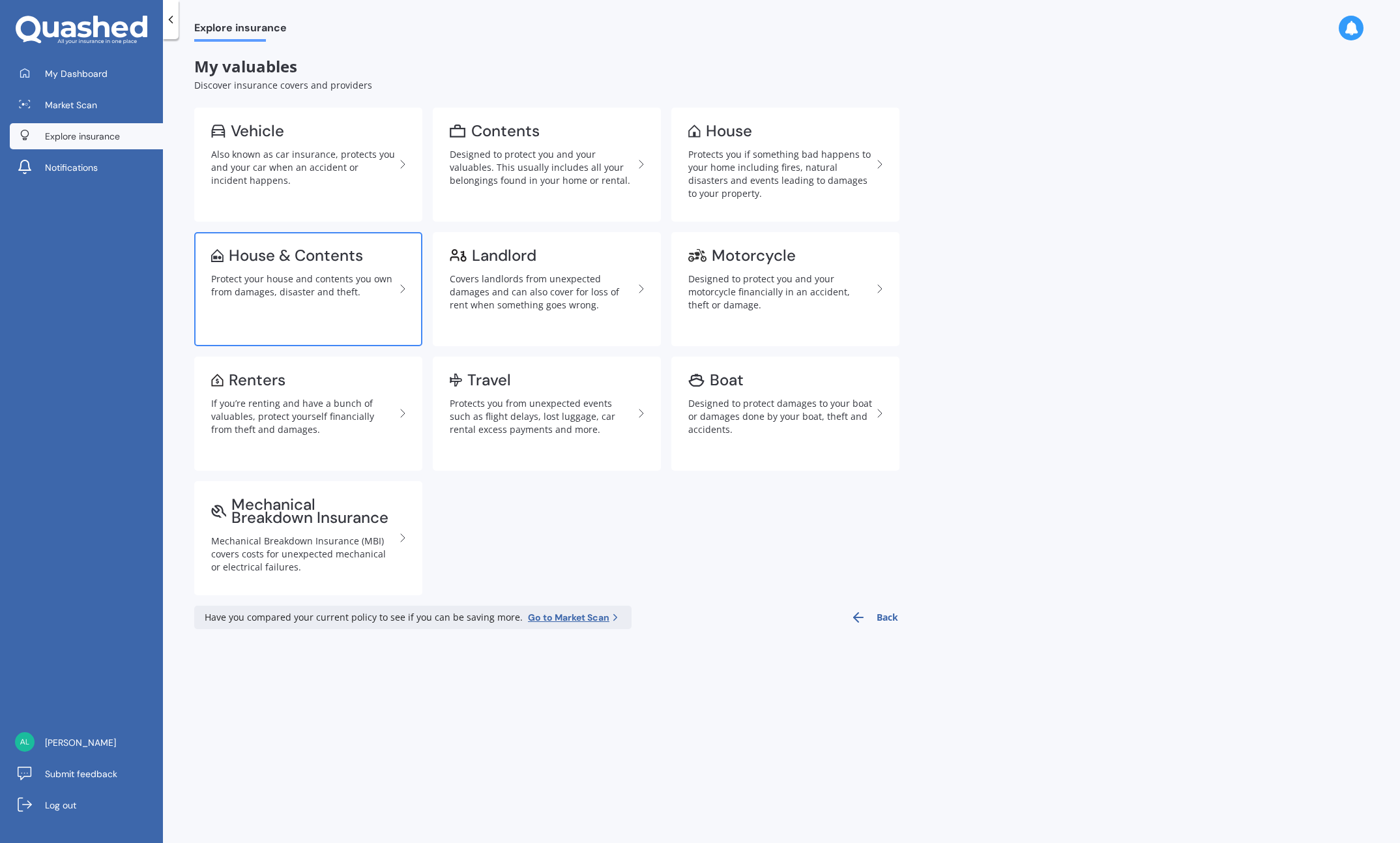
click at [272, 281] on div "Protect your house and contents you own from damages, disaster and theft." at bounding box center [303, 286] width 184 height 26
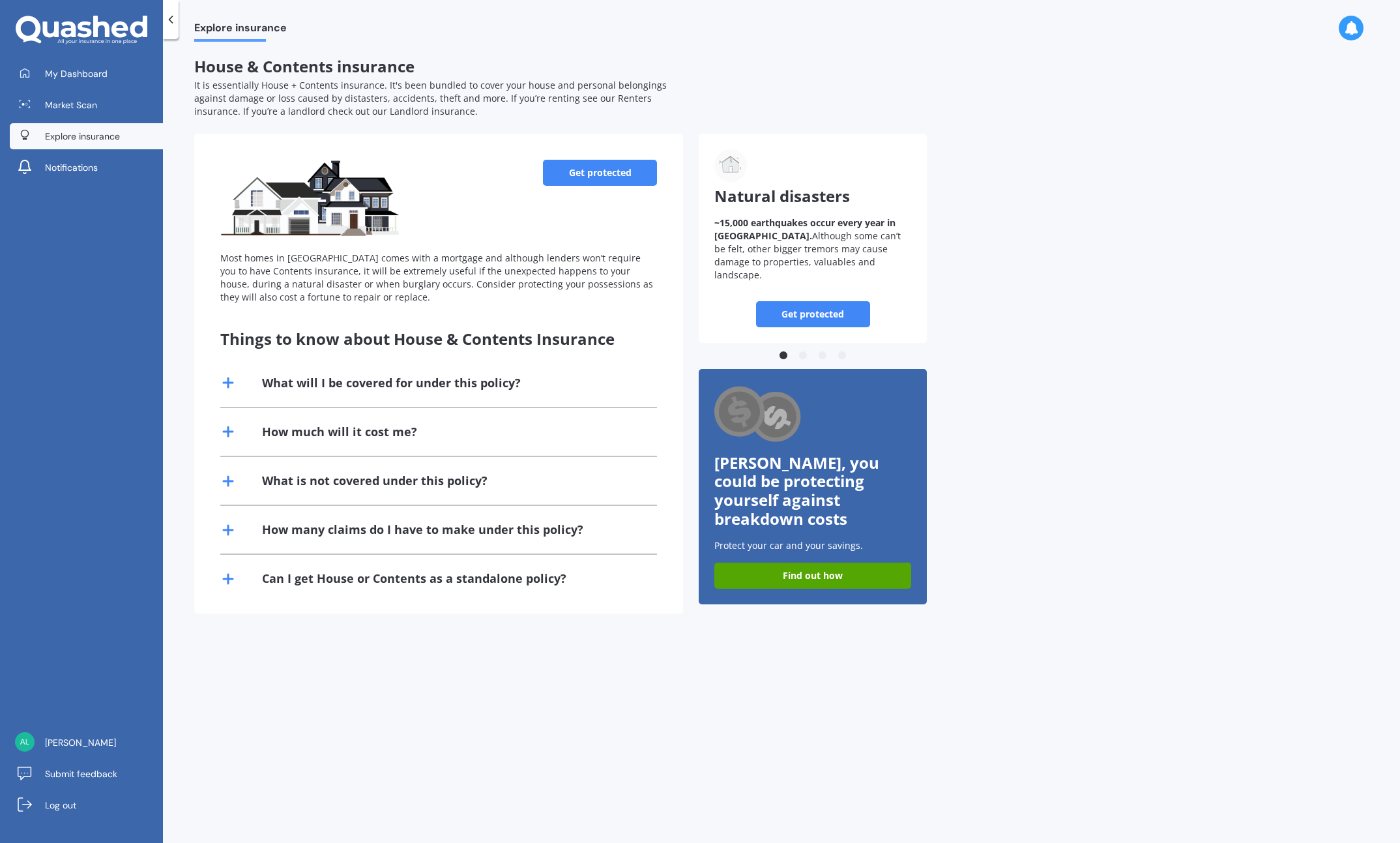
click at [607, 172] on link "Get protected" at bounding box center [600, 173] width 114 height 26
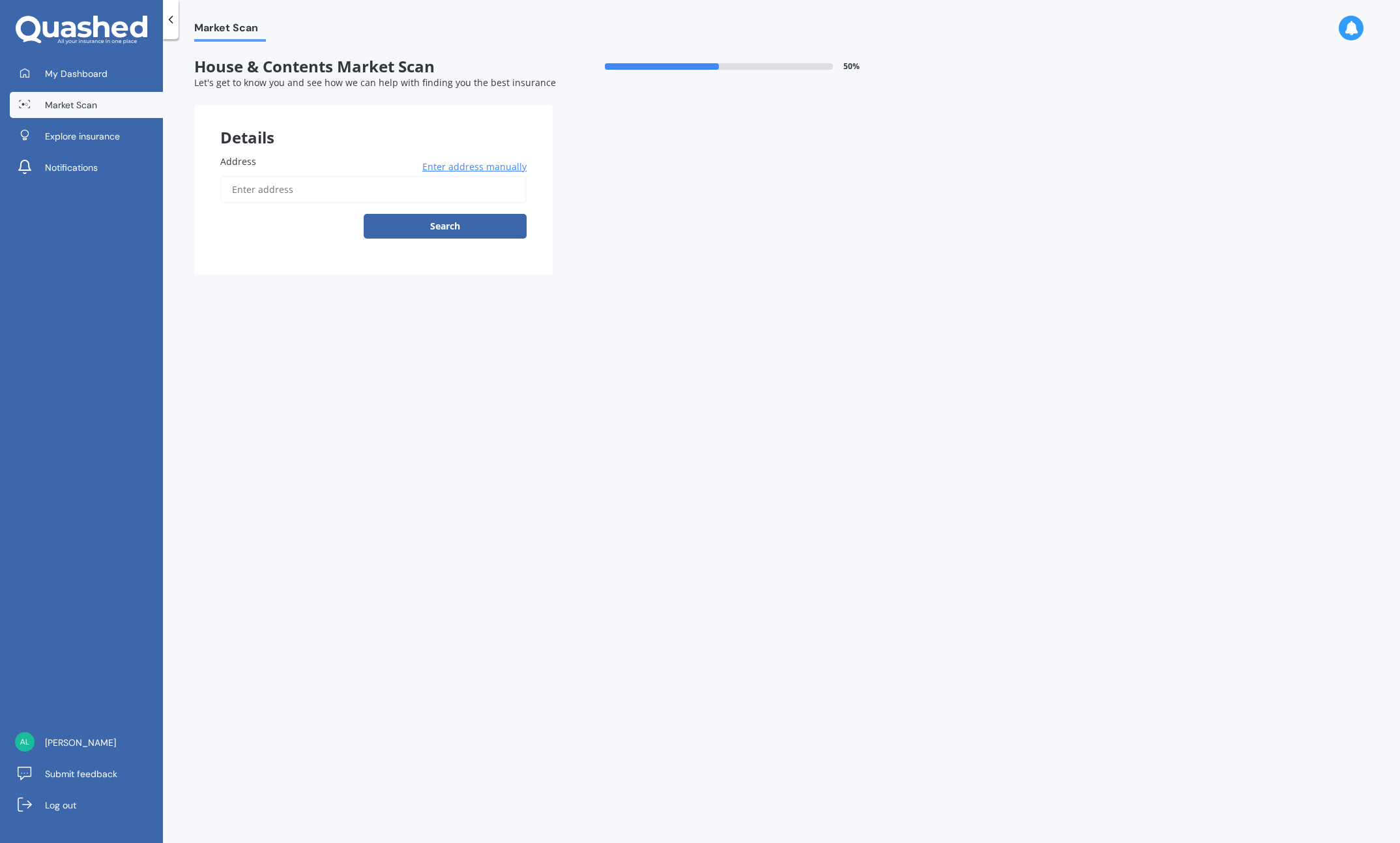
click at [268, 190] on input "Address" at bounding box center [374, 190] width 307 height 27
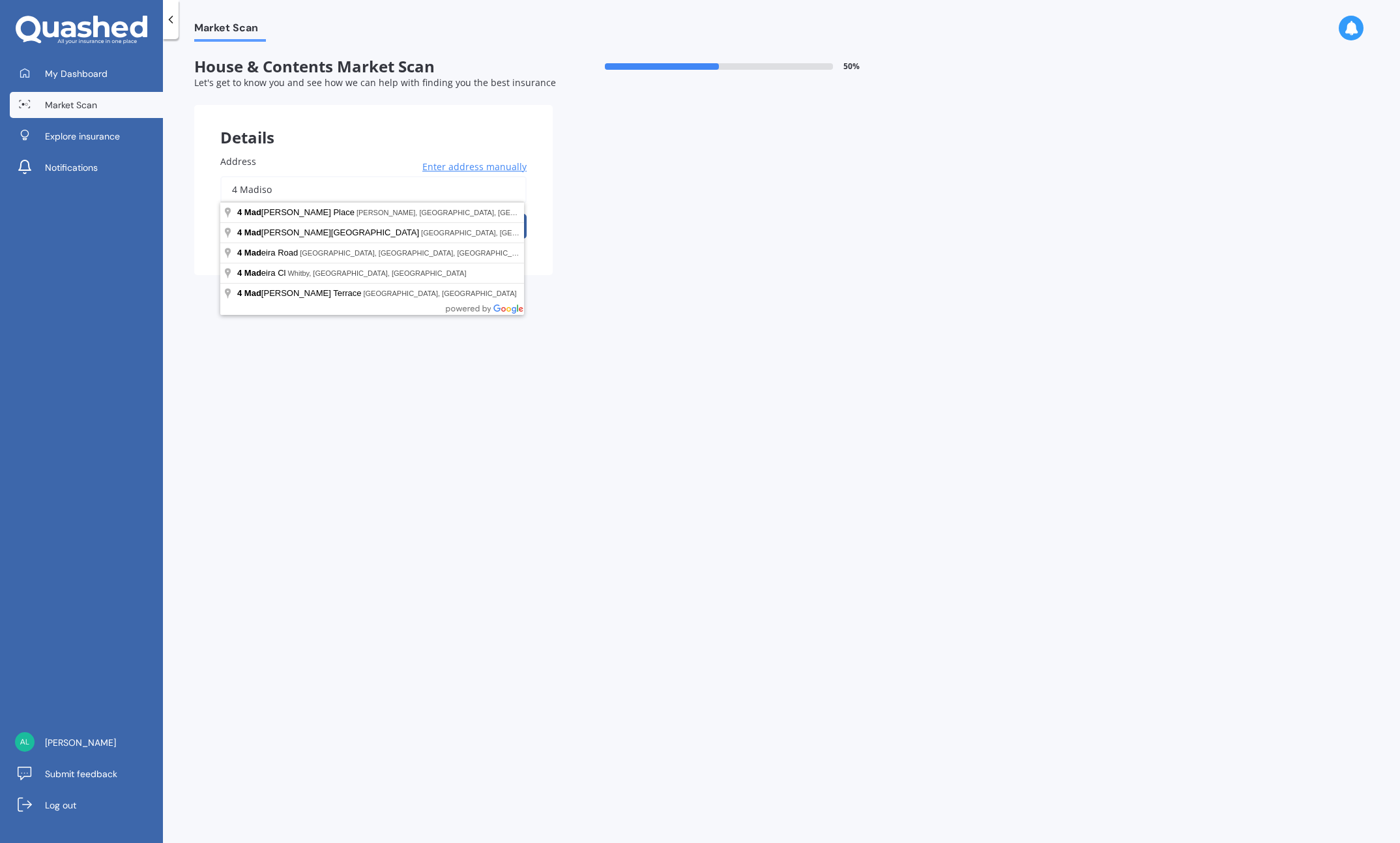
type input "4 Madison"
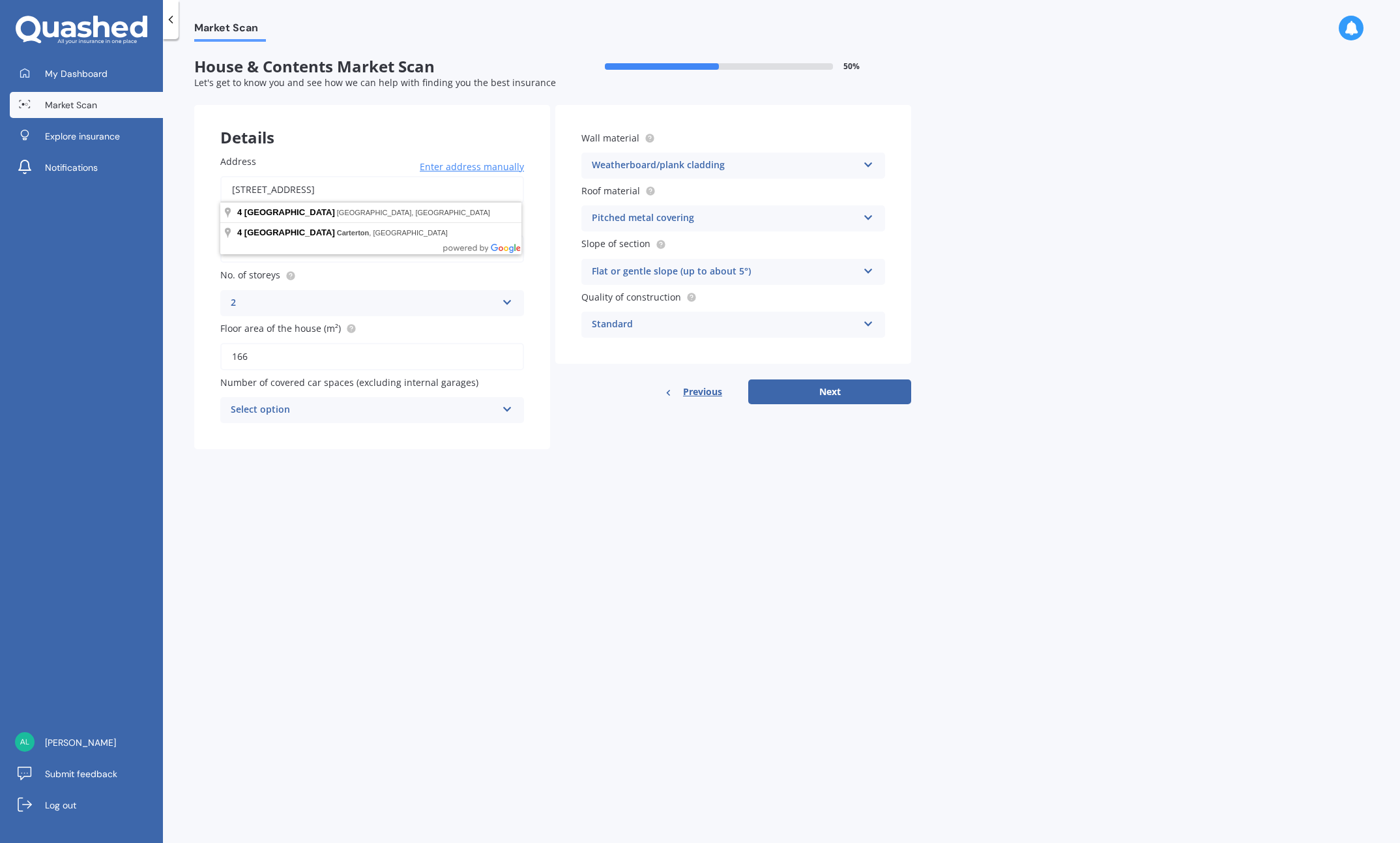
drag, startPoint x: 422, startPoint y: 181, endPoint x: 366, endPoint y: 236, distance: 78.5
type input "[STREET_ADDRESS]"
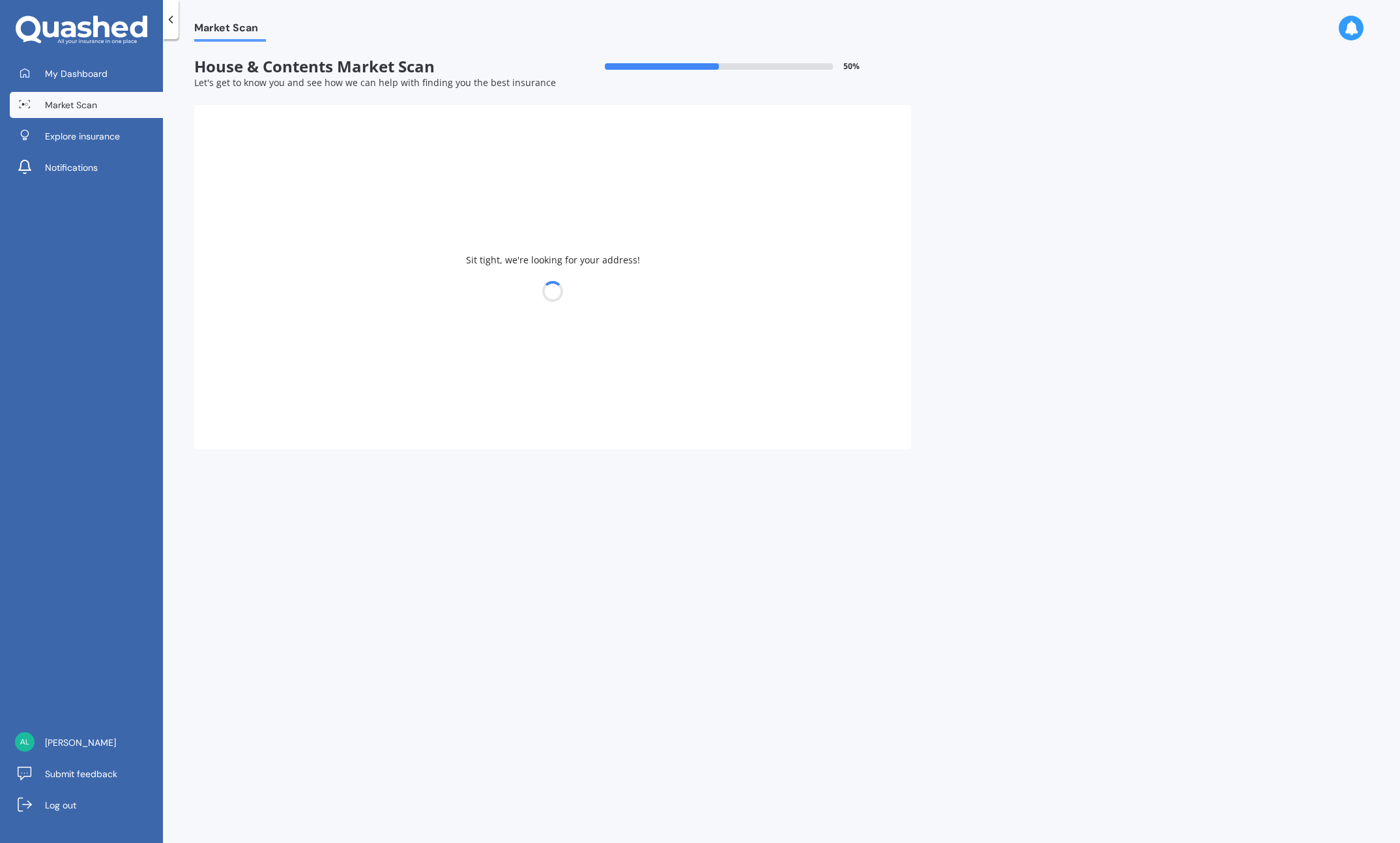
type input "2016"
type input "167"
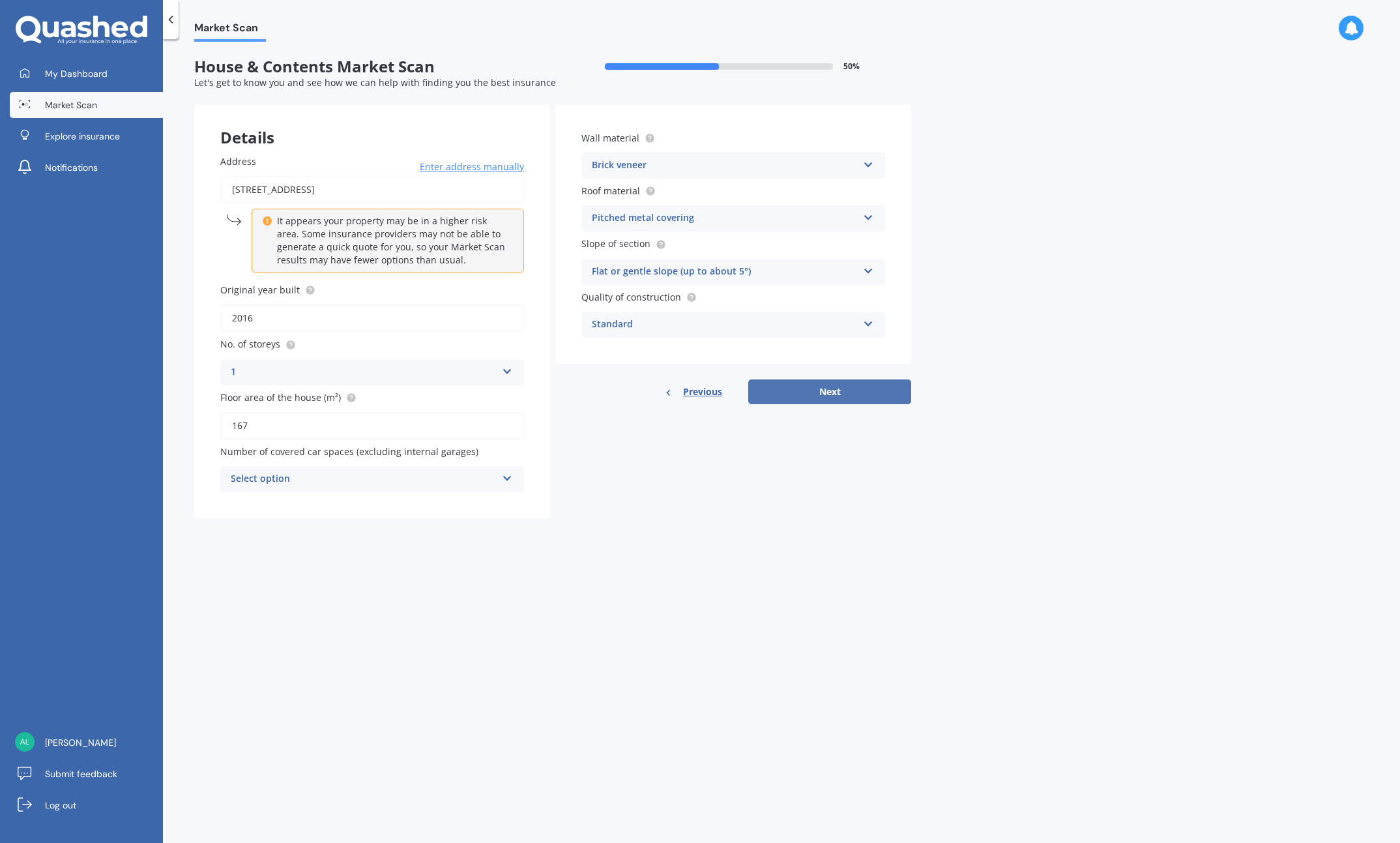
click at [837, 392] on button "Next" at bounding box center [830, 392] width 163 height 25
click at [308, 472] on div "Select option" at bounding box center [366, 479] width 260 height 14
click at [244, 501] on div "0" at bounding box center [372, 504] width 301 height 23
click at [830, 389] on button "Next" at bounding box center [830, 392] width 163 height 25
select select "17"
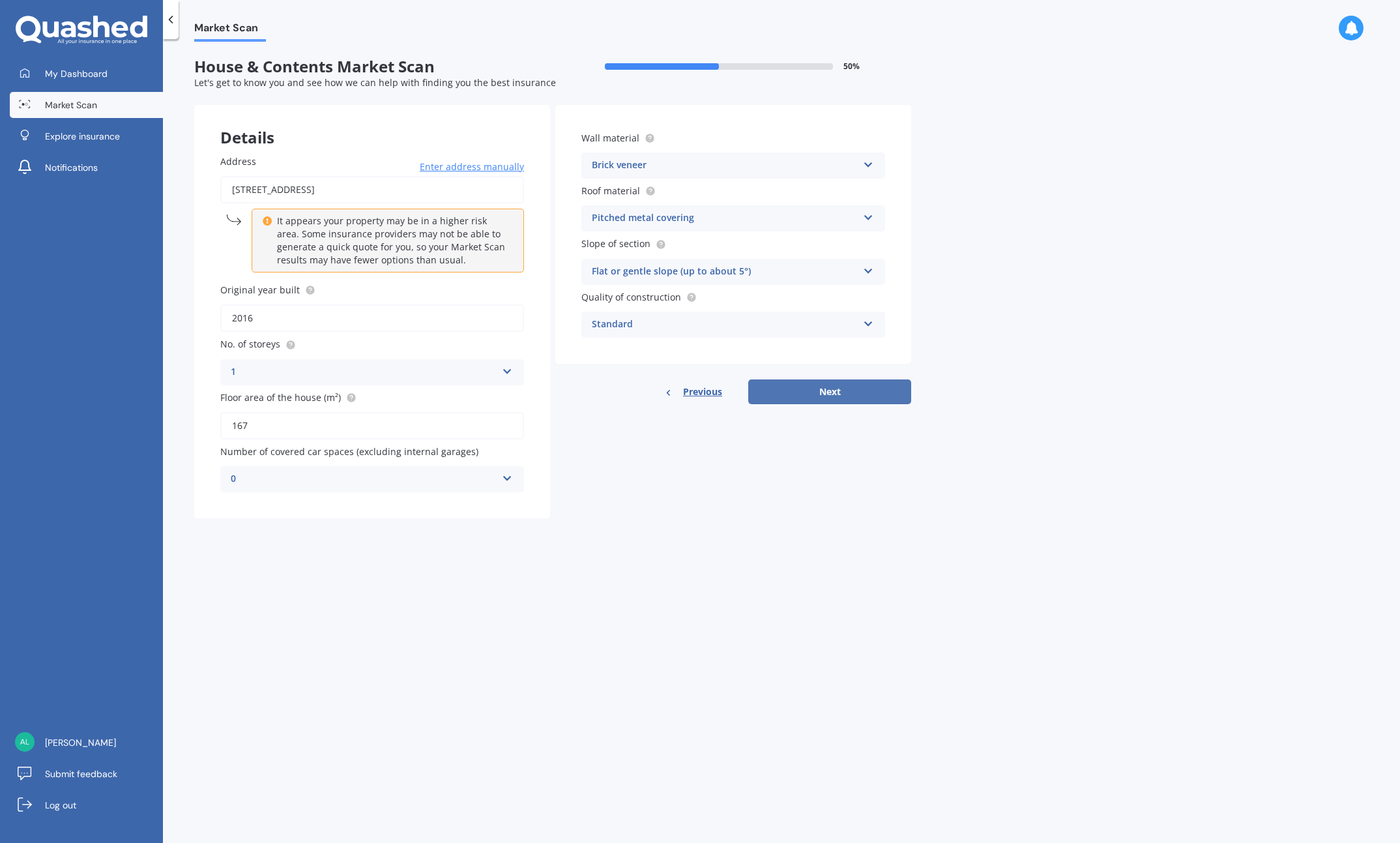
select select "05"
select select "1947"
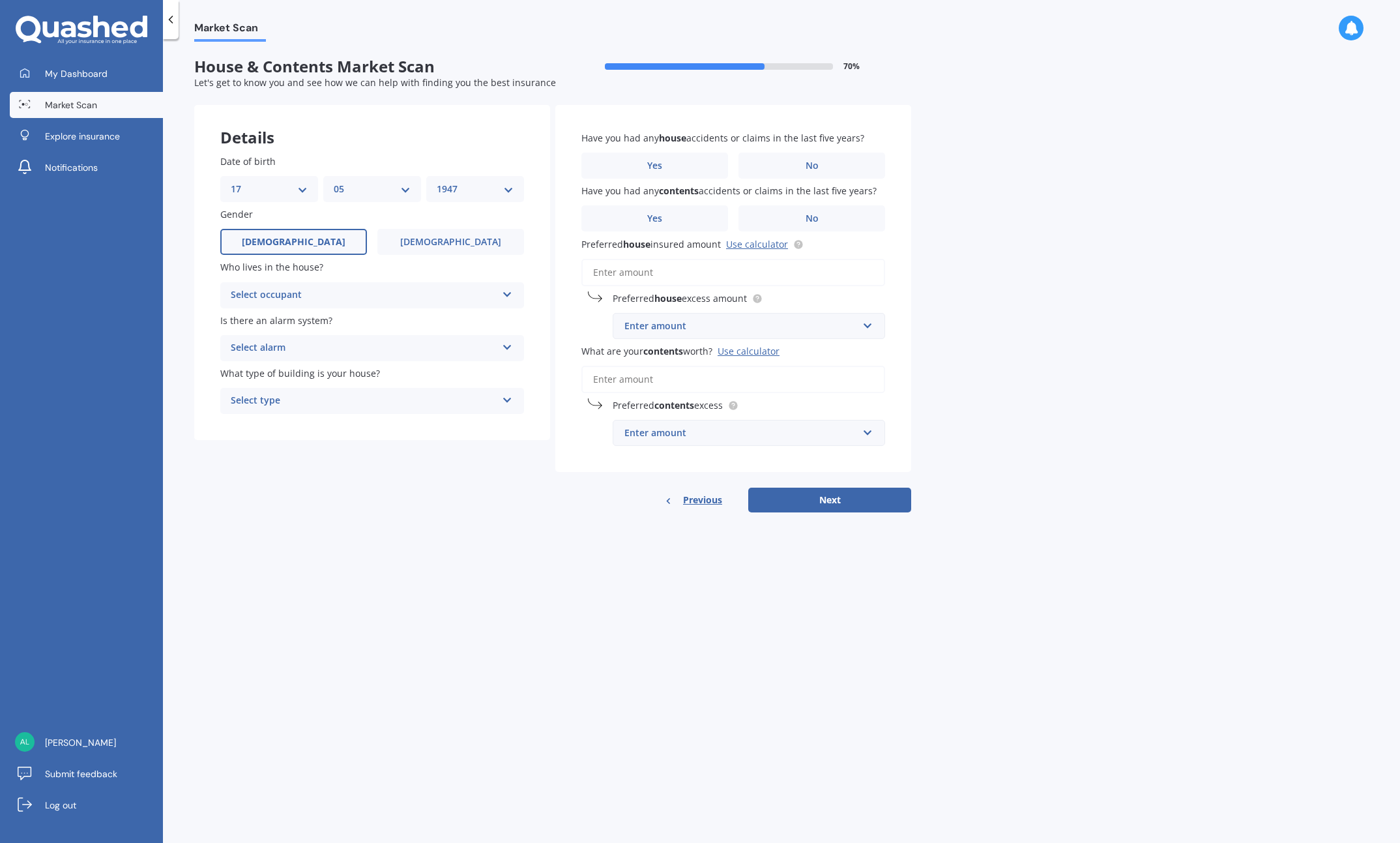
click at [509, 292] on icon at bounding box center [507, 292] width 11 height 9
click at [188, 304] on div "Market Scan House & Contents Market Scan 70 % Let's get to know you and see how…" at bounding box center [782, 443] width 1237 height 804
click at [505, 343] on icon at bounding box center [507, 344] width 11 height 9
click at [238, 418] on span "No" at bounding box center [238, 420] width 13 height 12
click at [509, 396] on icon at bounding box center [507, 398] width 11 height 9
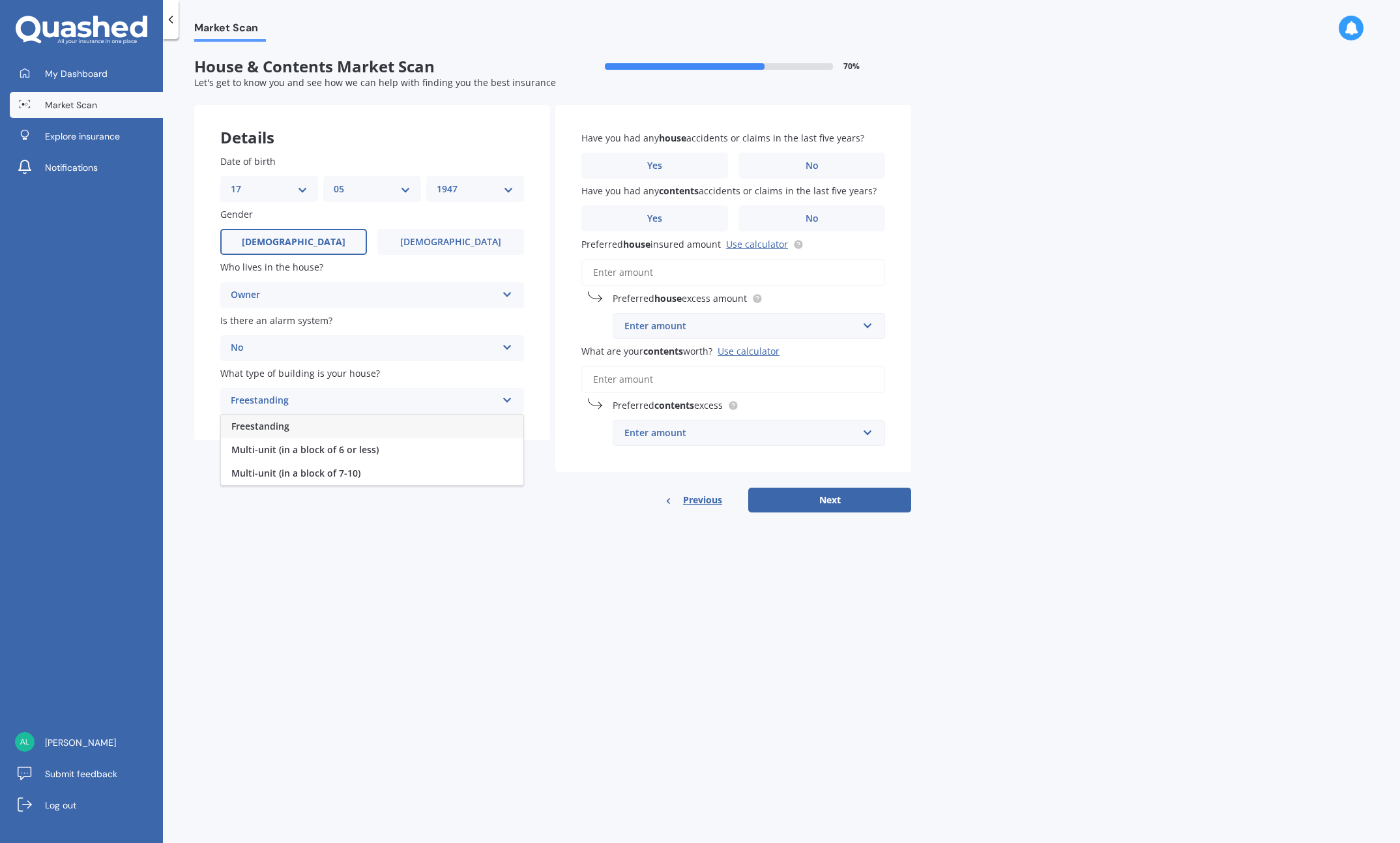
click at [288, 430] on div "Freestanding" at bounding box center [372, 426] width 303 height 23
click at [800, 164] on label "No" at bounding box center [811, 165] width 147 height 26
click at [0, 0] on input "No" at bounding box center [0, 0] width 0 height 0
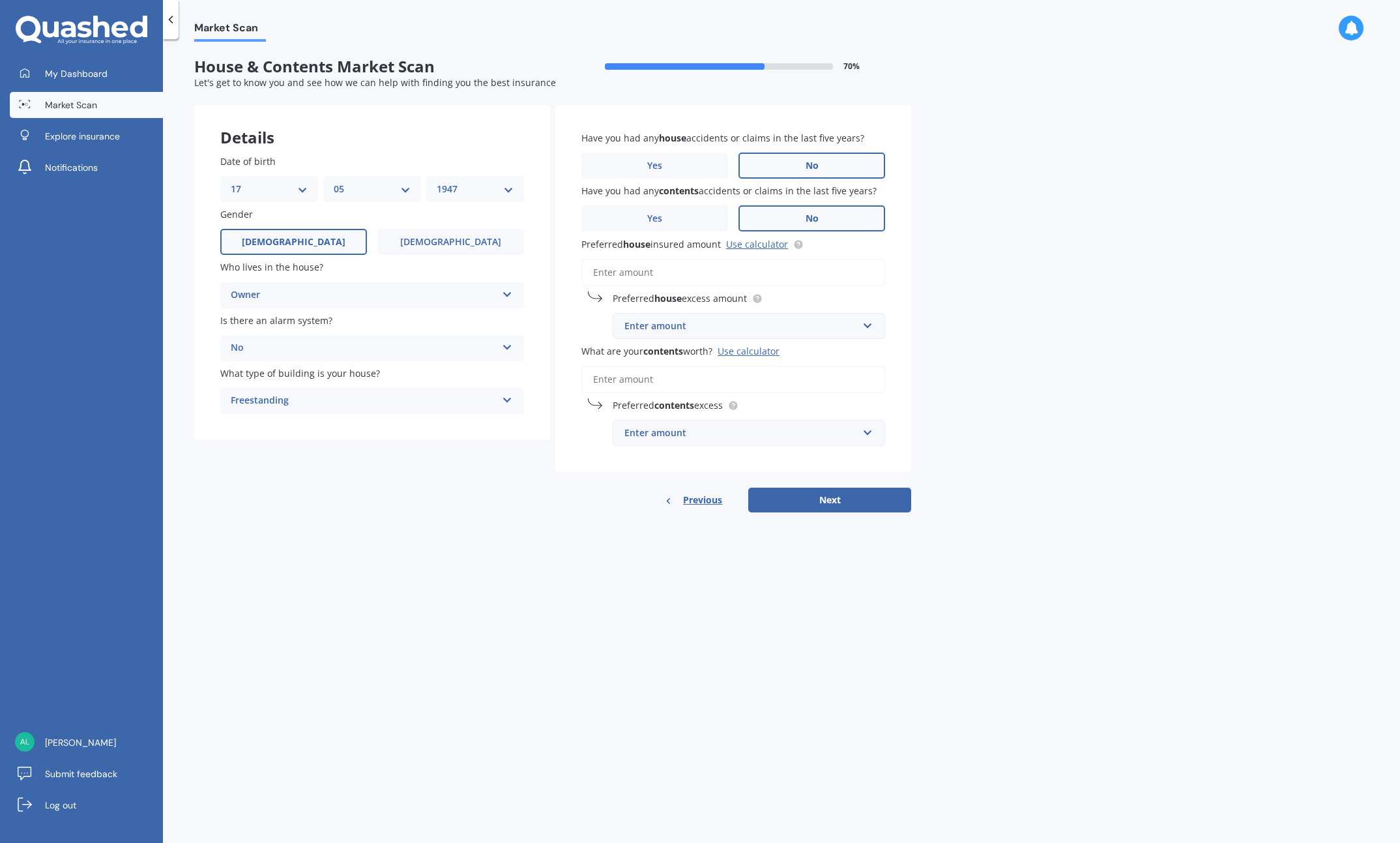
click at [813, 221] on span "No" at bounding box center [812, 219] width 13 height 11
click at [0, 0] on input "No" at bounding box center [0, 0] width 0 height 0
click at [639, 272] on input "Preferred house insured amount Use calculator" at bounding box center [733, 273] width 304 height 27
click at [755, 242] on link "Use calculator" at bounding box center [757, 244] width 62 height 12
click at [659, 273] on input "Preferred house insured amount Use calculator" at bounding box center [733, 273] width 304 height 27
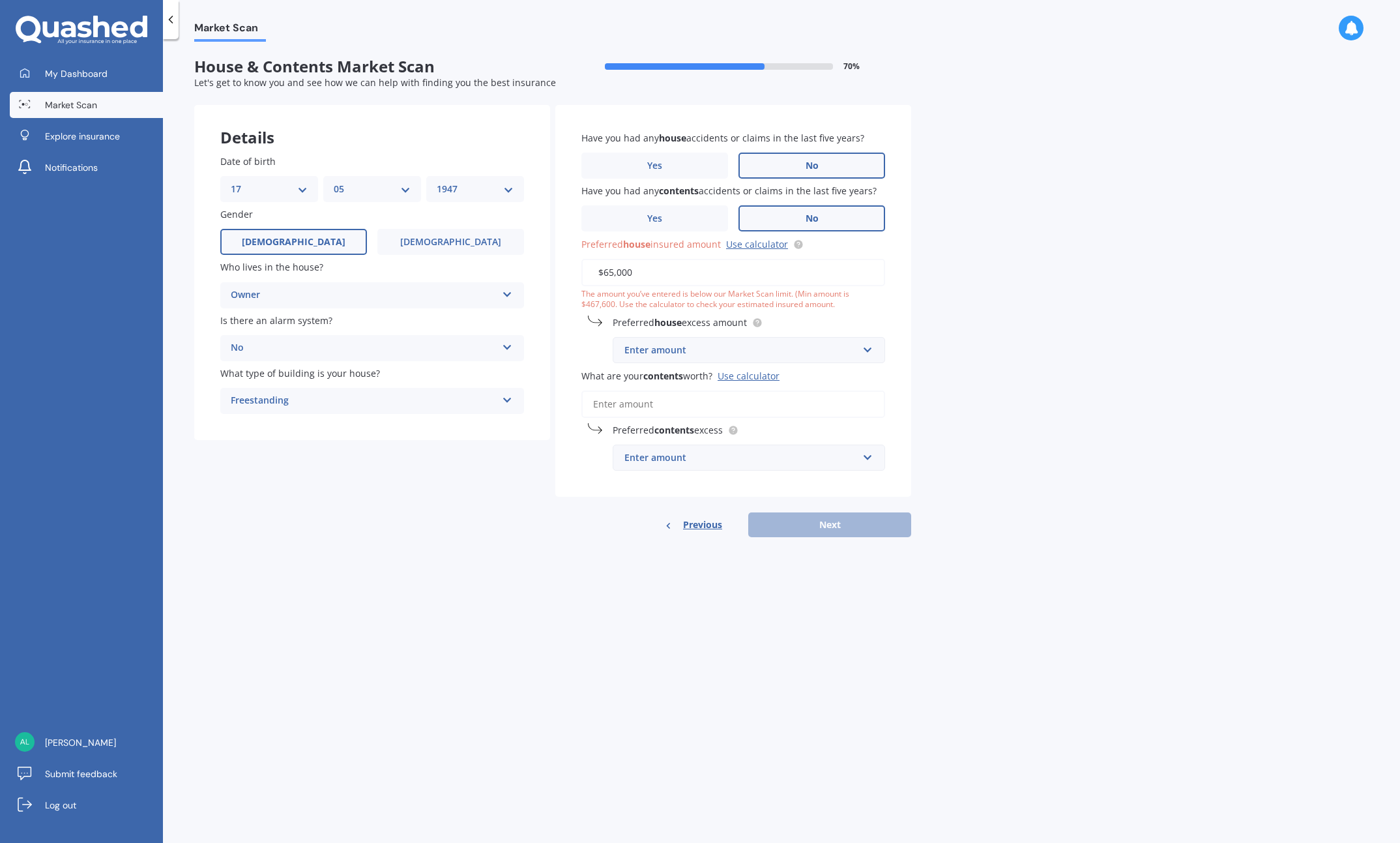
type input "$650,000"
click at [869, 351] on input "text" at bounding box center [744, 350] width 261 height 25
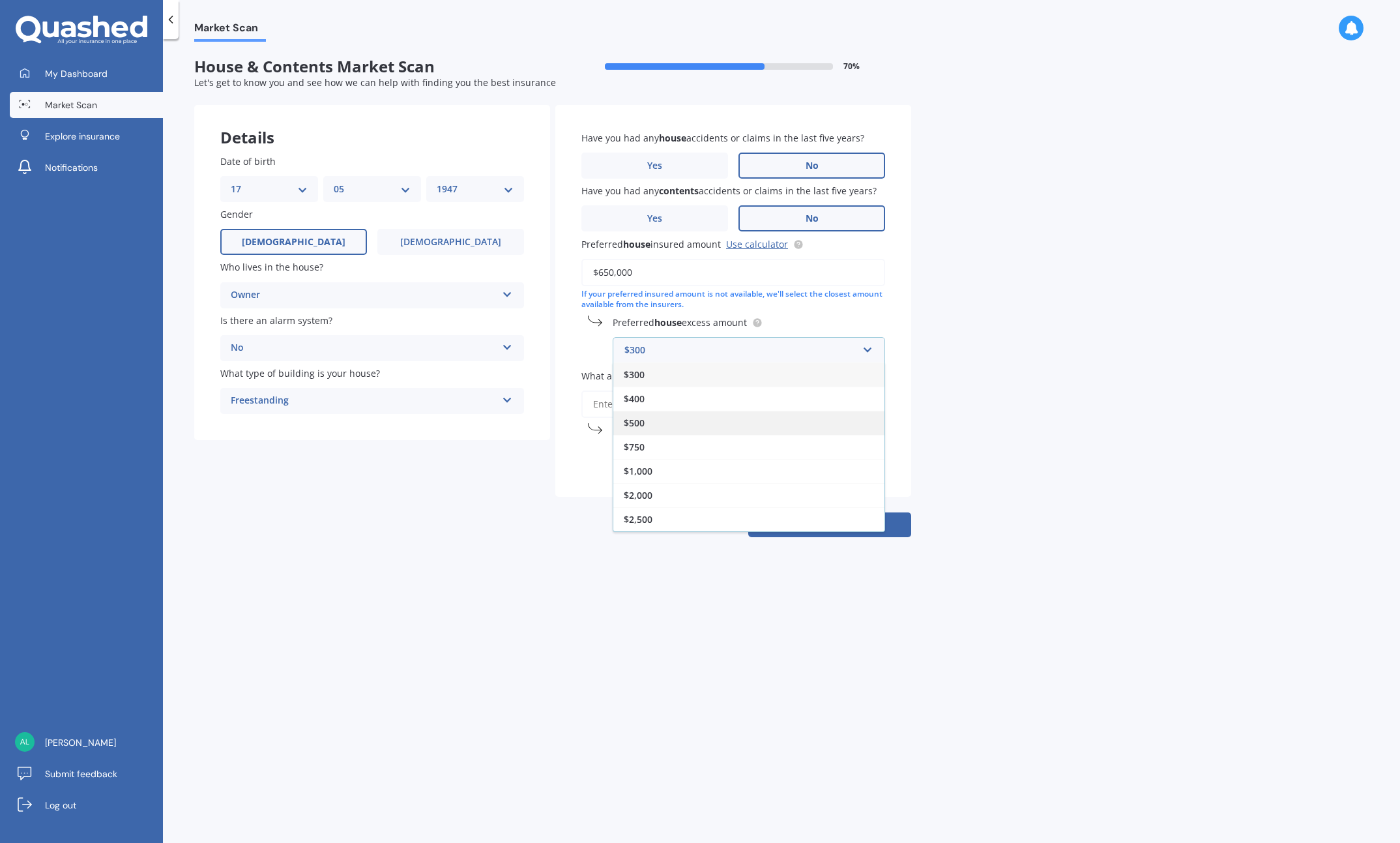
click at [640, 424] on span "$500" at bounding box center [634, 423] width 21 height 12
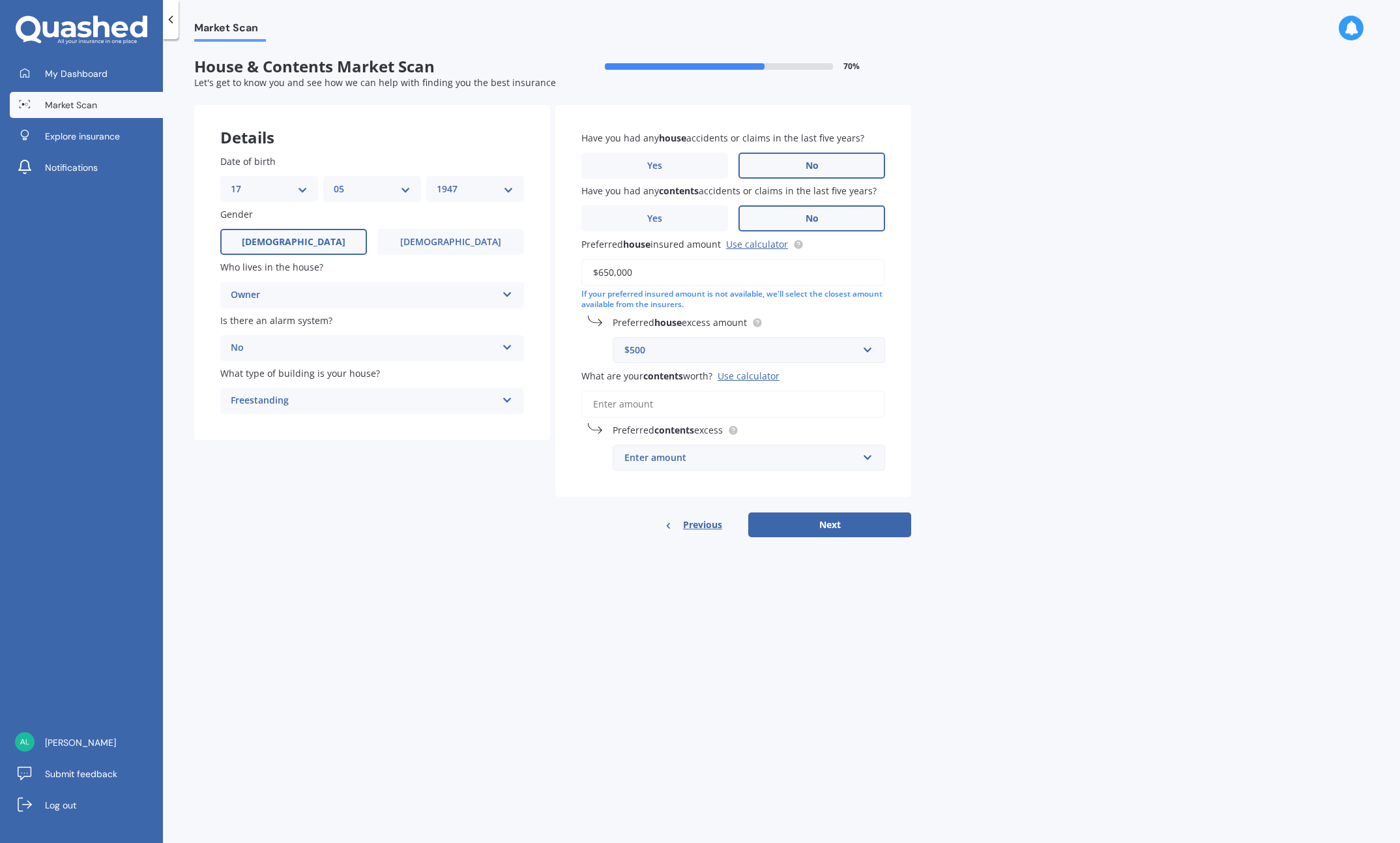
click at [662, 405] on input "What are your contents worth? Use calculator" at bounding box center [733, 404] width 304 height 27
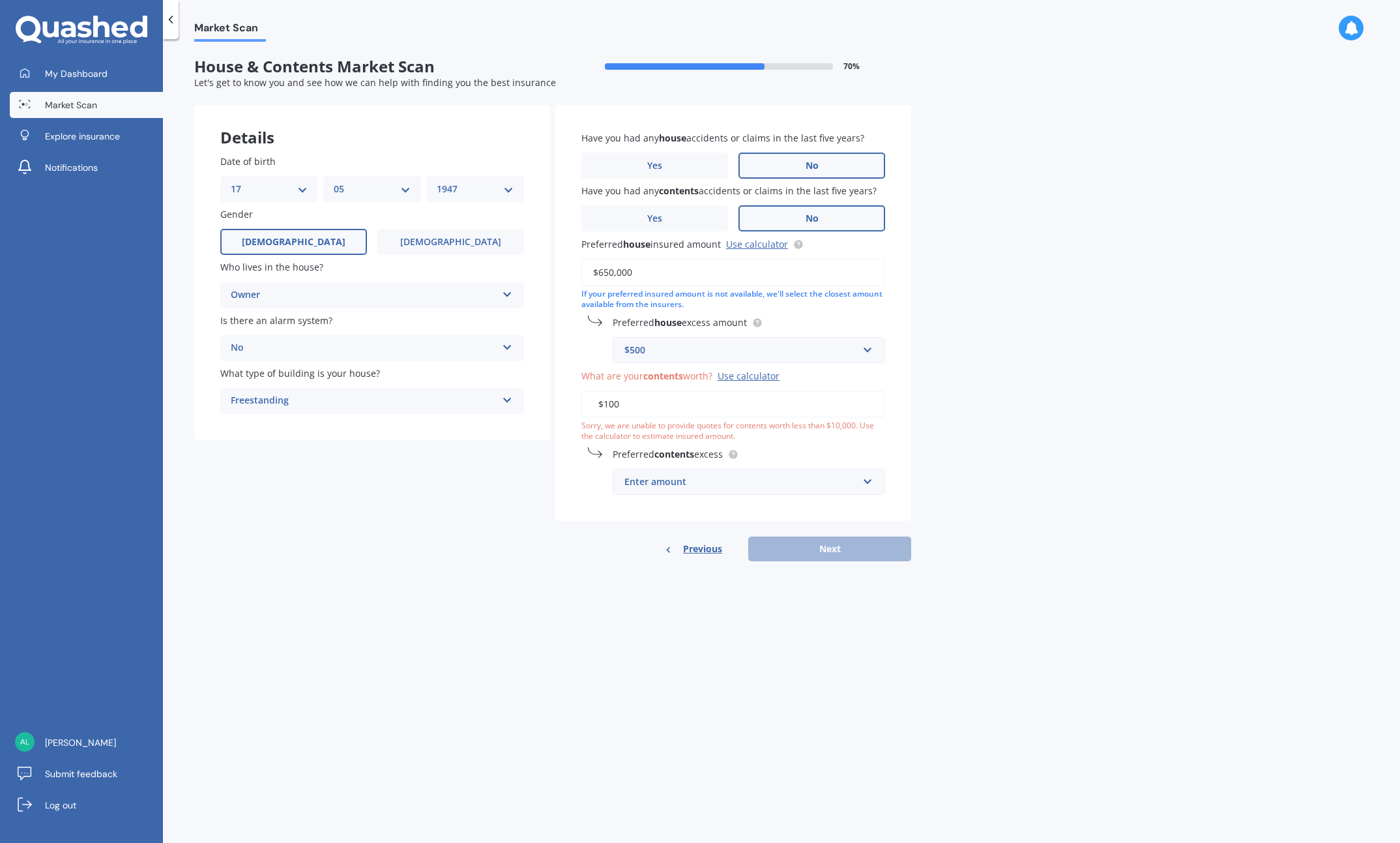
drag, startPoint x: 645, startPoint y: 406, endPoint x: 576, endPoint y: 398, distance: 69.5
click at [576, 398] on div "Have you had any house accidents or claims in the last five years? Yes No Have …" at bounding box center [733, 314] width 356 height 417
type input "$80,000"
click at [867, 478] on input "text" at bounding box center [744, 482] width 261 height 25
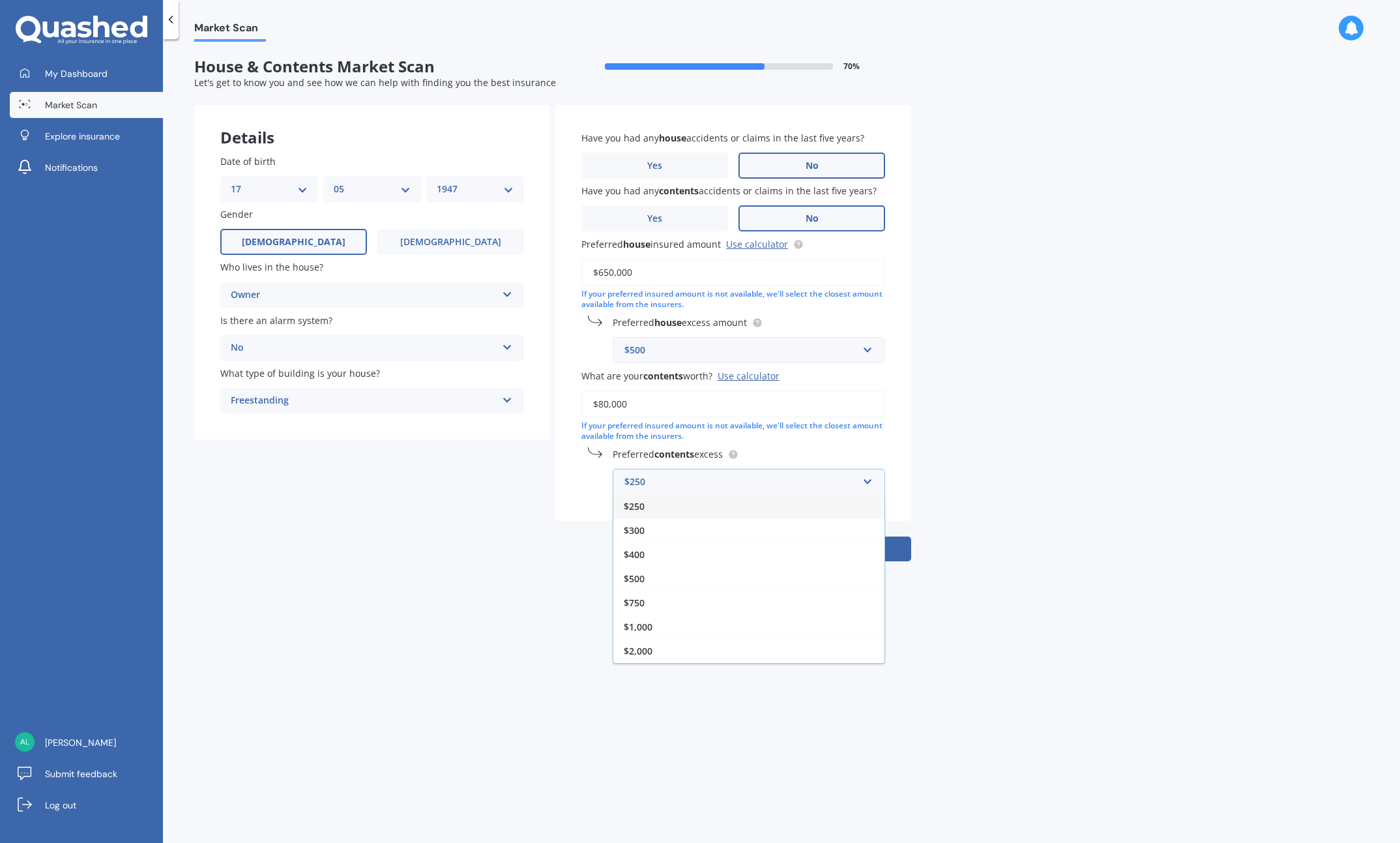
click at [660, 502] on div "$250" at bounding box center [748, 506] width 271 height 24
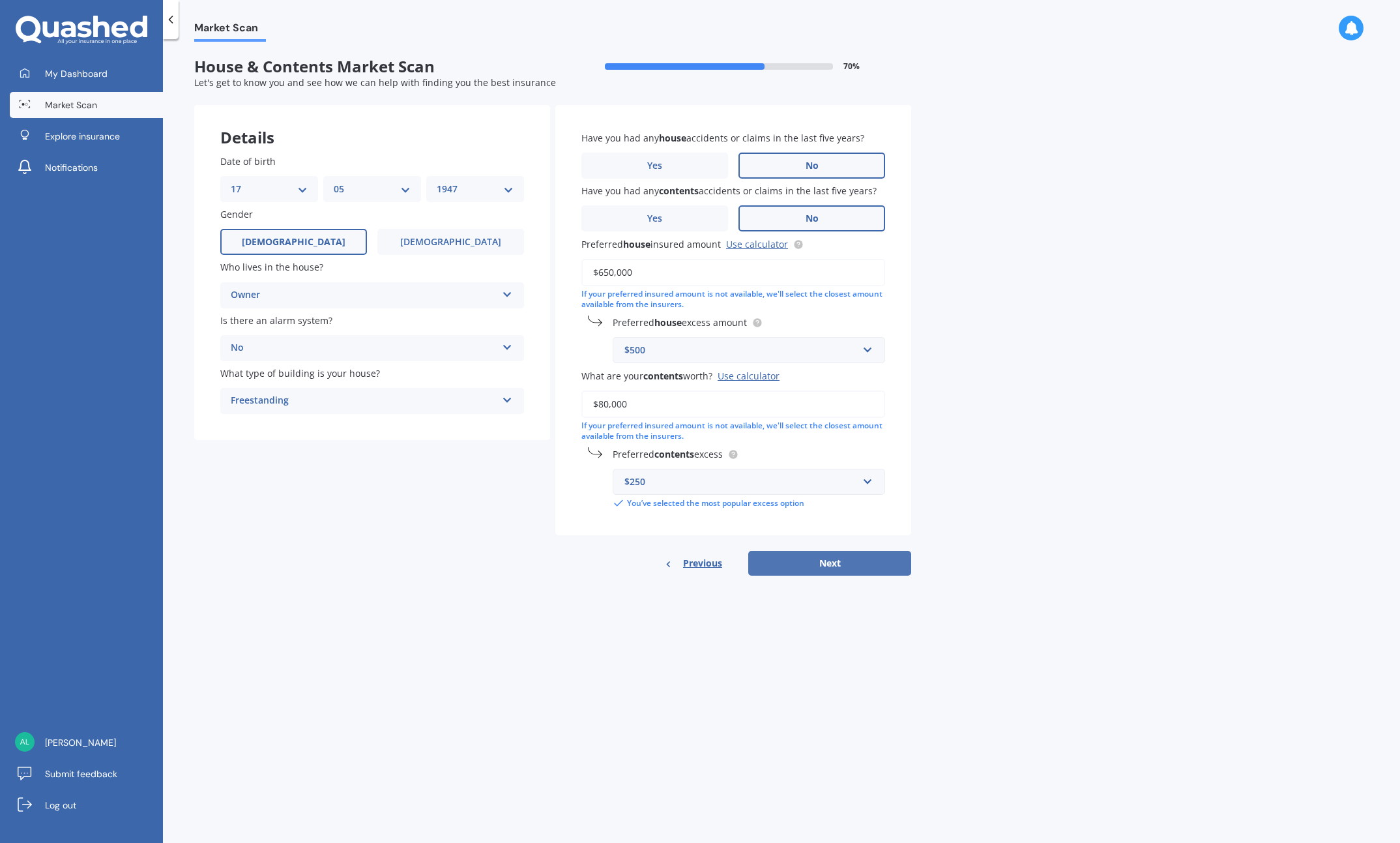
click at [829, 558] on button "Next" at bounding box center [830, 564] width 163 height 25
select select "17"
select select "05"
select select "1947"
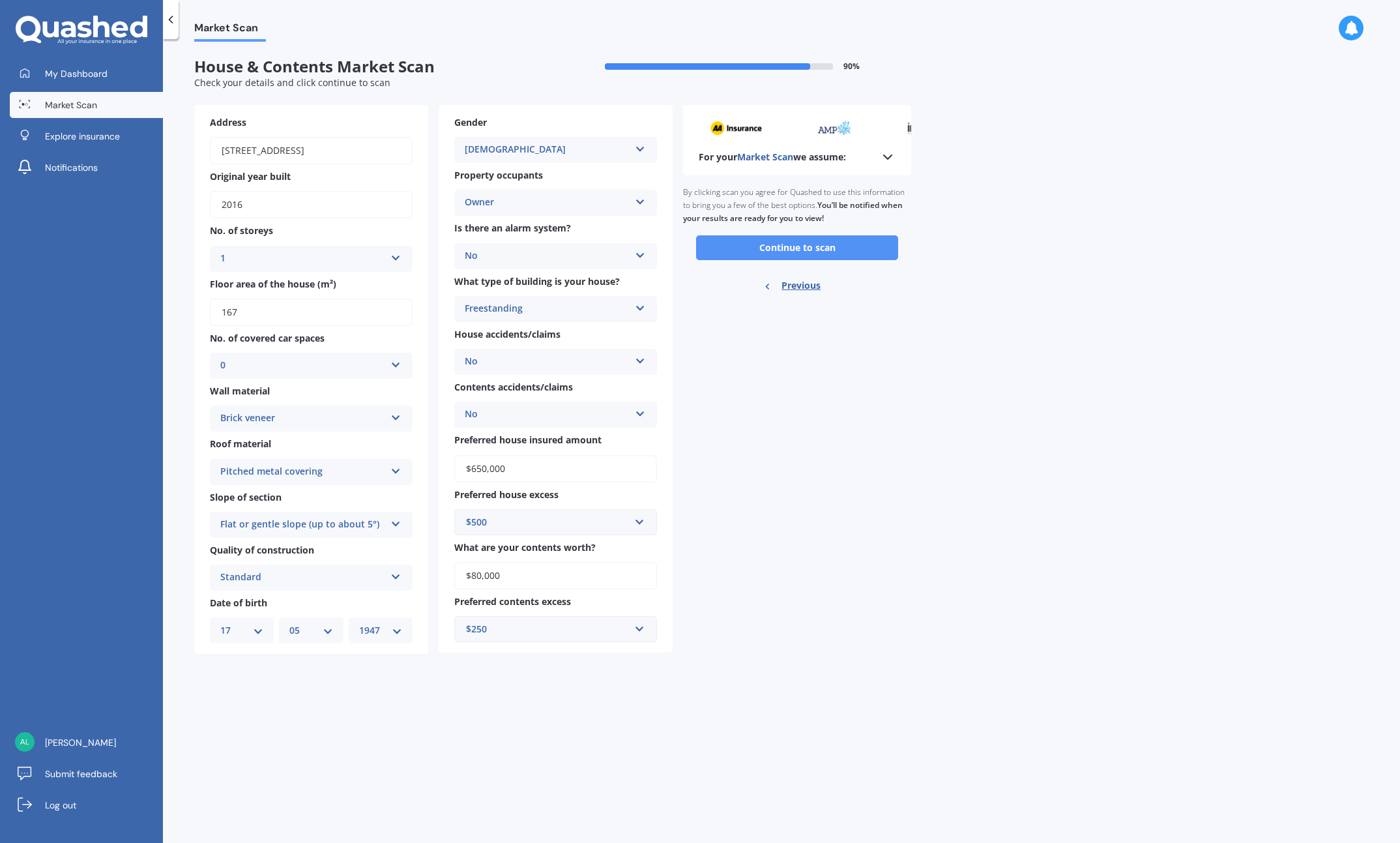
click at [781, 247] on button "Continue to scan" at bounding box center [797, 248] width 202 height 25
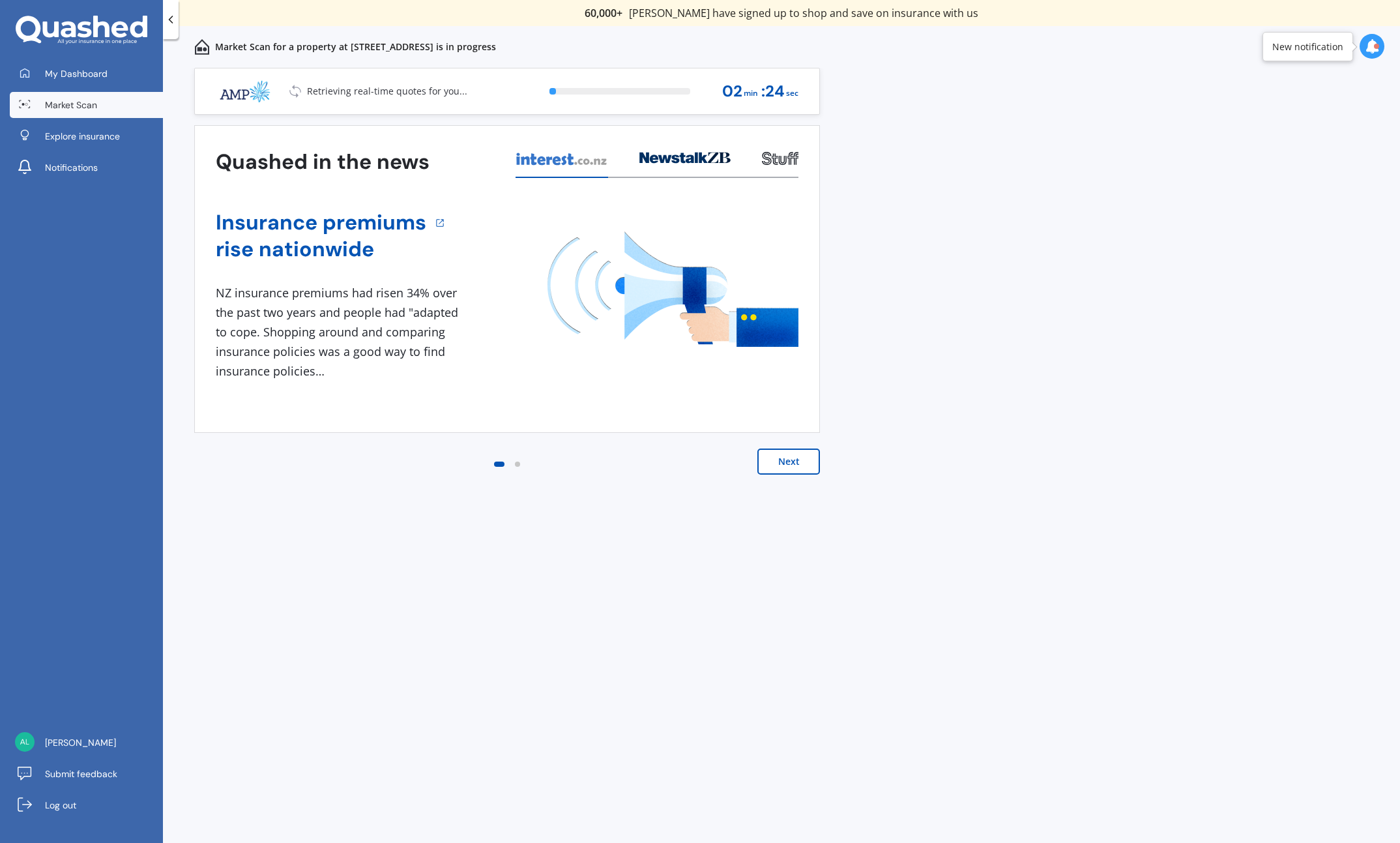
click at [789, 465] on button "Next" at bounding box center [789, 462] width 63 height 26
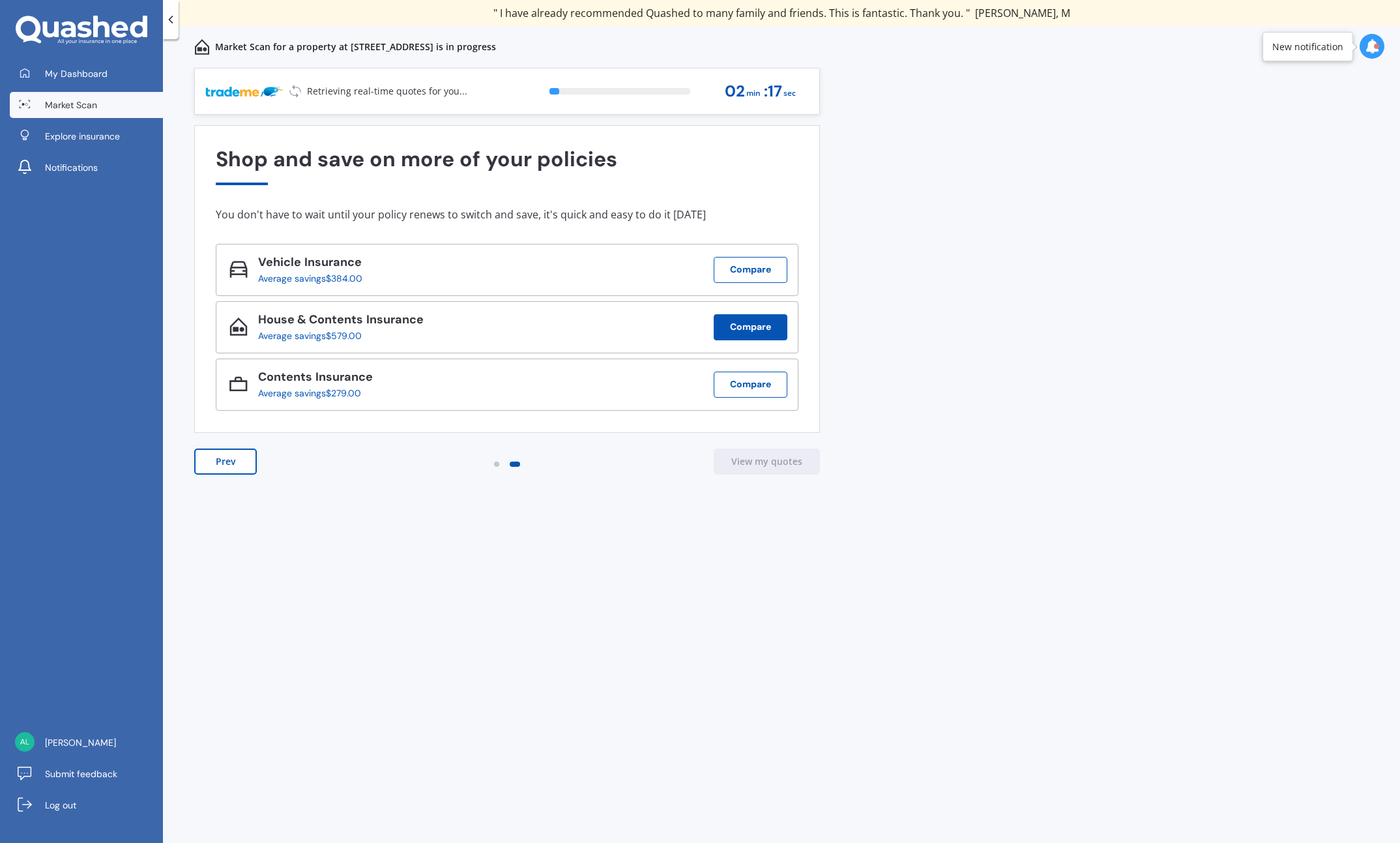
click at [754, 324] on button "Compare" at bounding box center [751, 327] width 74 height 26
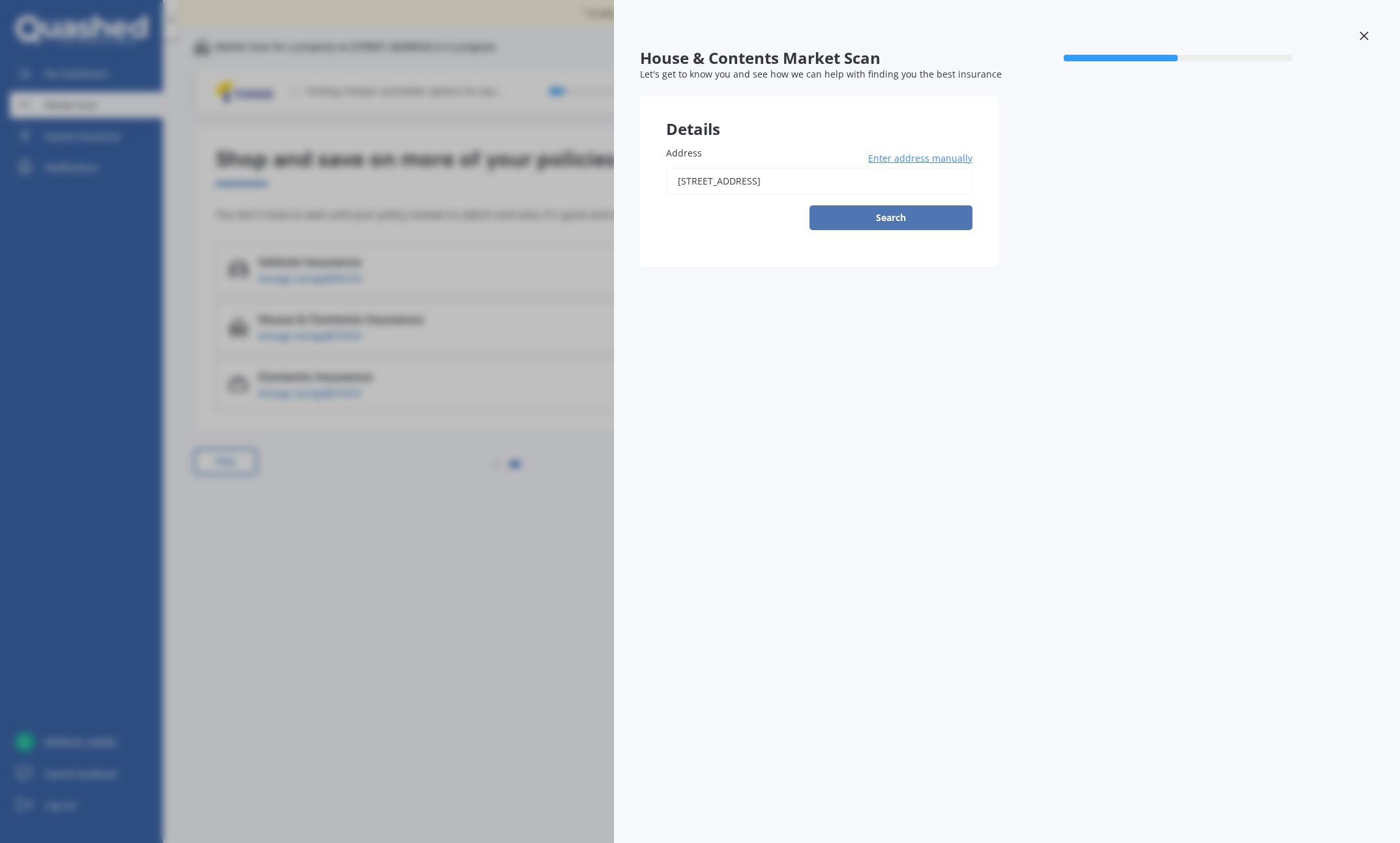
click at [882, 210] on button "Search" at bounding box center [891, 218] width 163 height 25
type input "[STREET_ADDRESS]"
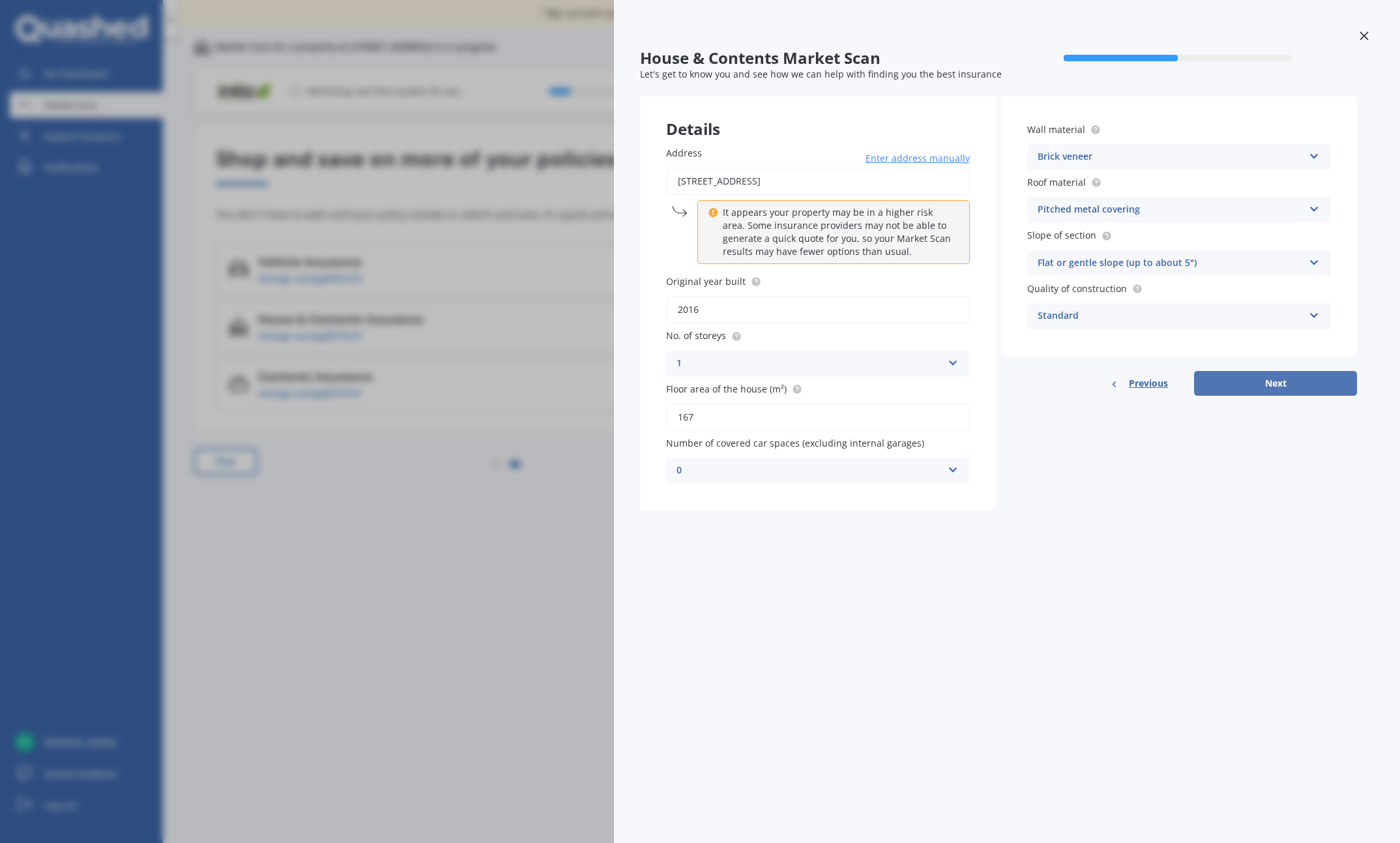
click at [882, 380] on button "Next" at bounding box center [1276, 383] width 163 height 25
select select "17"
select select "05"
select select "1947"
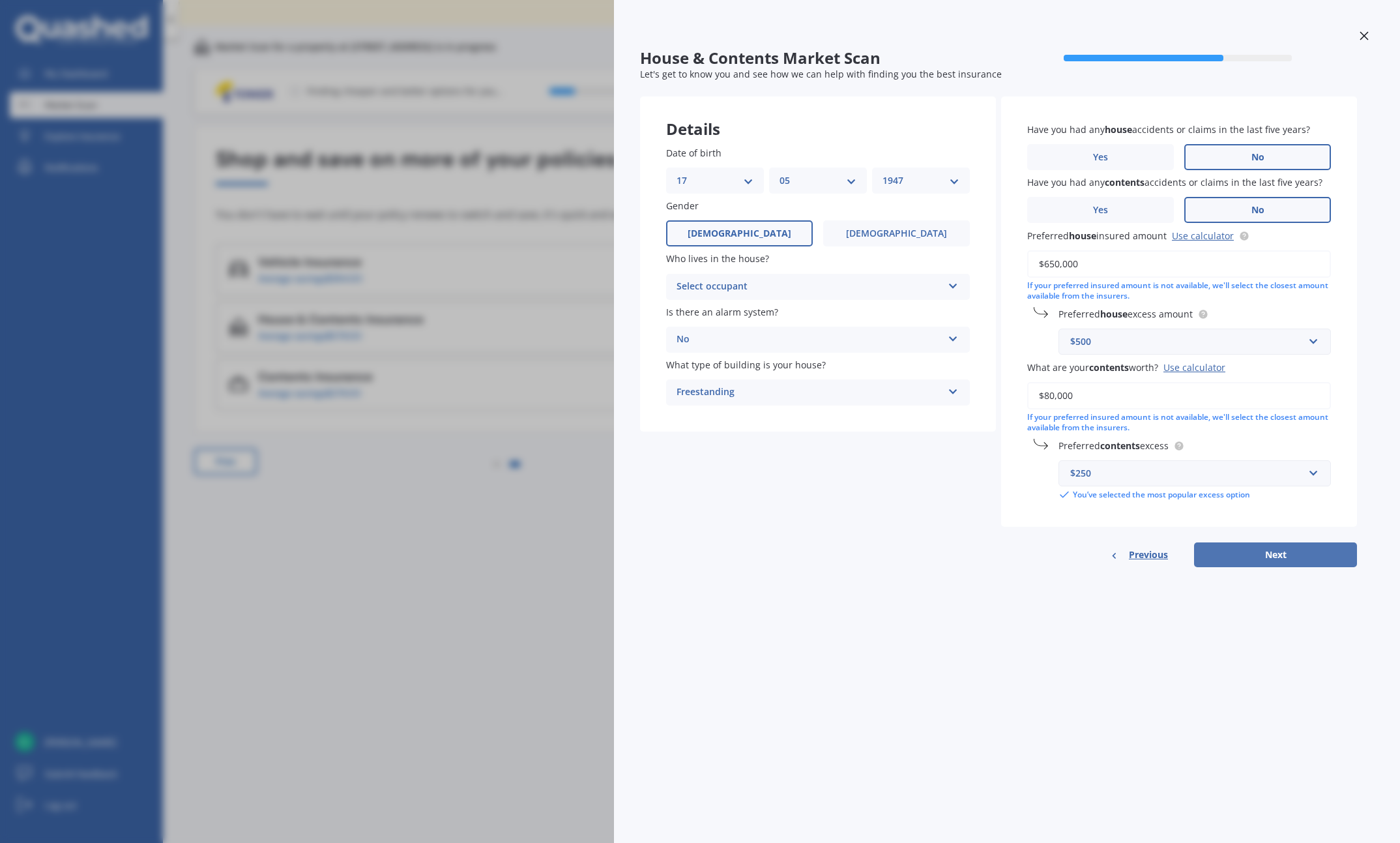
click at [882, 549] on button "Next" at bounding box center [1276, 555] width 163 height 25
click at [802, 287] on div "Select occupant" at bounding box center [812, 286] width 260 height 14
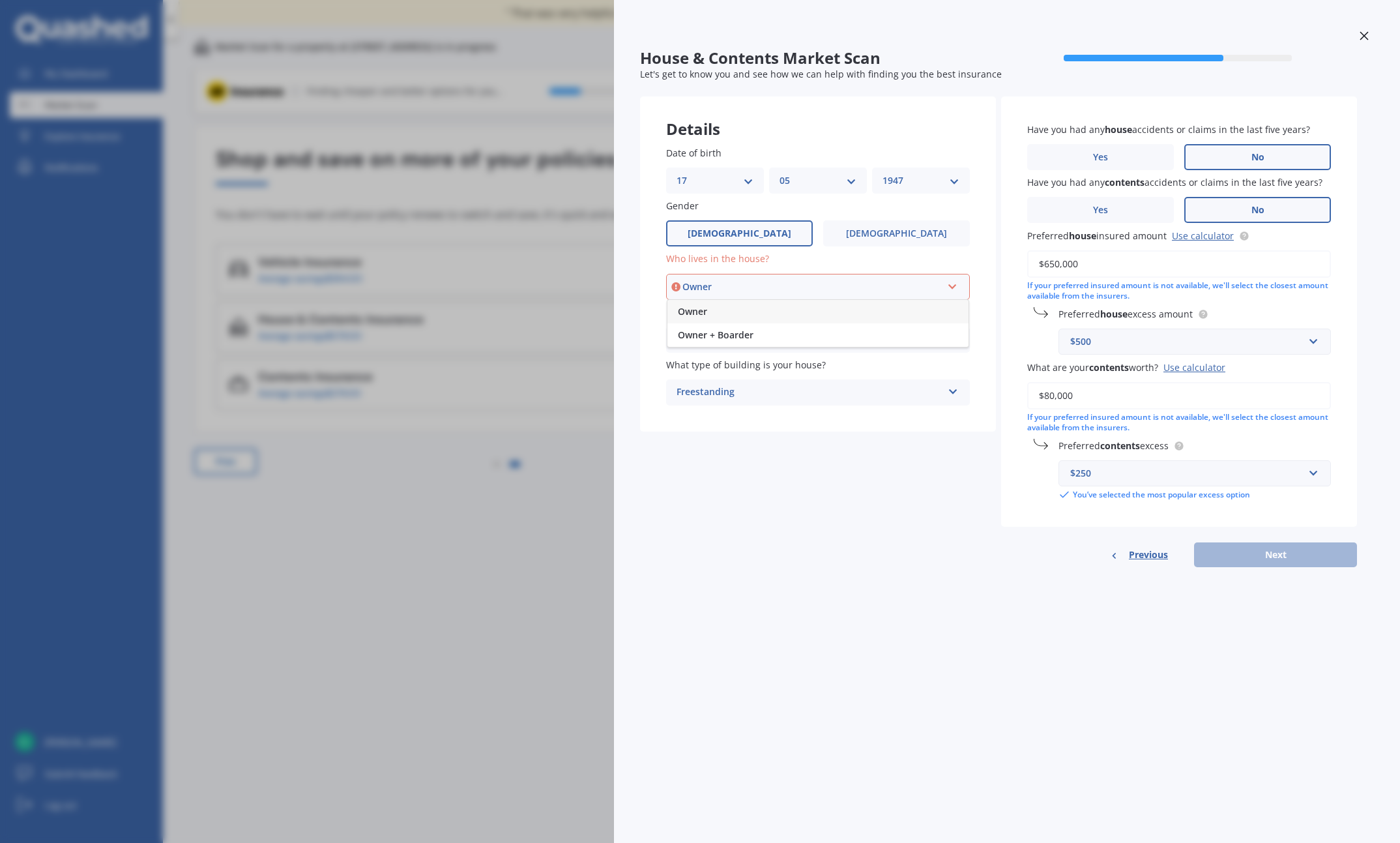
click at [708, 312] on span "Owner" at bounding box center [692, 312] width 29 height 12
click at [882, 551] on button "Next" at bounding box center [1276, 555] width 163 height 25
select select "17"
select select "05"
select select "1947"
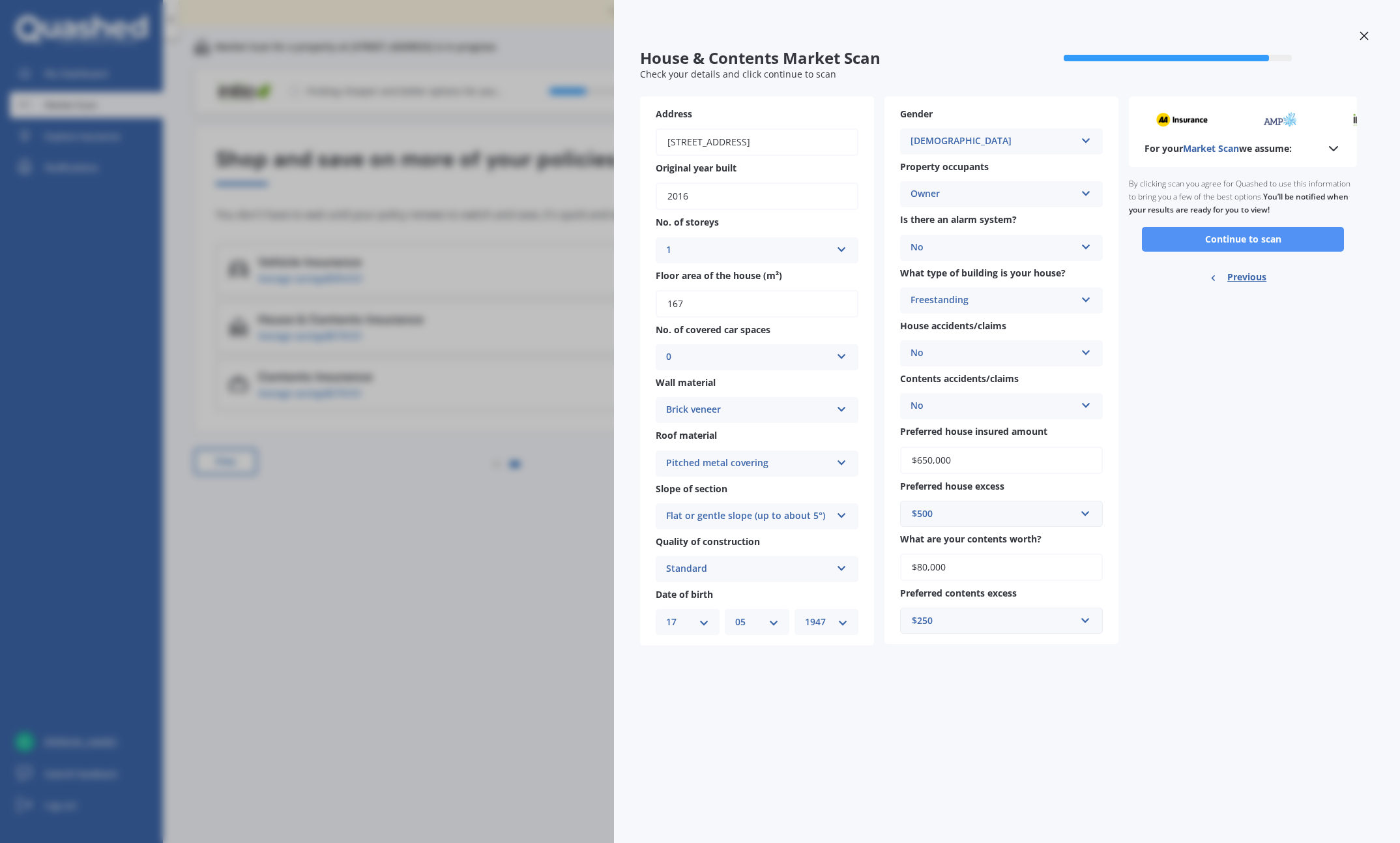
click at [882, 235] on button "Continue to scan" at bounding box center [1243, 239] width 202 height 25
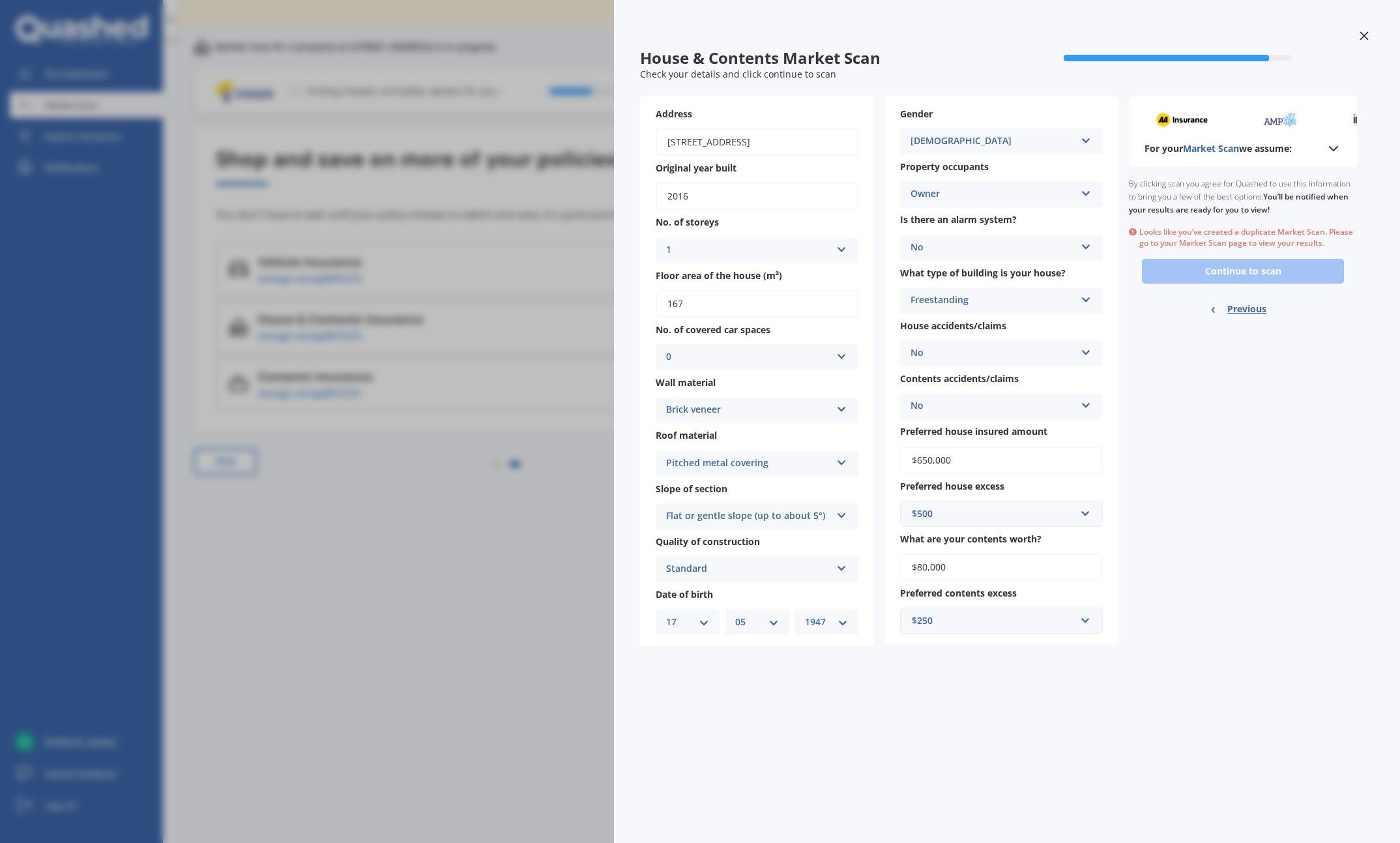
click at [882, 303] on span "Previous" at bounding box center [1246, 309] width 39 height 20
select select "17"
select select "05"
select select "1947"
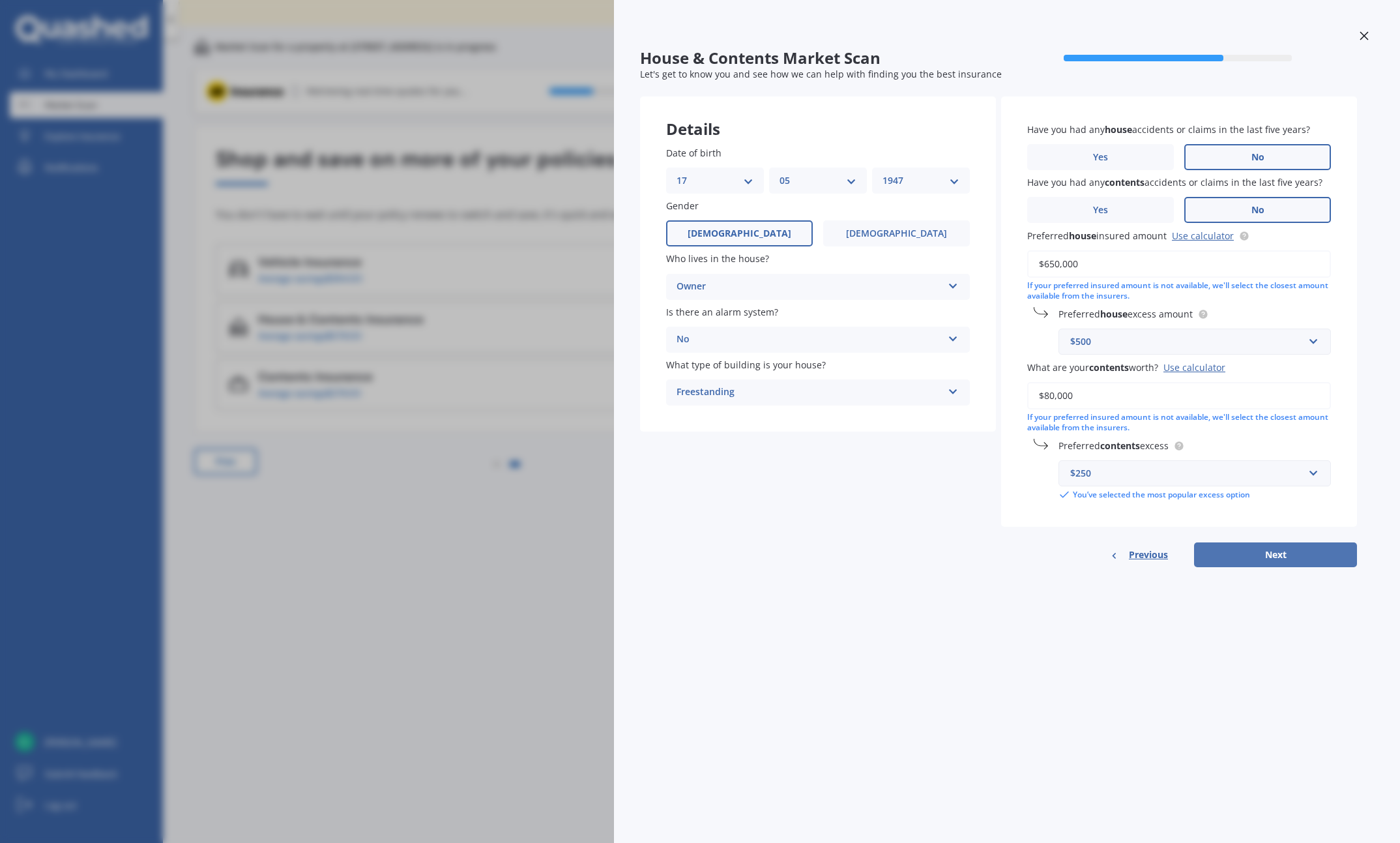
click at [882, 552] on button "Next" at bounding box center [1276, 555] width 163 height 25
select select "17"
select select "05"
select select "1947"
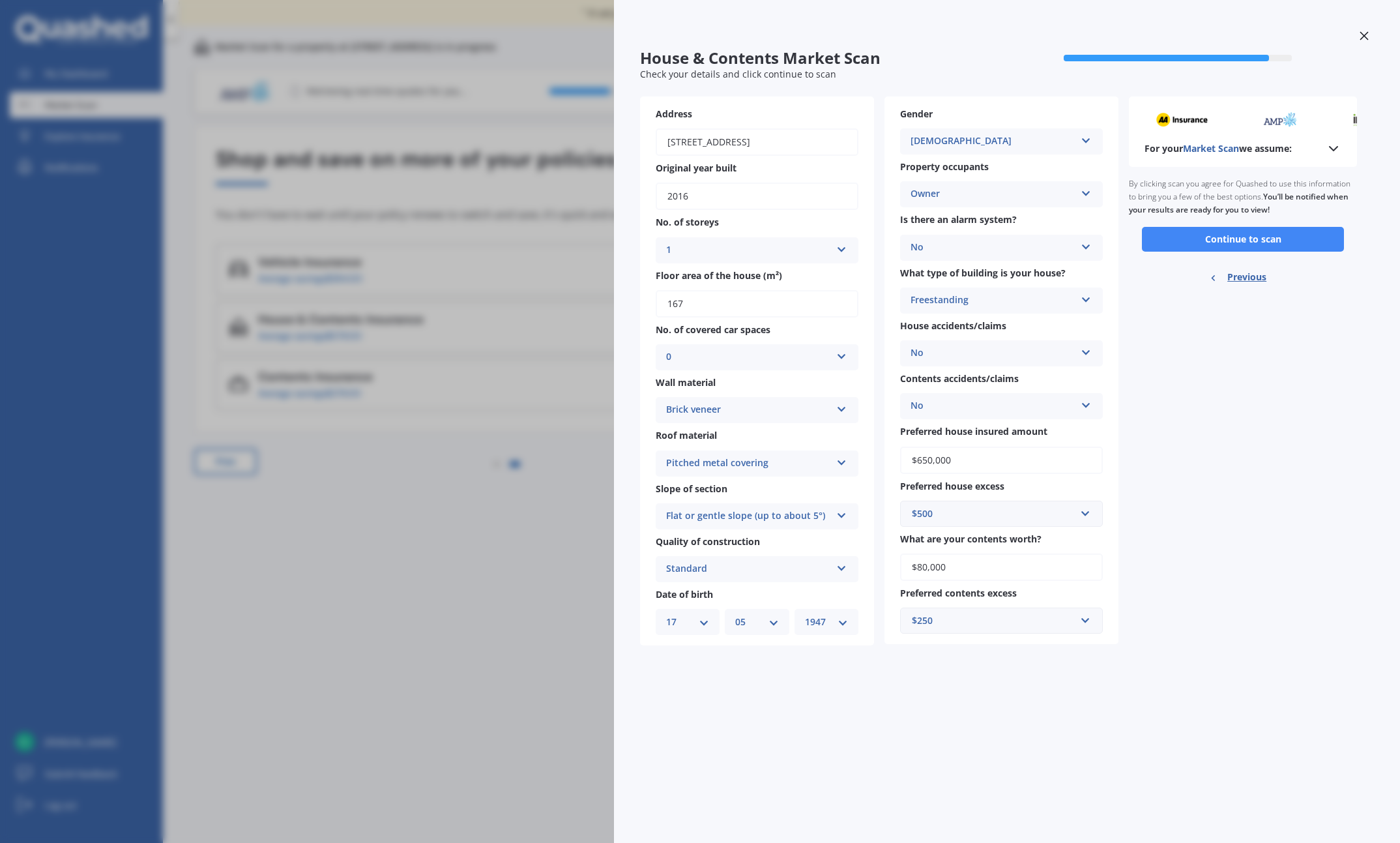
click at [882, 207] on div "By clicking scan you agree for Quashed to use this information to bring you a f…" at bounding box center [1243, 197] width 228 height 60
click at [882, 147] on polyline at bounding box center [1333, 149] width 8 height 4
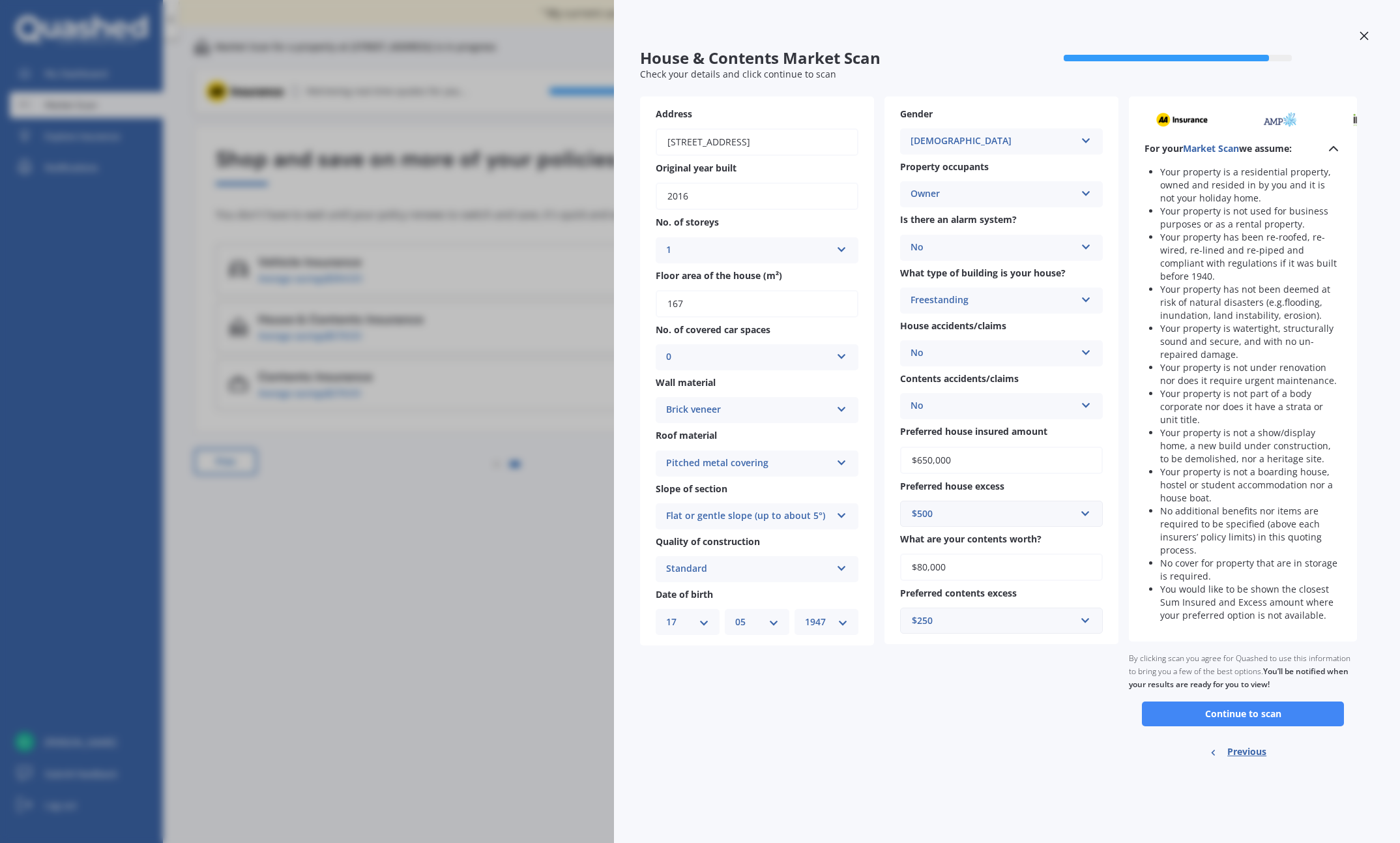
click at [882, 146] on icon at bounding box center [1333, 148] width 16 height 16
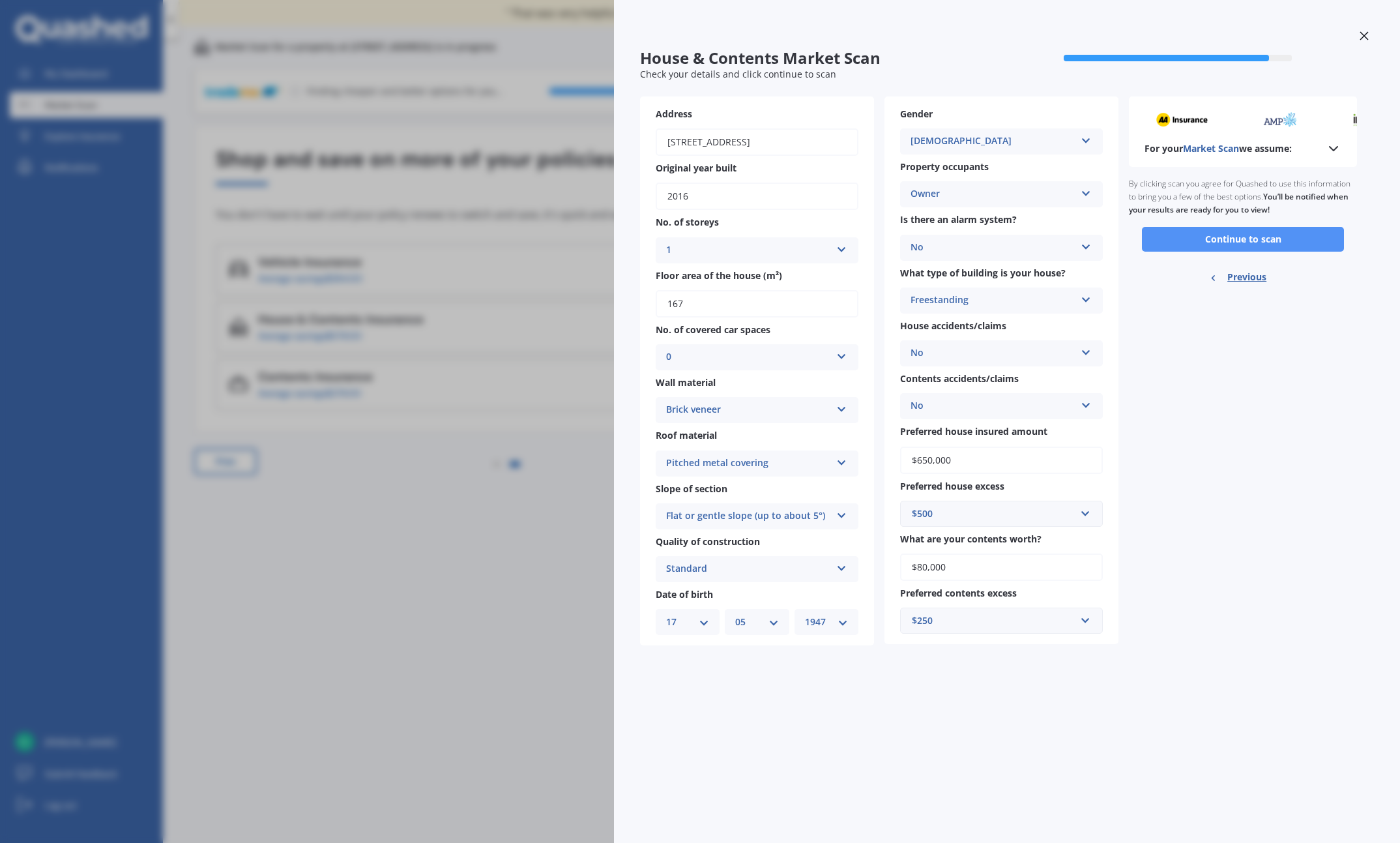
click at [882, 234] on button "Continue to scan" at bounding box center [1243, 239] width 202 height 25
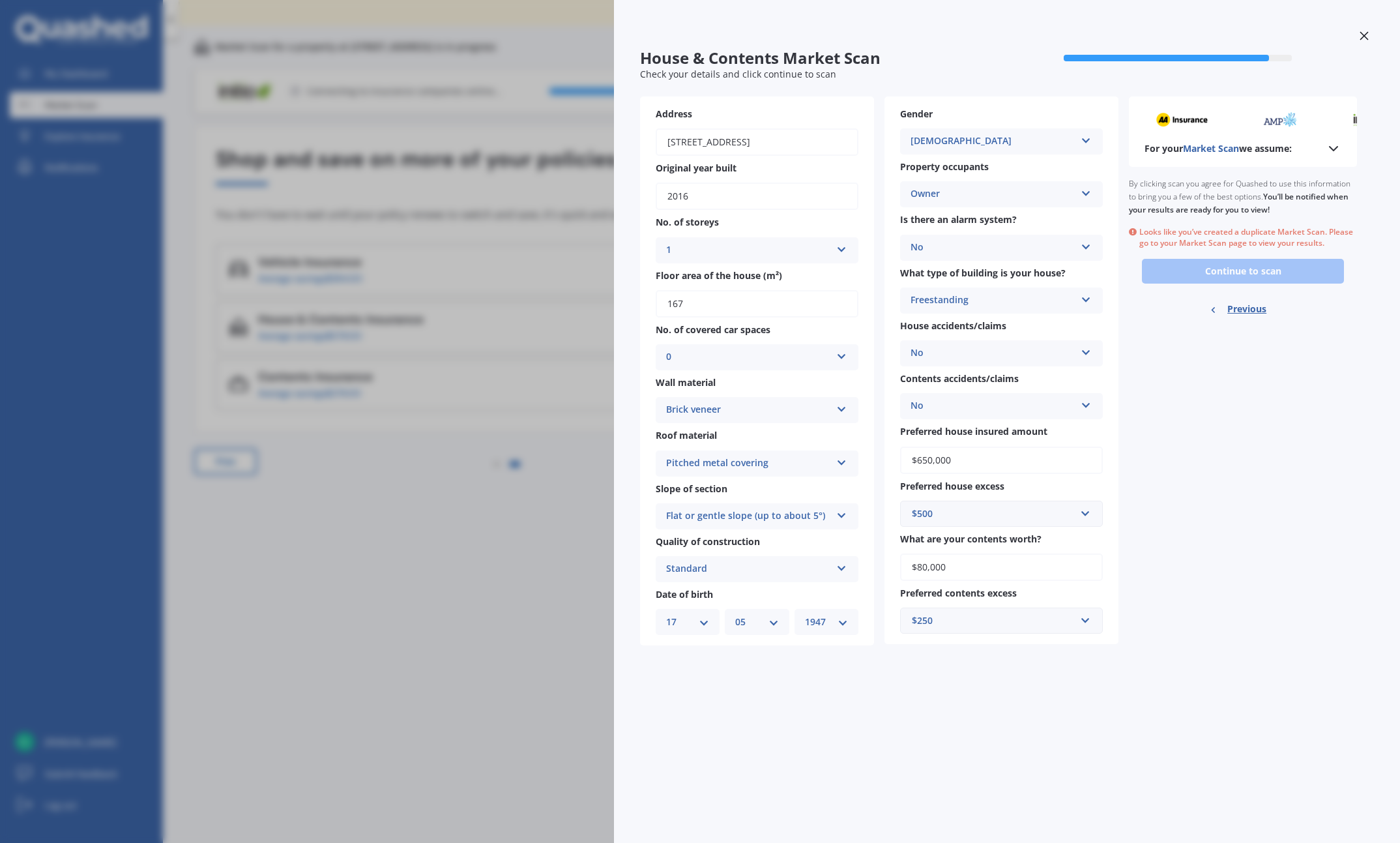
click at [443, 596] on div "House & Contents Market Scan 90 % Check your details and click continue to scan…" at bounding box center [700, 422] width 1400 height 843
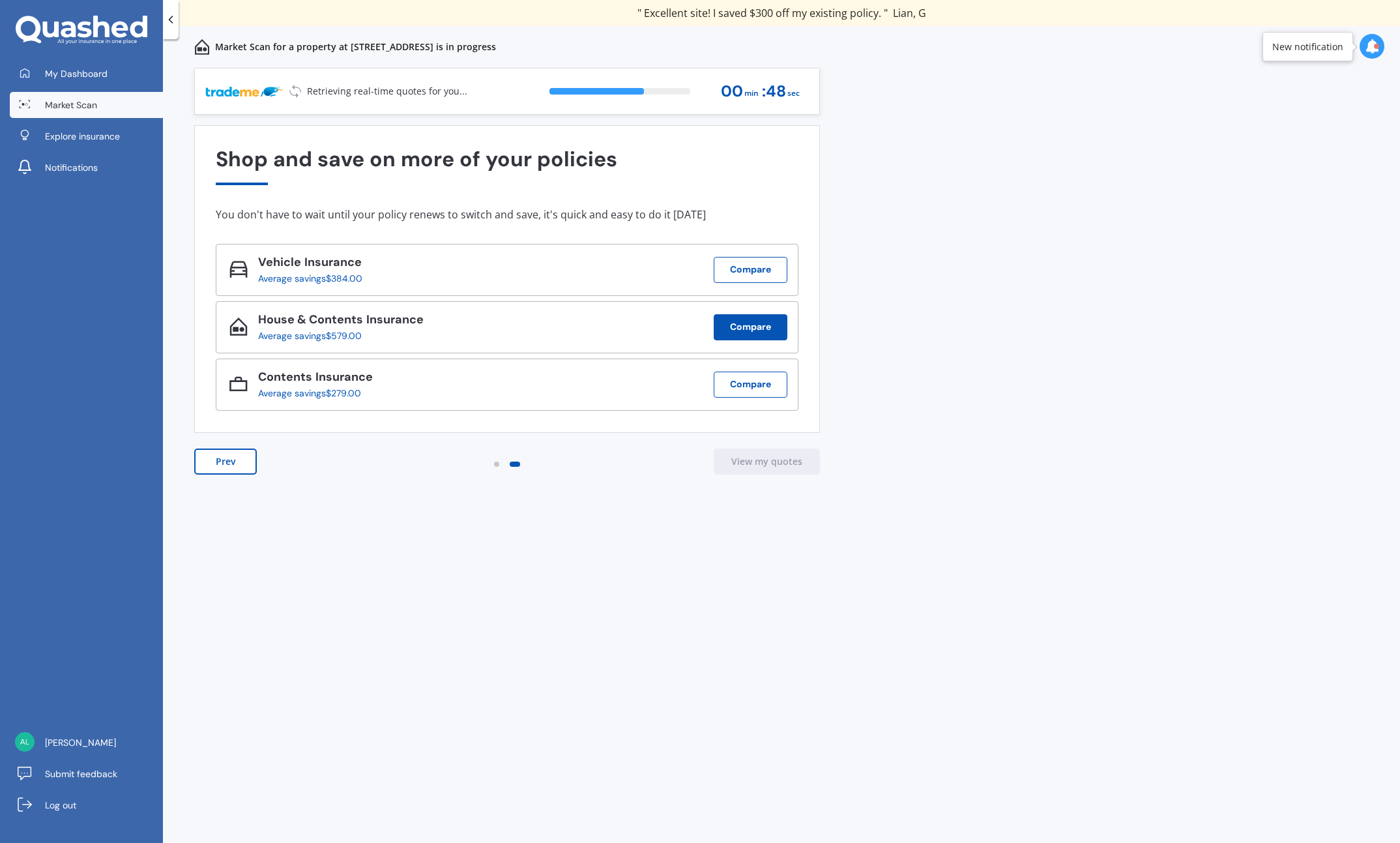
click at [736, 331] on button "Compare" at bounding box center [751, 327] width 74 height 26
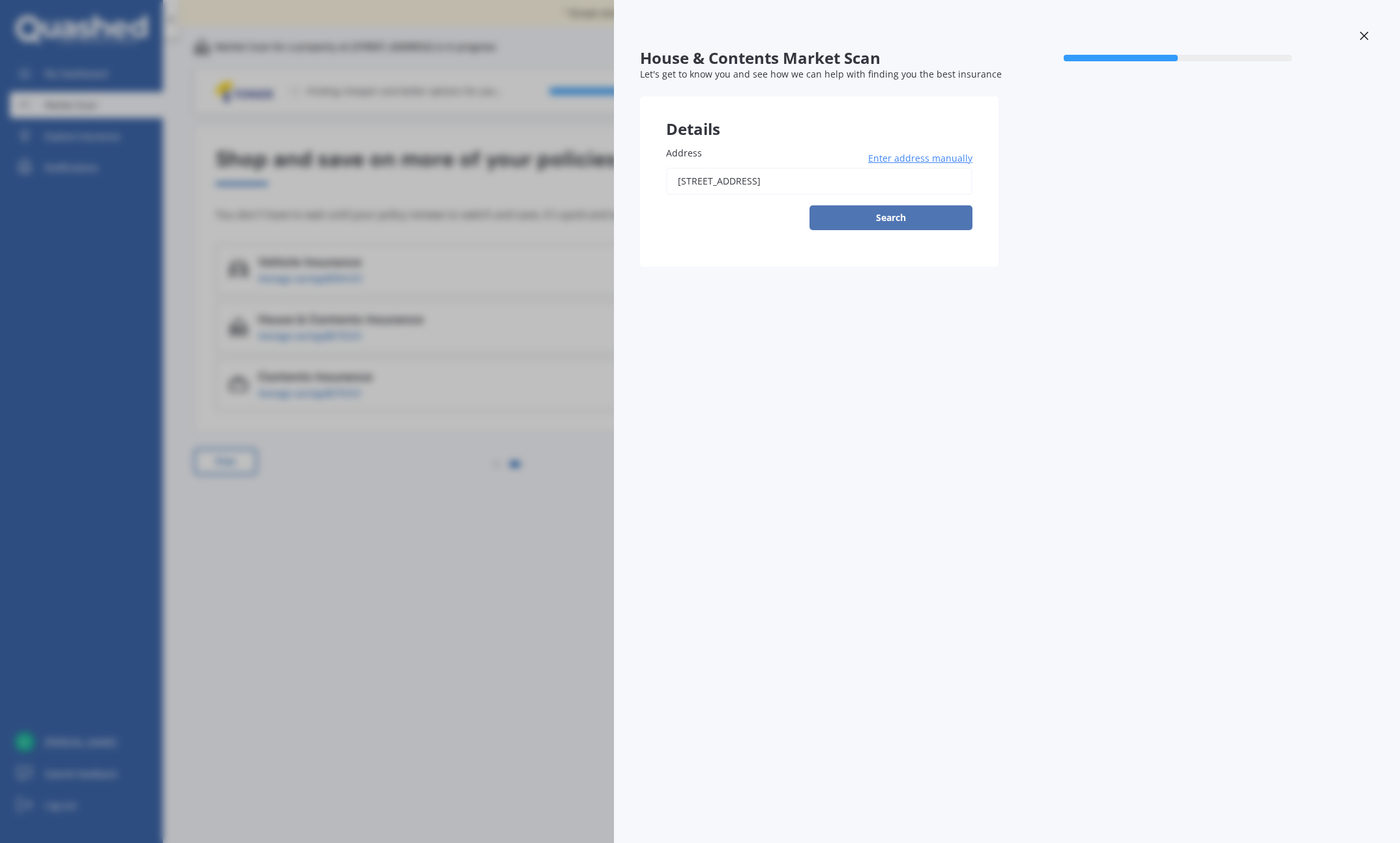
click at [873, 210] on button "Search" at bounding box center [891, 218] width 163 height 25
type input "[STREET_ADDRESS]"
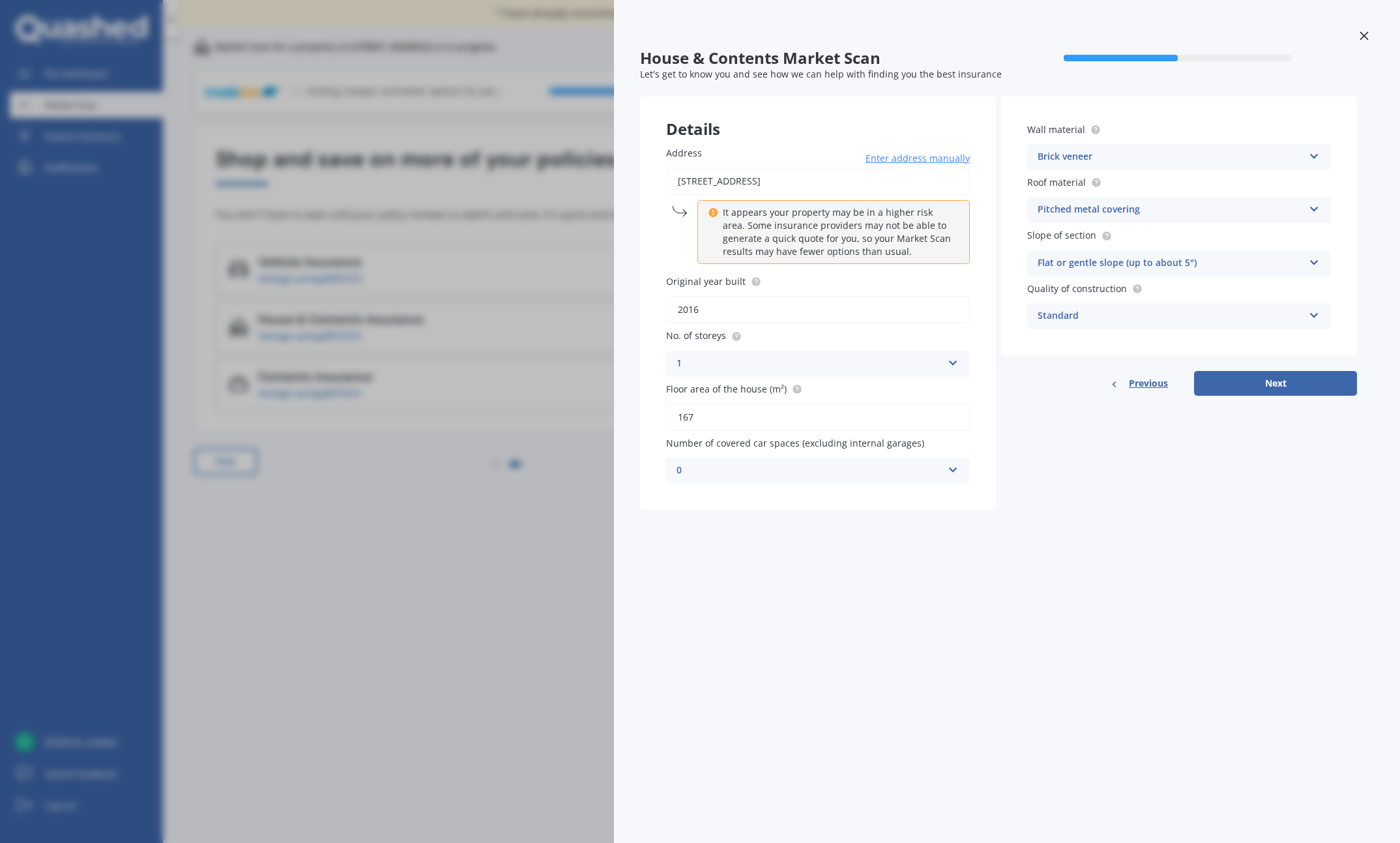
click at [341, 573] on div "House & Contents Market Scan 50 % Let's get to know you and see how we can help…" at bounding box center [700, 422] width 1400 height 843
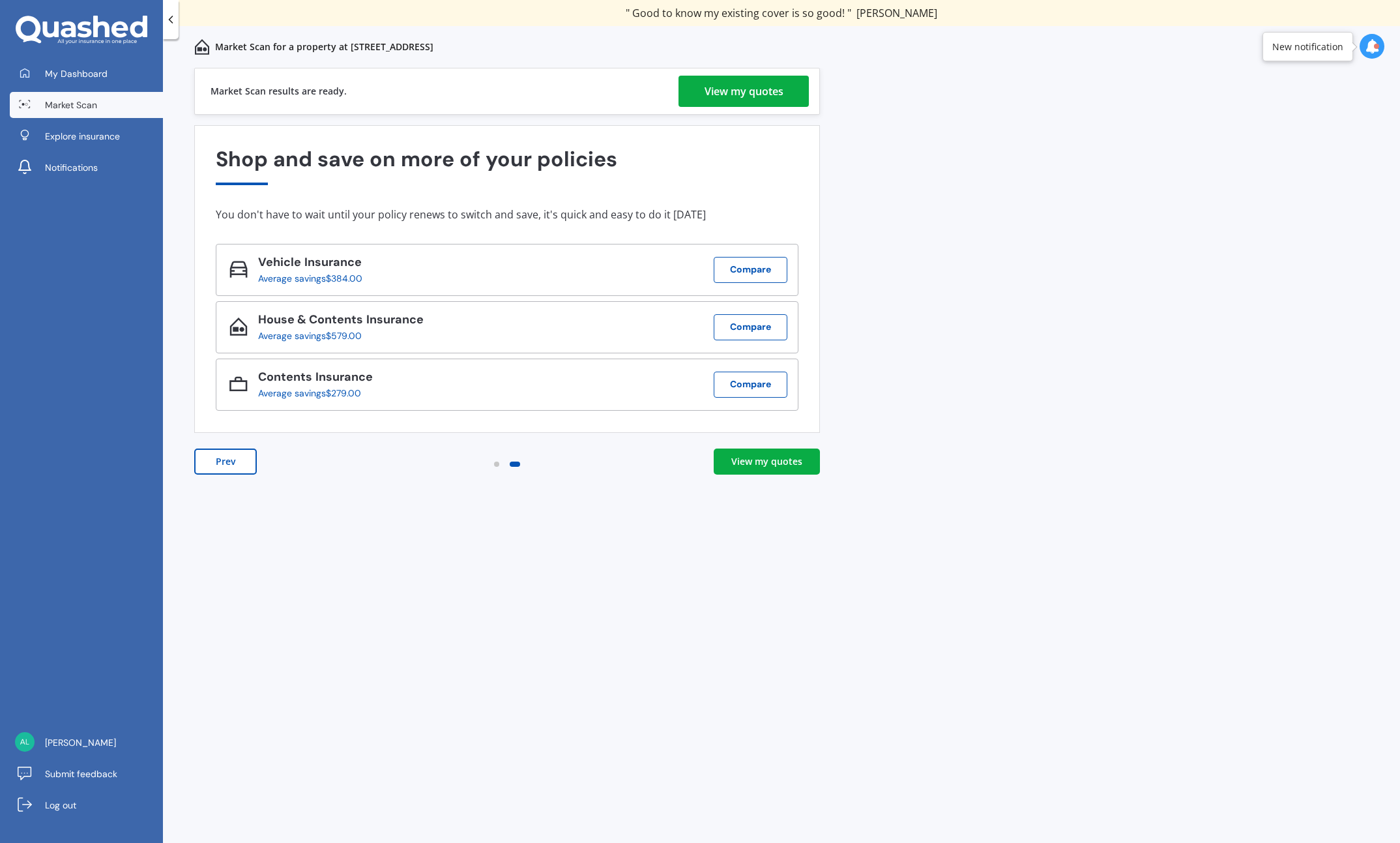
click at [735, 85] on div "View my quotes" at bounding box center [744, 92] width 79 height 31
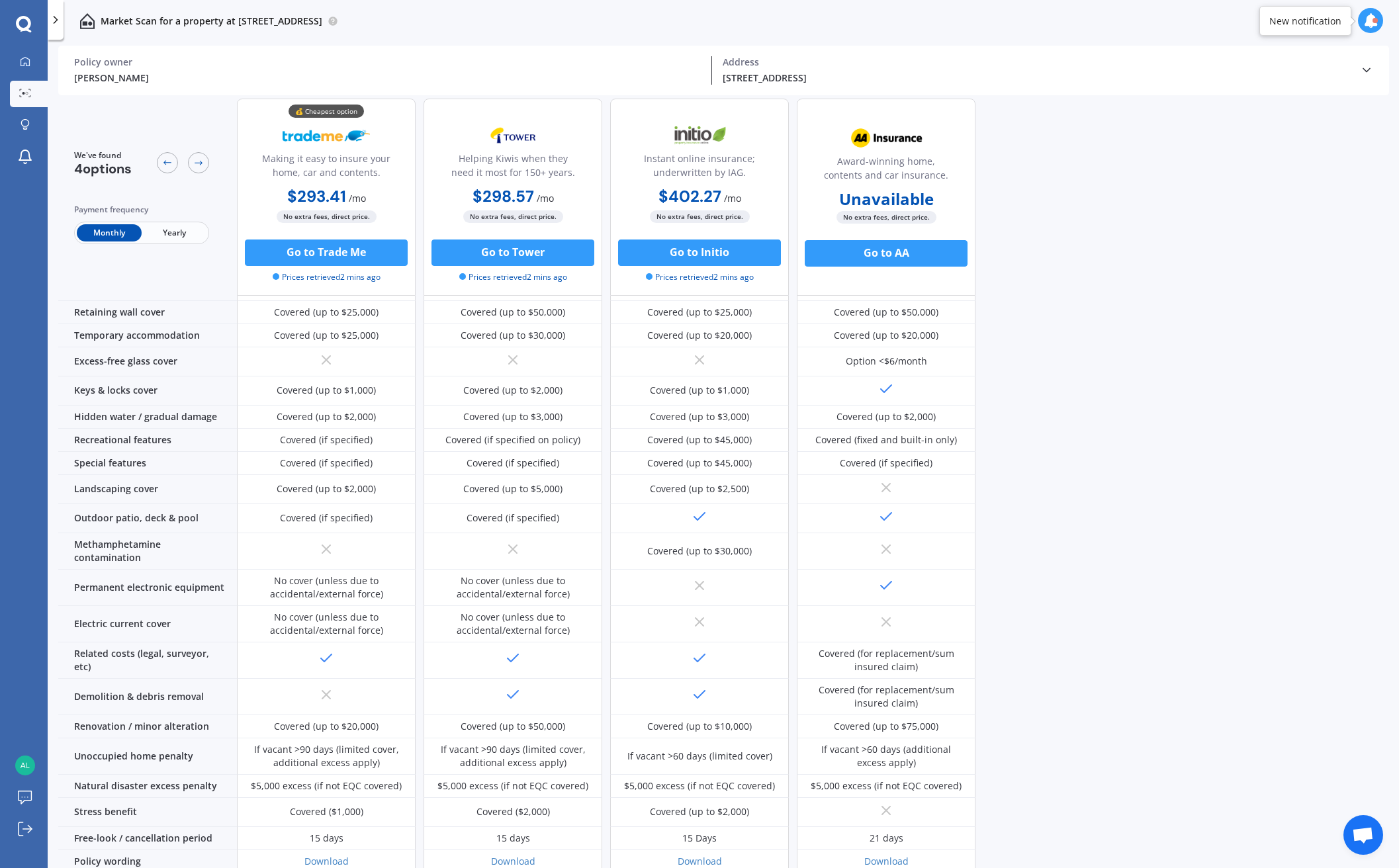
scroll to position [213, 0]
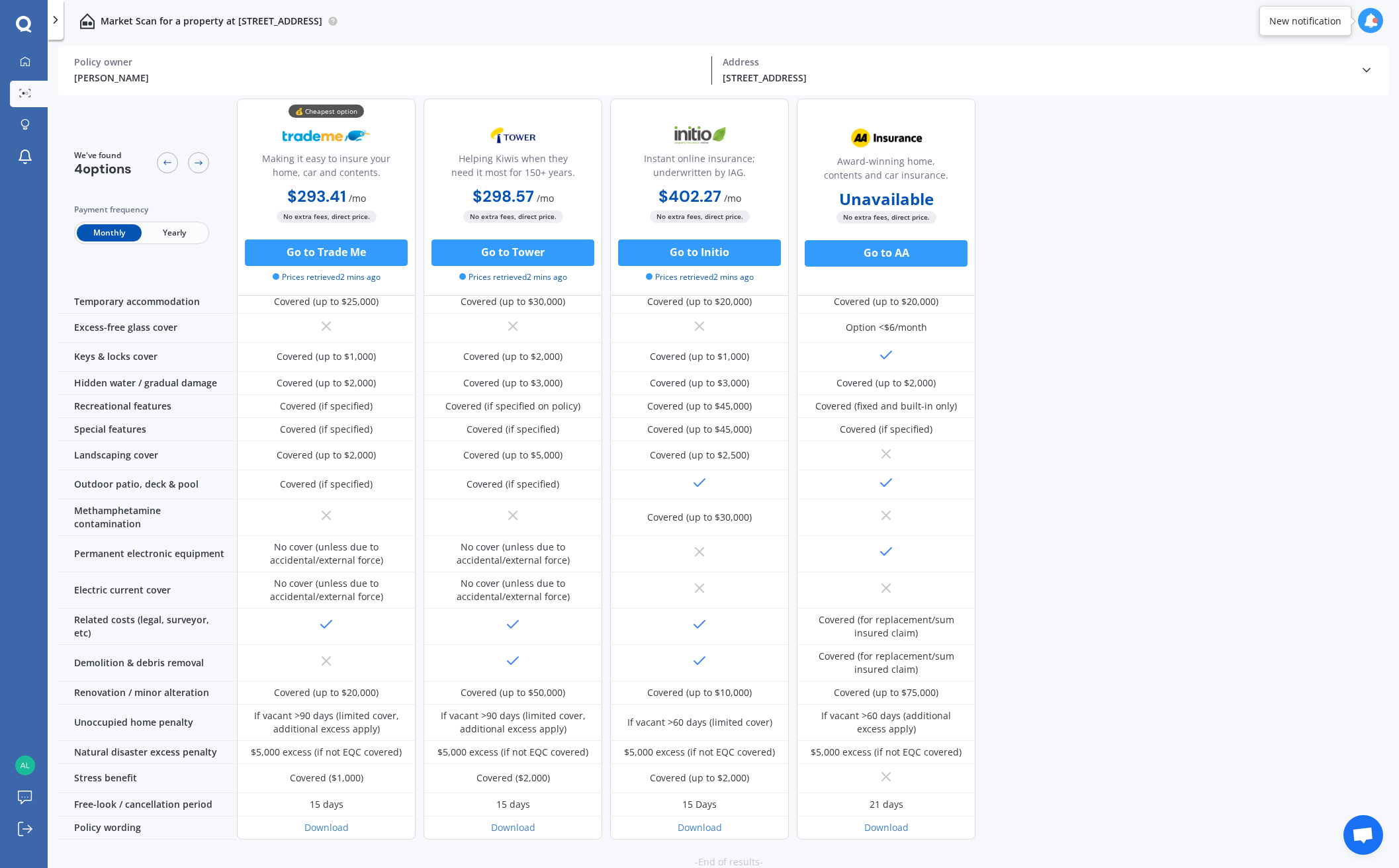
click at [761, 862] on button "Go back to the top" at bounding box center [736, 876] width 102 height 16
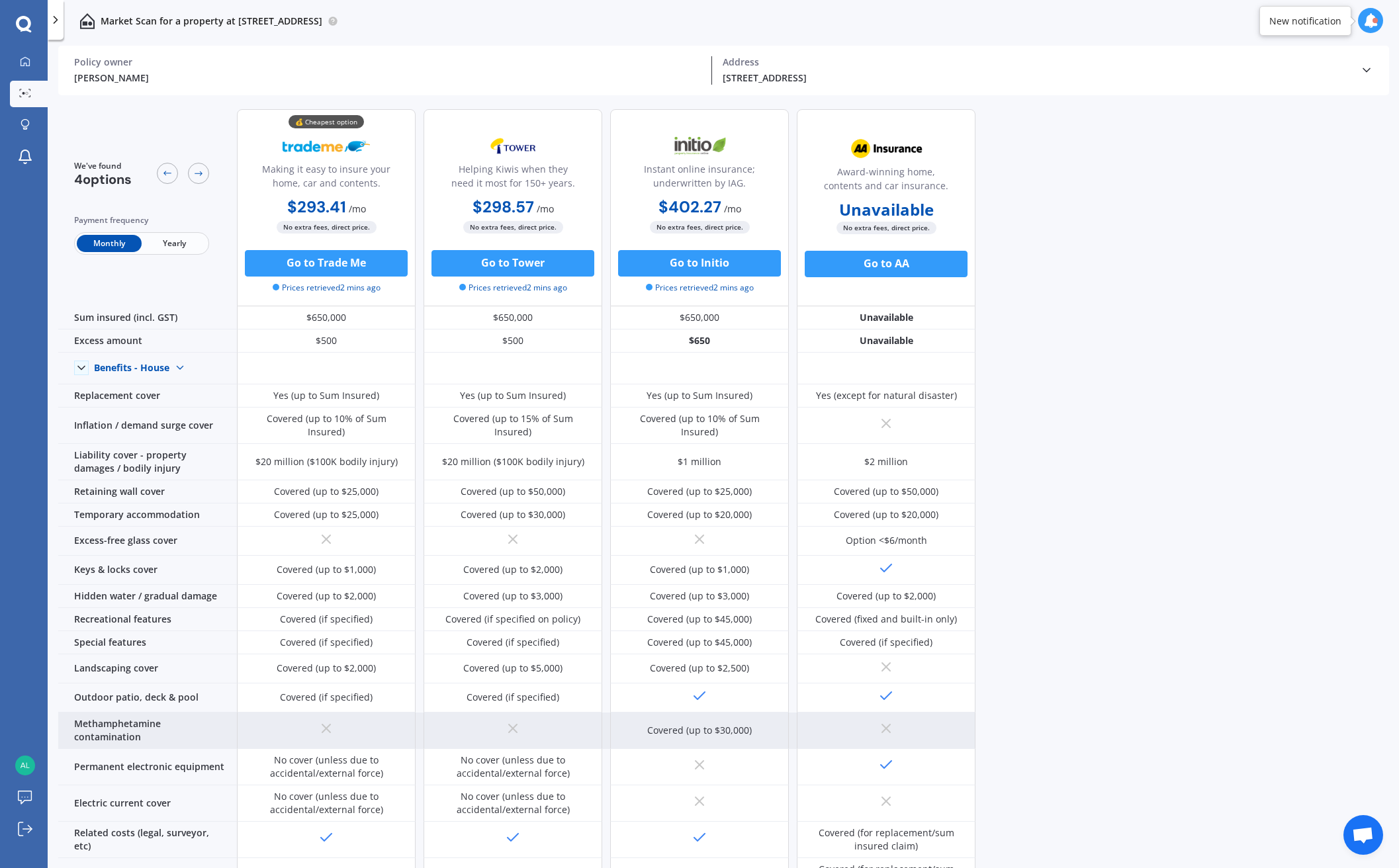
scroll to position [0, 0]
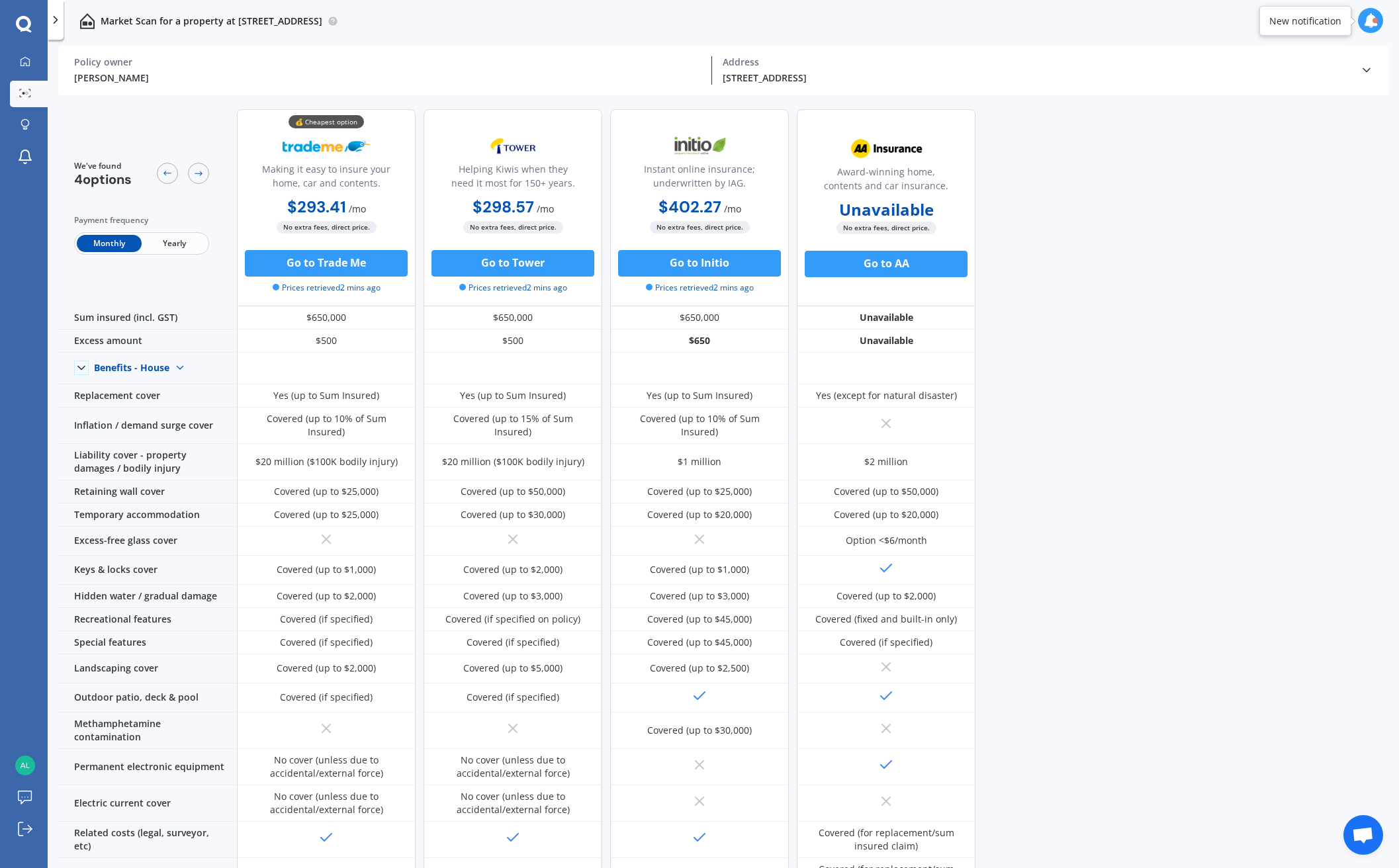
click at [19, 20] on icon at bounding box center [24, 24] width 15 height 15
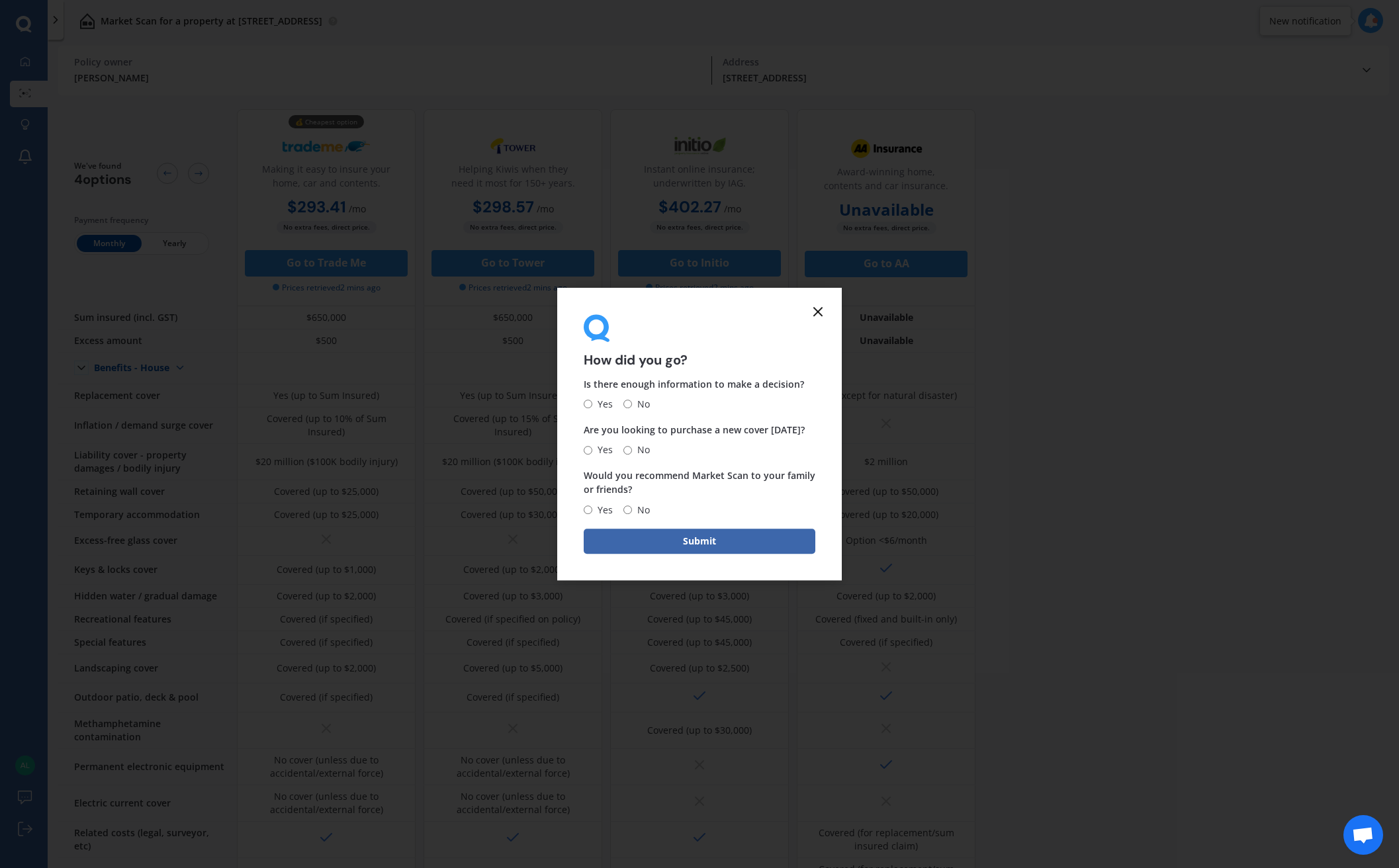
click at [817, 313] on line at bounding box center [817, 311] width 8 height 8
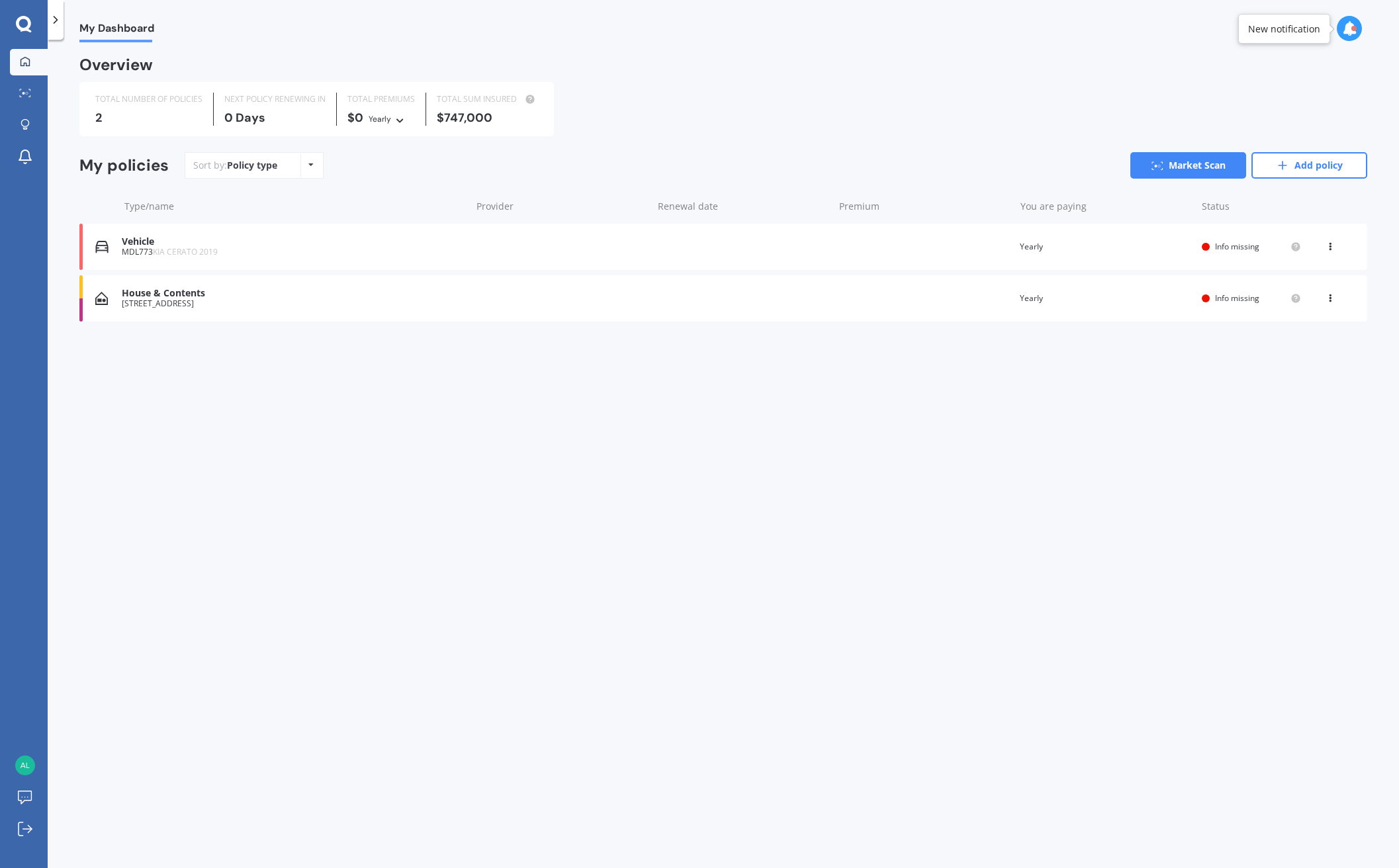
click at [896, 27] on div at bounding box center [1354, 28] width 6 height 6
click at [896, 27] on icon at bounding box center [1349, 28] width 15 height 15
click at [663, 702] on div "My Dashboard Overview TOTAL NUMBER OF POLICIES 2 NEXT POLICY RENEWING [DATE] TO…" at bounding box center [723, 456] width 1351 height 828
click at [25, 767] on img at bounding box center [25, 765] width 20 height 20
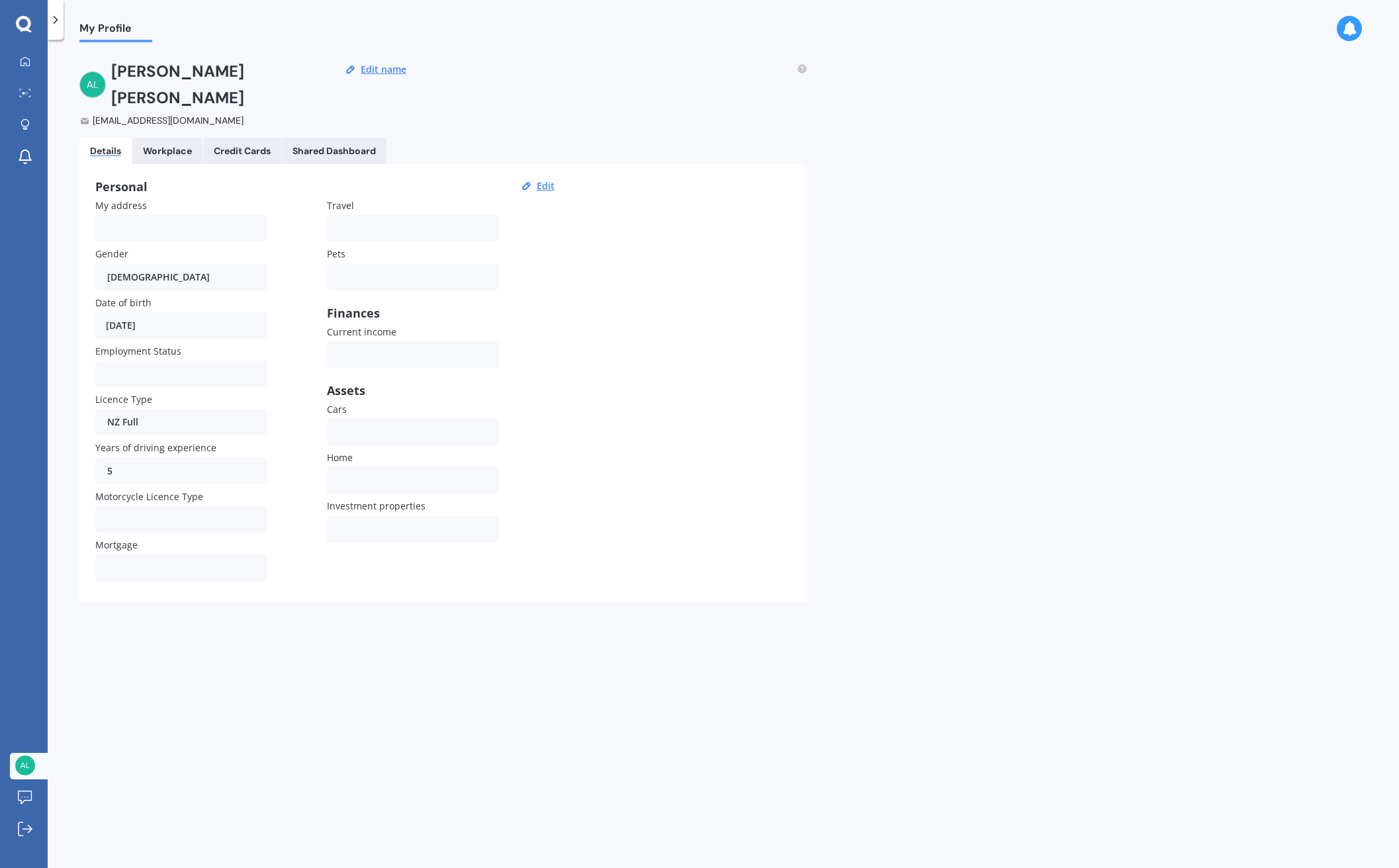
click at [896, 29] on icon at bounding box center [1349, 28] width 15 height 15
click at [659, 164] on div "Personal Edit My address Gender [DEMOGRAPHIC_DATA] [DEMOGRAPHIC_DATA] [DEMOGRAP…" at bounding box center [444, 383] width 728 height 438
click at [21, 153] on icon at bounding box center [25, 157] width 16 height 16
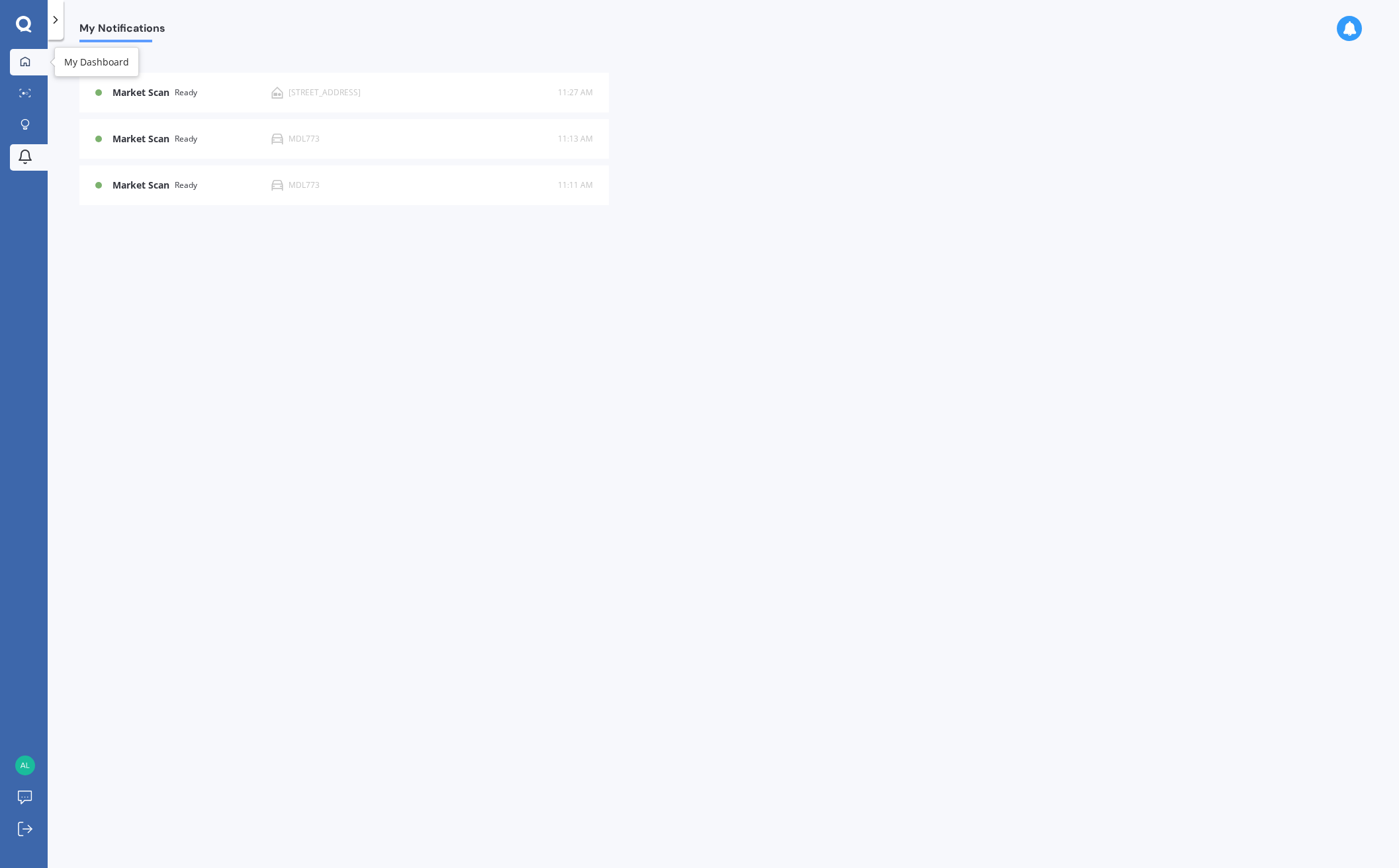
click at [21, 61] on icon at bounding box center [25, 60] width 9 height 9
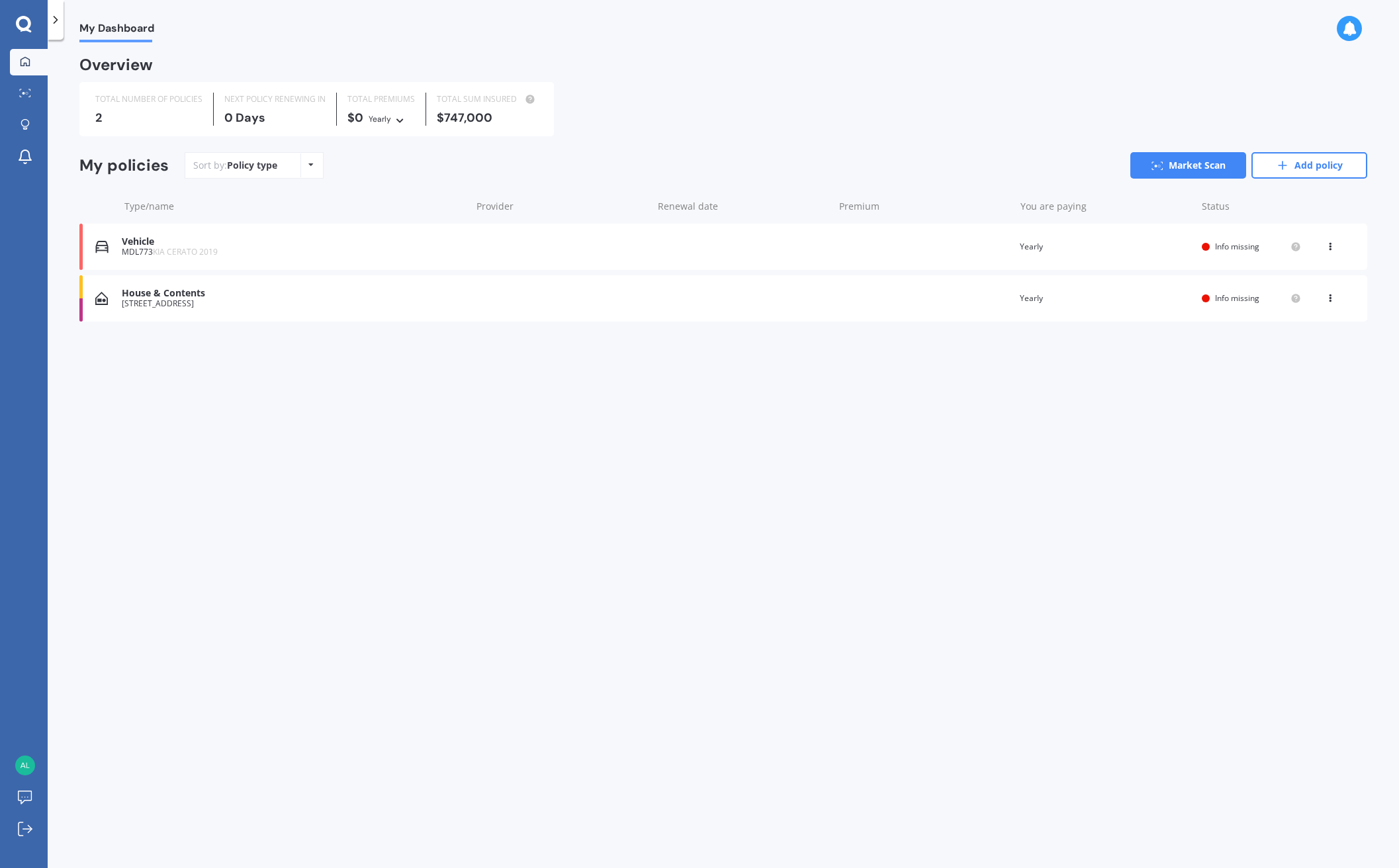
click at [785, 607] on div "My Dashboard Overview TOTAL NUMBER OF POLICIES 2 NEXT POLICY RENEWING [DATE] TO…" at bounding box center [723, 456] width 1351 height 828
click at [23, 25] on icon at bounding box center [24, 24] width 16 height 17
click at [58, 20] on icon at bounding box center [55, 19] width 13 height 13
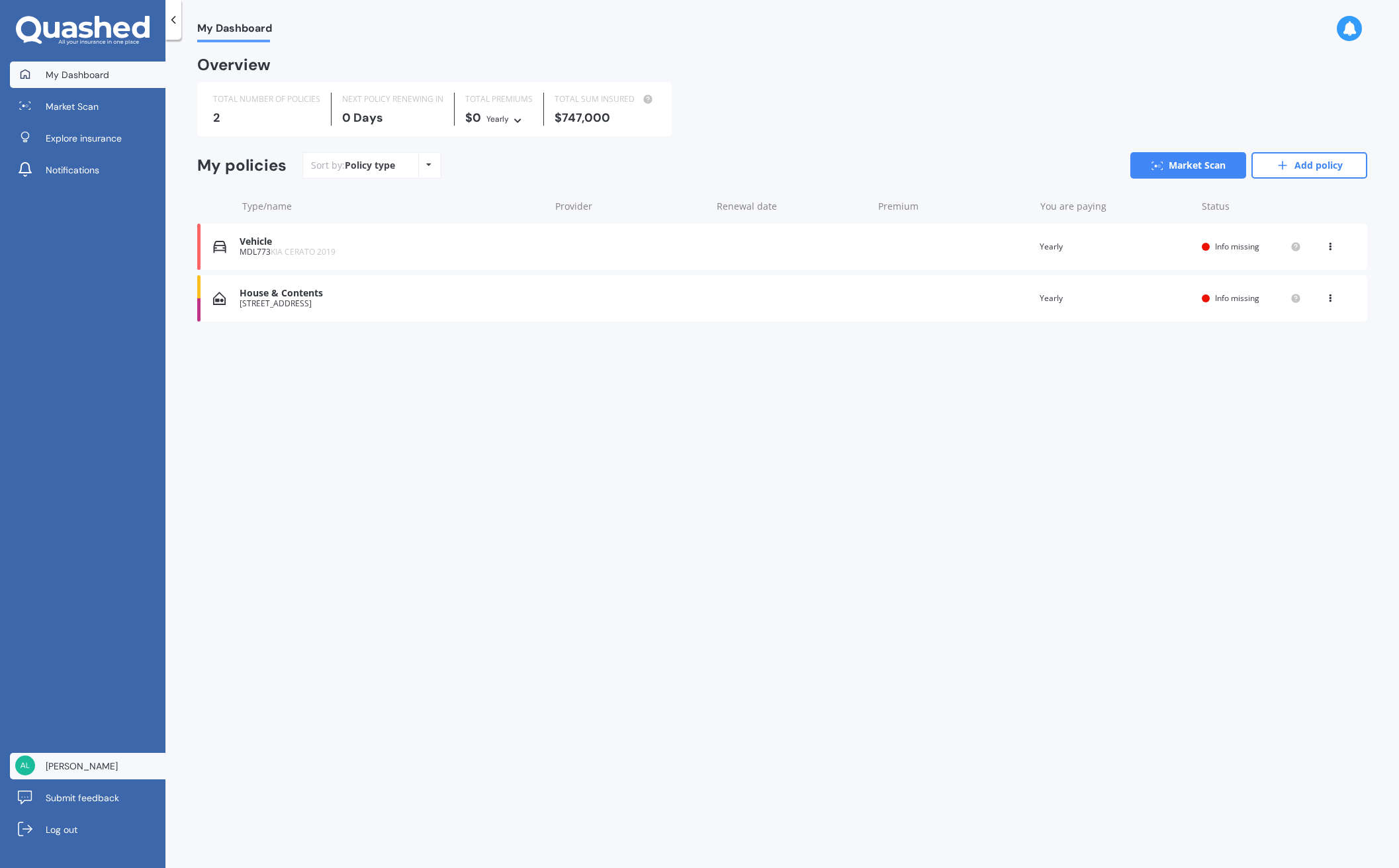
click at [80, 763] on span "[PERSON_NAME]" at bounding box center [82, 766] width 72 height 13
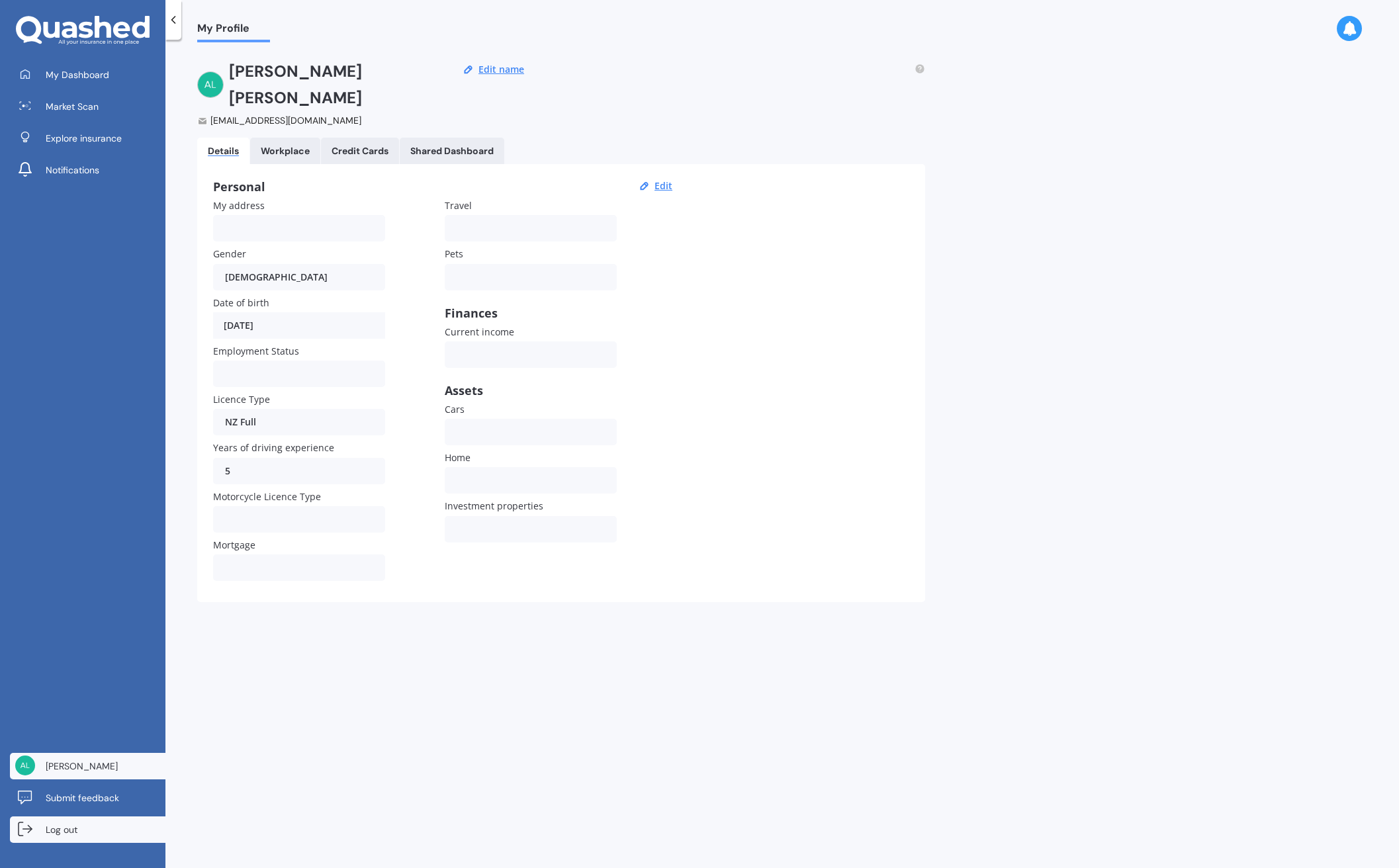
click at [61, 829] on span "Log out" at bounding box center [62, 829] width 32 height 13
